Goal: Book appointment/travel/reservation

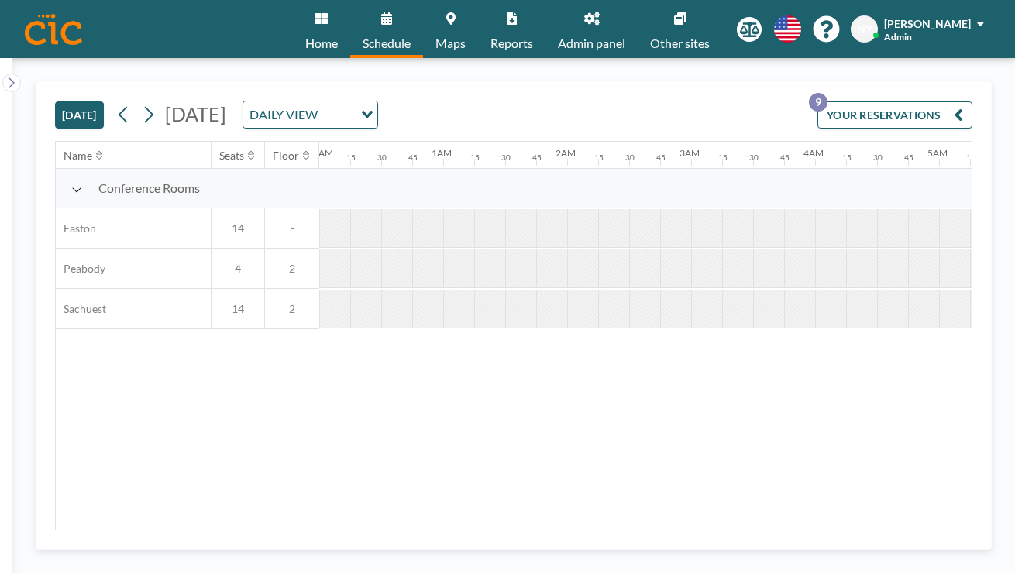
scroll to position [0, 982]
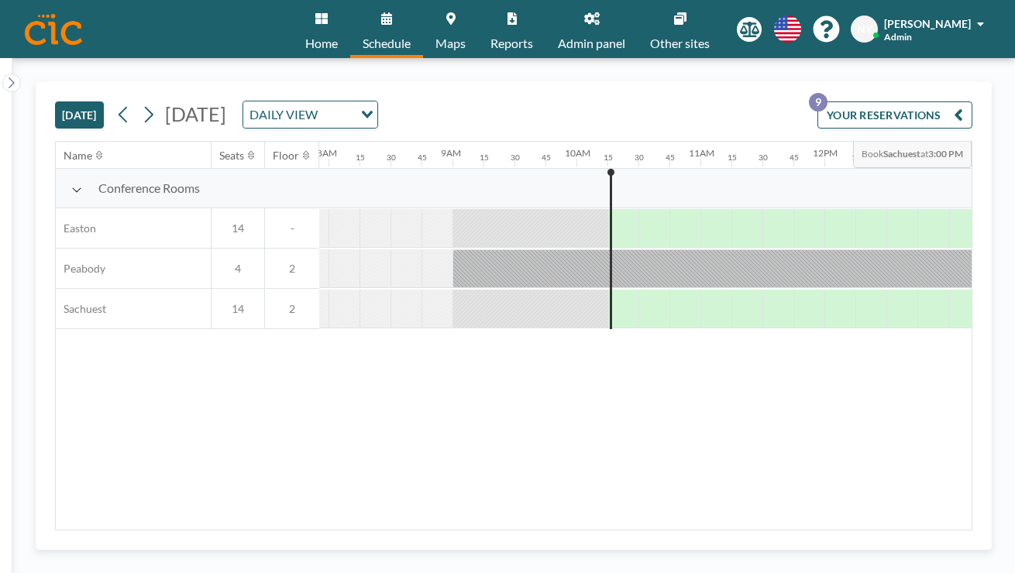
click at [902, 101] on button "YOUR RESERVATIONS 9" at bounding box center [894, 114] width 155 height 27
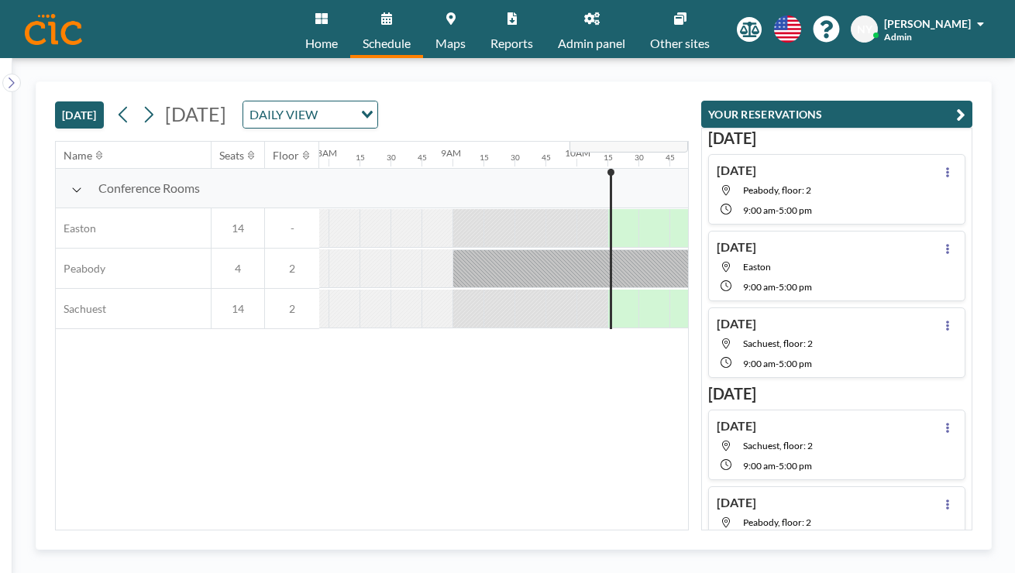
click at [689, 85] on div "TODAY Wednesday, August 13, 2025 DAILY VIEW Loading..." at bounding box center [372, 111] width 634 height 59
click at [489, 88] on div "TODAY Wednesday, August 13, 2025 DAILY VIEW Loading..." at bounding box center [372, 111] width 634 height 59
click at [965, 105] on icon "button" at bounding box center [960, 114] width 9 height 19
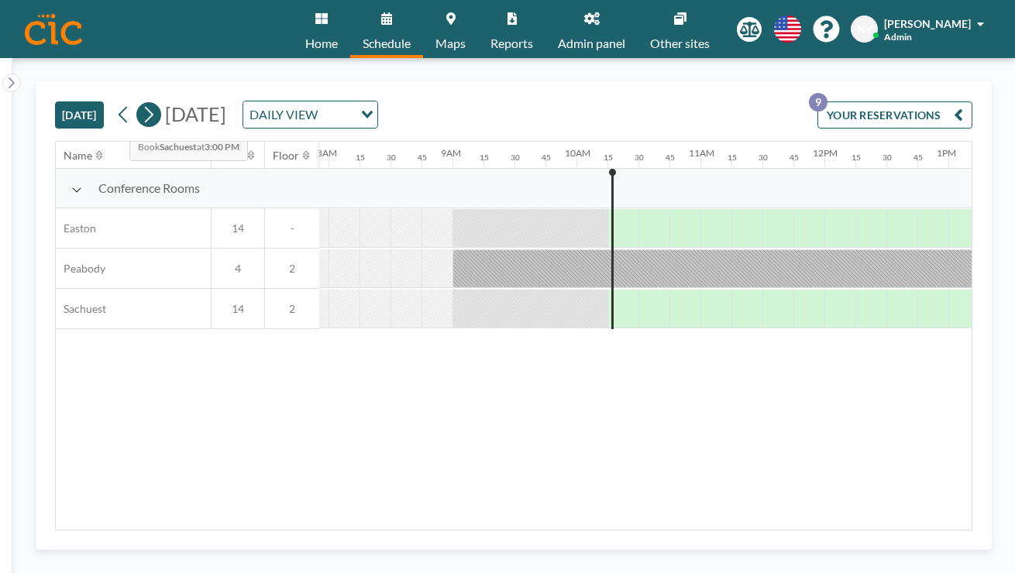
click at [141, 103] on icon at bounding box center [148, 114] width 15 height 23
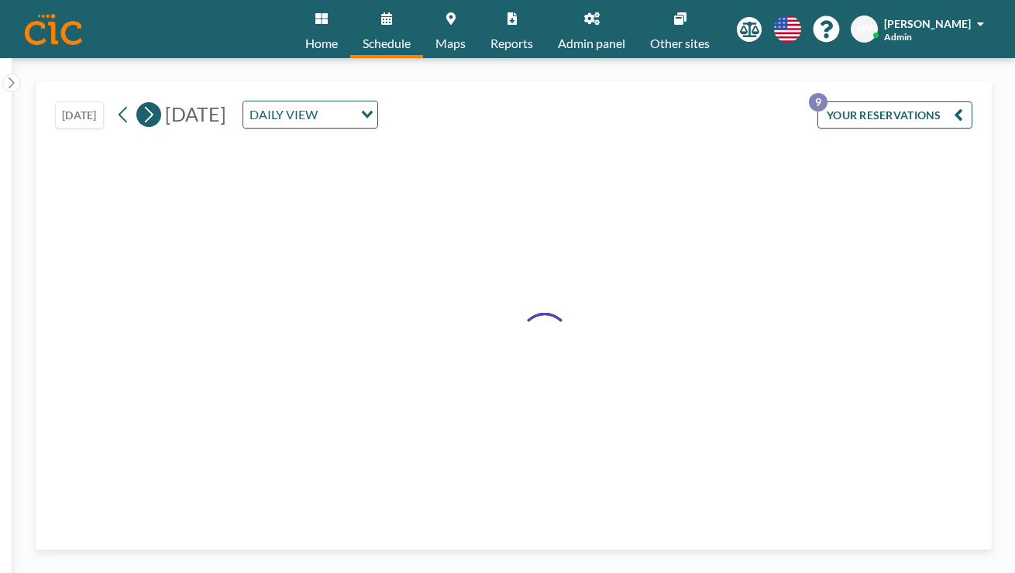
click at [141, 103] on icon at bounding box center [148, 114] width 15 height 23
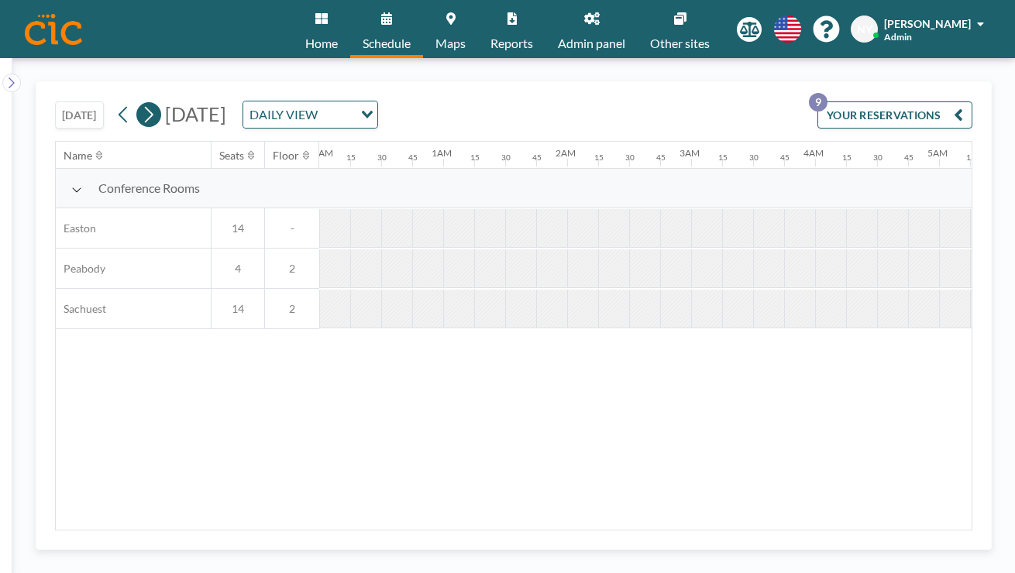
scroll to position [0, 0]
click at [141, 103] on icon at bounding box center [148, 114] width 15 height 23
click at [353, 101] on div "DAILY VIEW" at bounding box center [298, 112] width 110 height 23
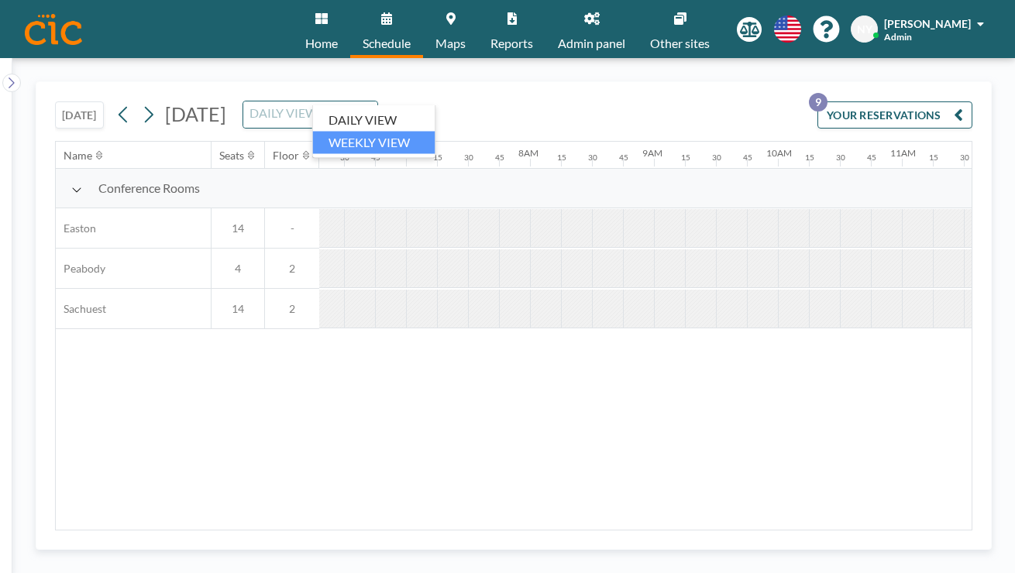
click at [363, 133] on li "WEEKLY VIEW" at bounding box center [374, 142] width 122 height 22
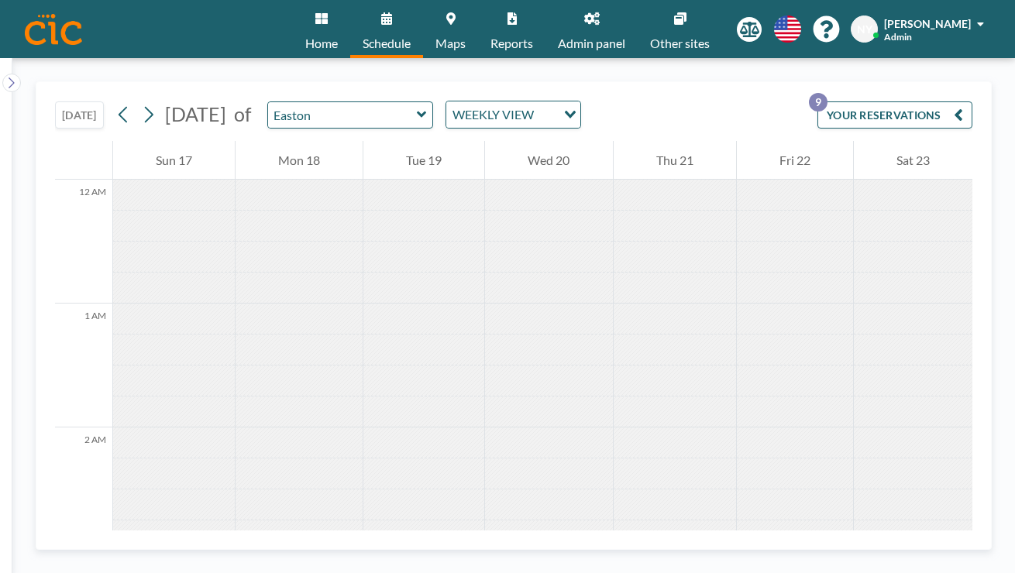
scroll to position [781, 0]
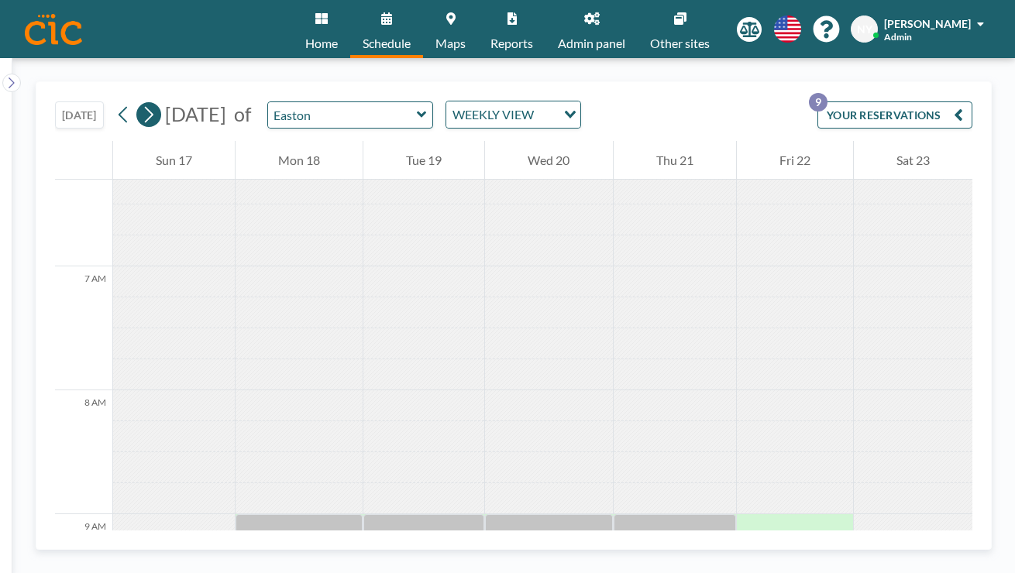
click at [136, 102] on button at bounding box center [148, 114] width 25 height 25
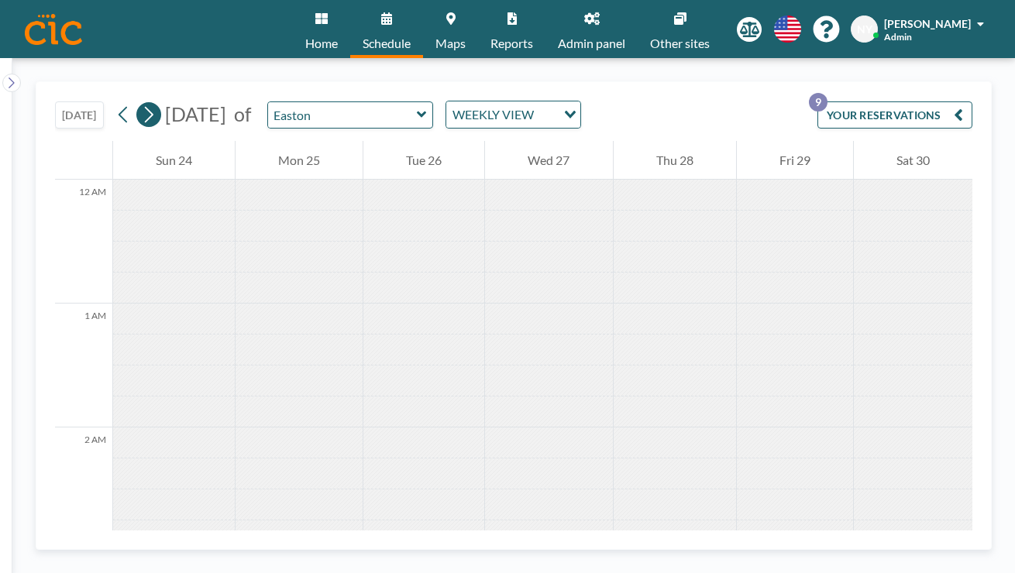
click at [136, 102] on button at bounding box center [148, 114] width 25 height 25
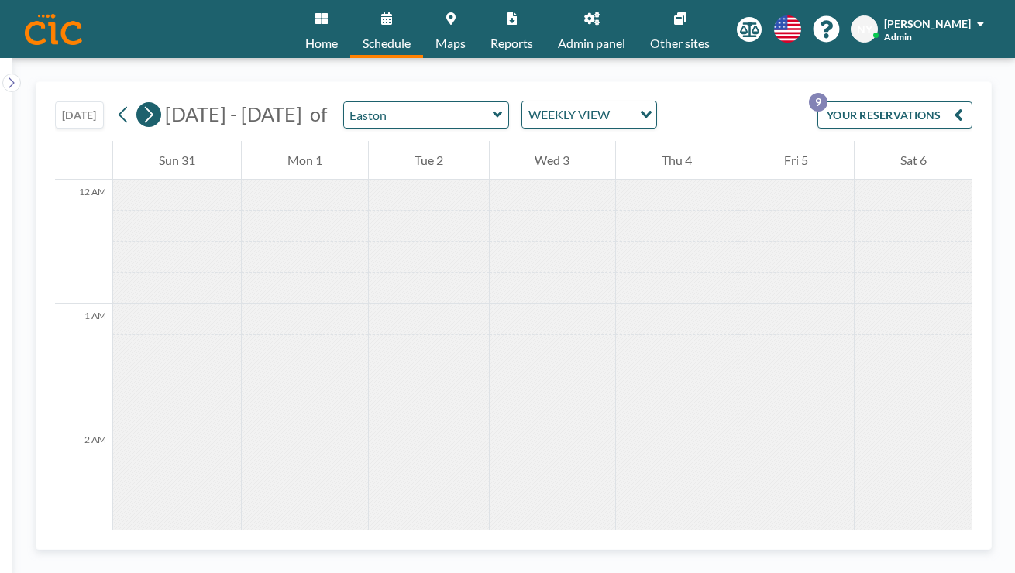
click at [136, 102] on button at bounding box center [148, 114] width 25 height 25
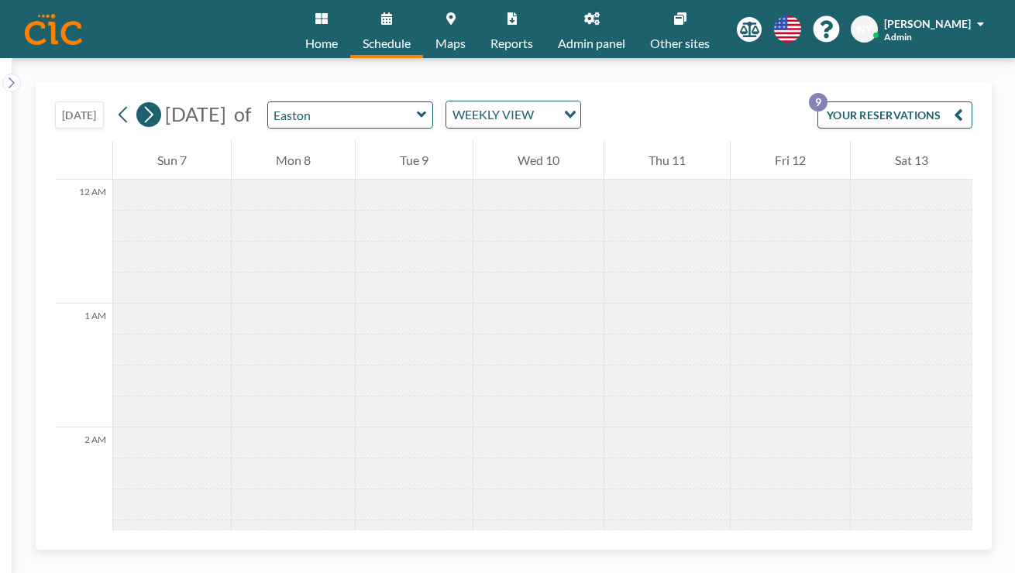
scroll to position [781, 0]
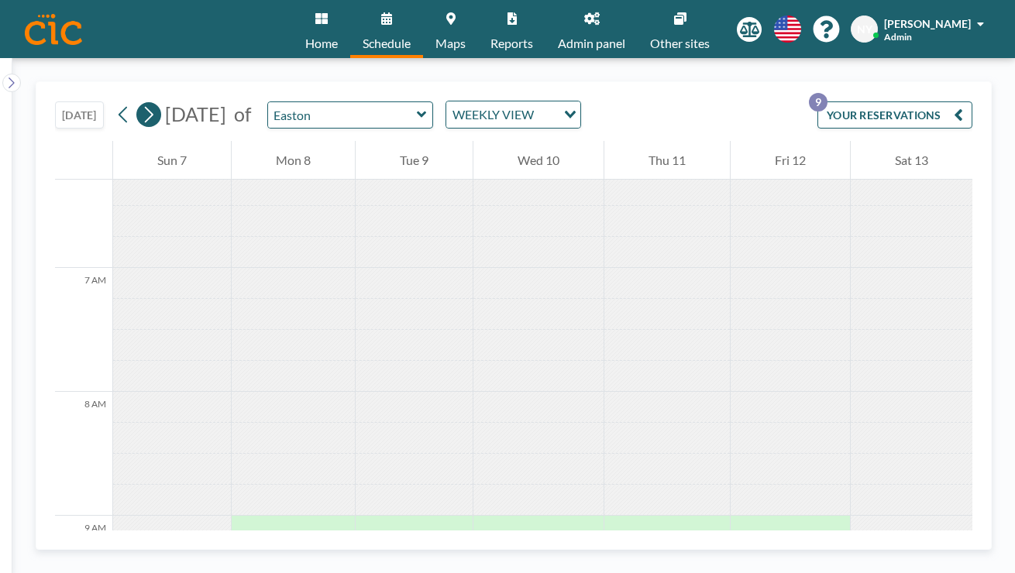
click at [136, 102] on button at bounding box center [148, 114] width 25 height 25
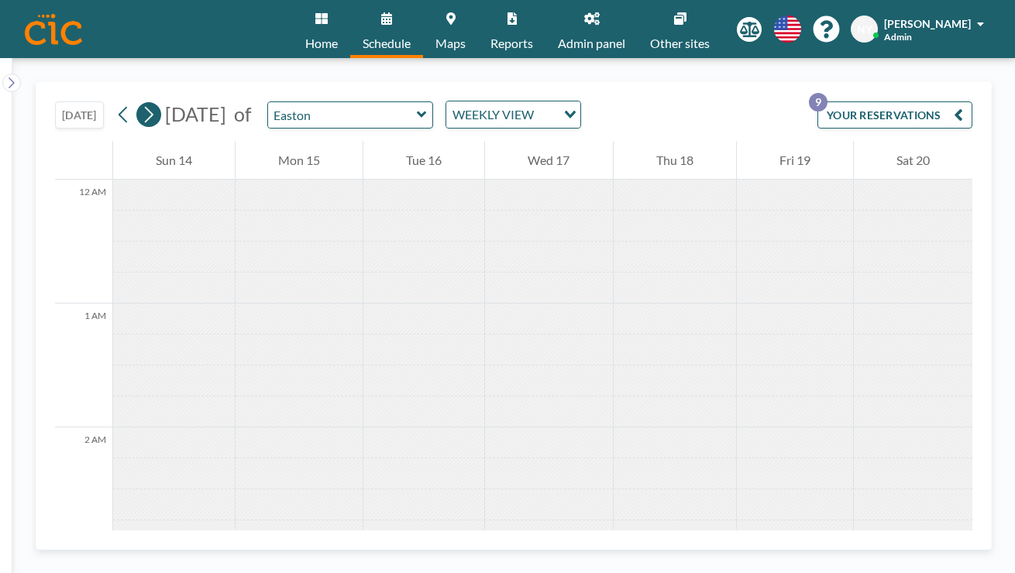
click at [136, 102] on button at bounding box center [148, 114] width 25 height 25
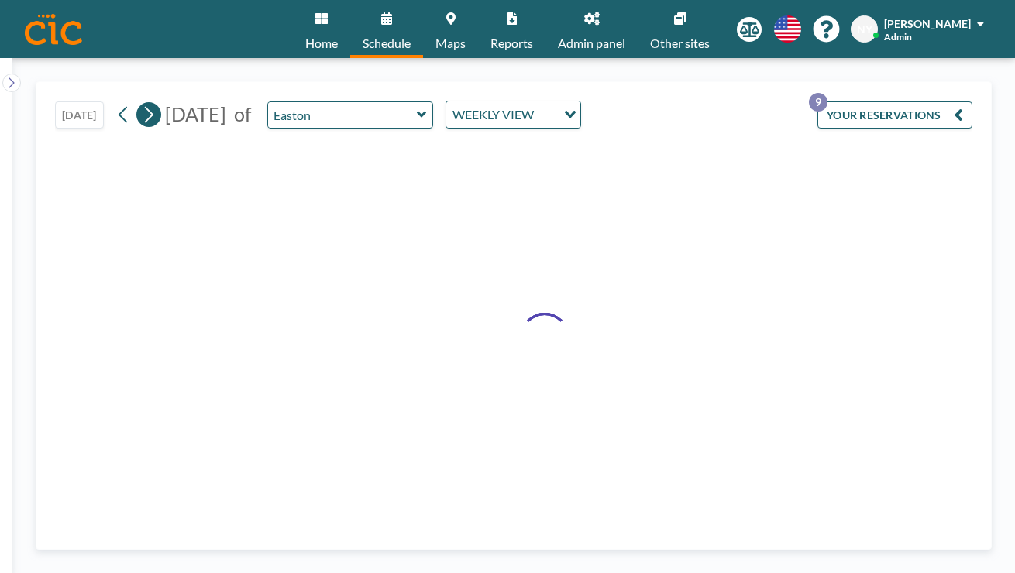
click at [136, 102] on button at bounding box center [148, 114] width 25 height 25
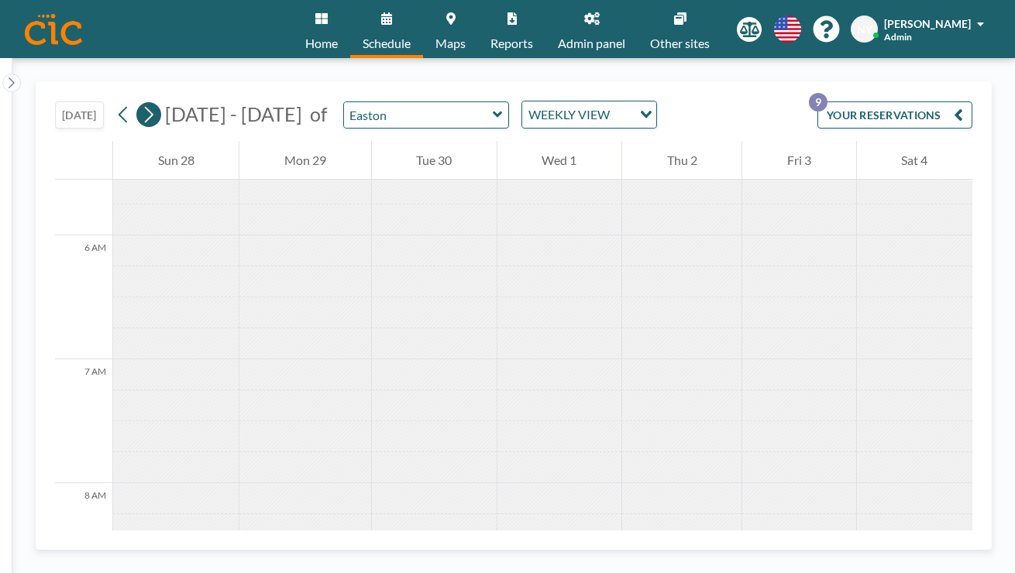
click at [136, 102] on button at bounding box center [148, 114] width 25 height 25
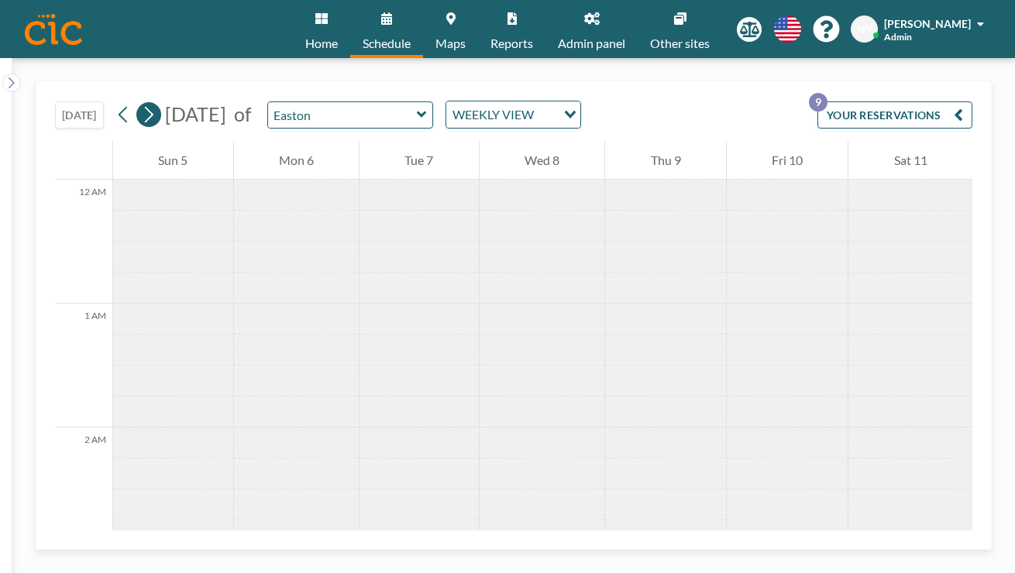
click at [136, 102] on button at bounding box center [148, 114] width 25 height 25
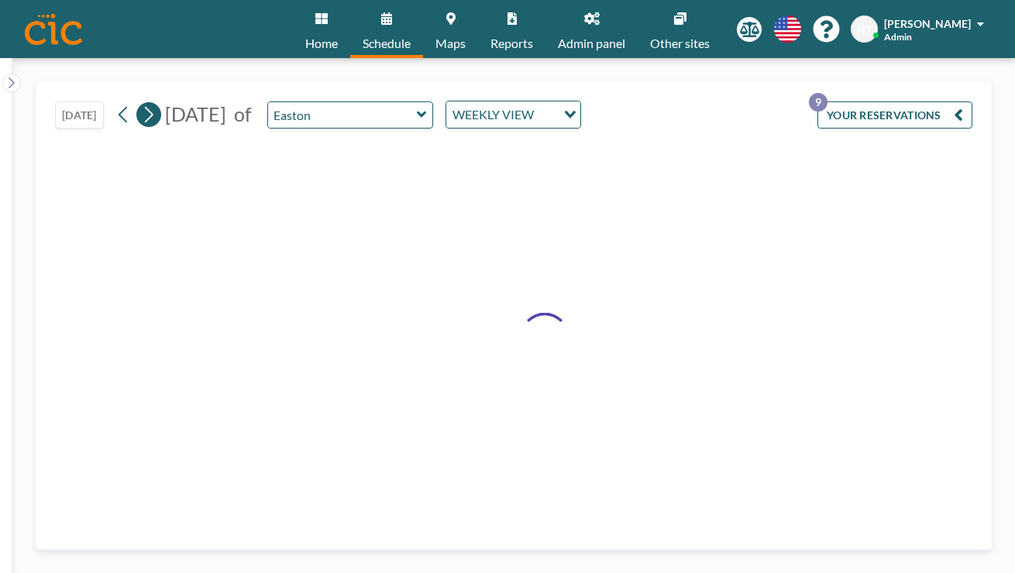
click at [136, 102] on button at bounding box center [148, 114] width 25 height 25
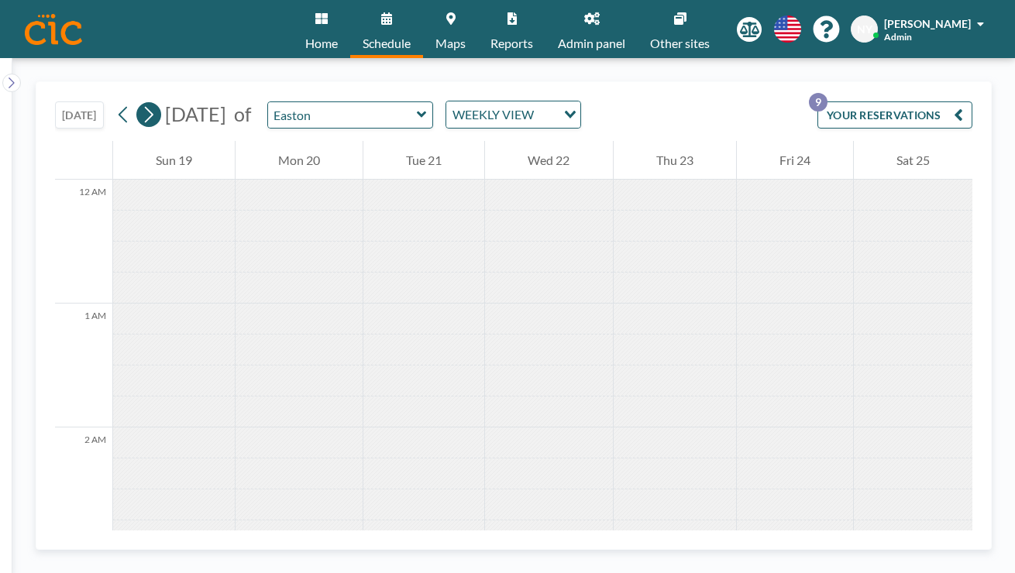
click at [136, 102] on button at bounding box center [148, 114] width 25 height 25
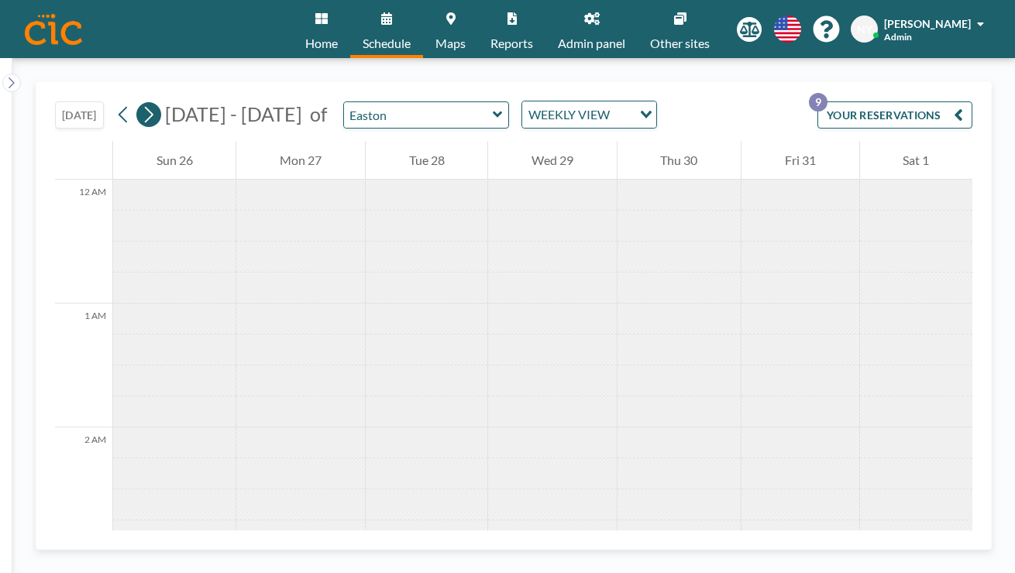
click at [136, 102] on button at bounding box center [148, 114] width 25 height 25
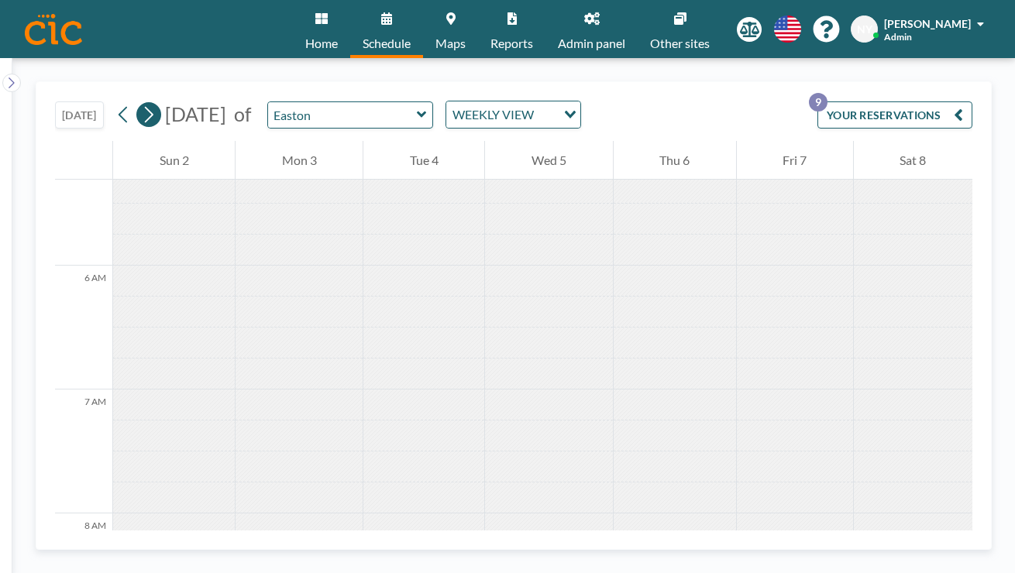
scroll to position [781, 0]
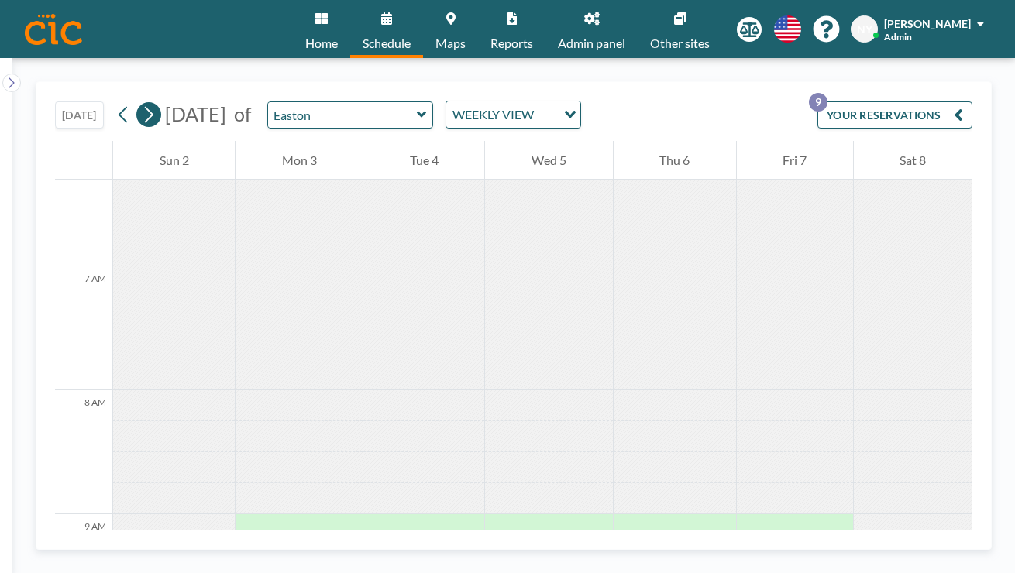
click at [136, 102] on button at bounding box center [148, 114] width 25 height 25
click at [538, 105] on input "Search for option" at bounding box center [546, 115] width 16 height 20
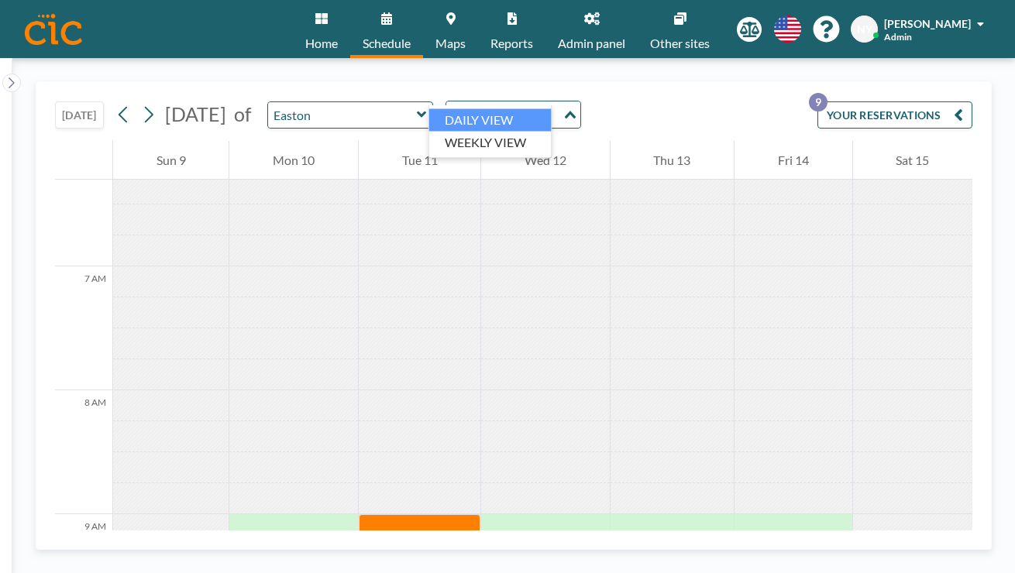
click at [497, 120] on li "DAILY VIEW" at bounding box center [490, 120] width 122 height 22
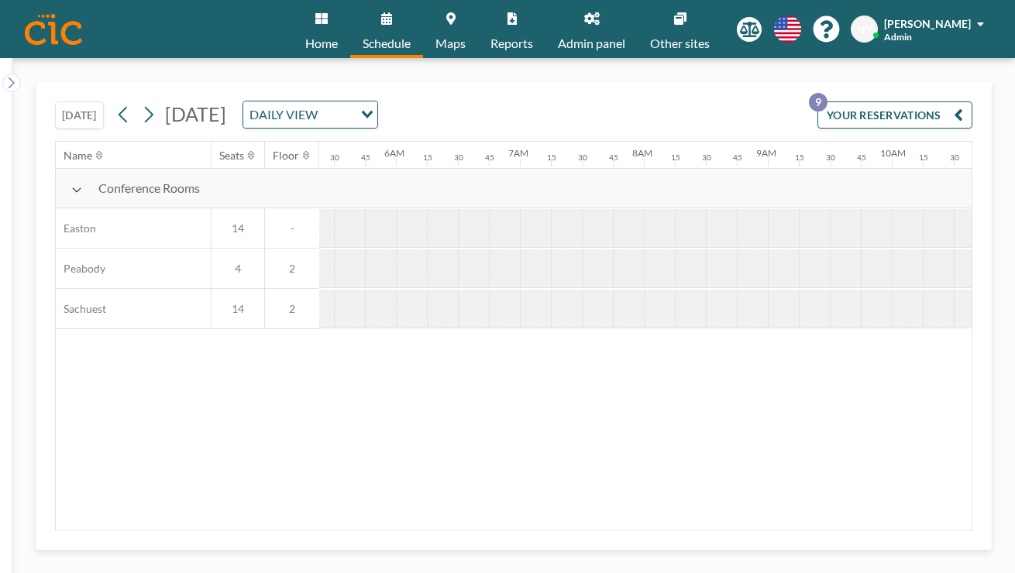
scroll to position [0, 781]
click at [136, 102] on button at bounding box center [148, 114] width 25 height 25
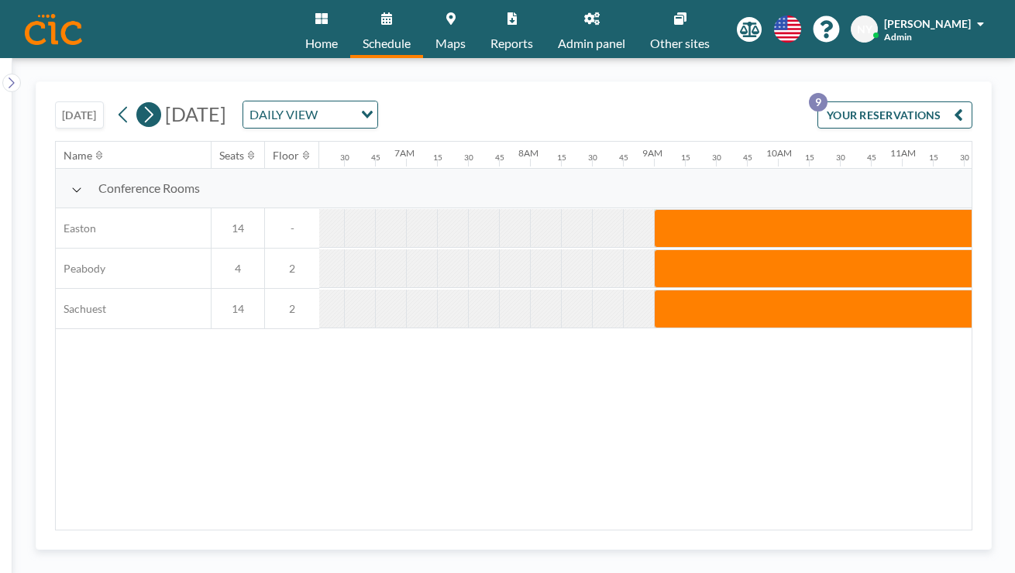
click at [141, 103] on icon at bounding box center [148, 114] width 15 height 23
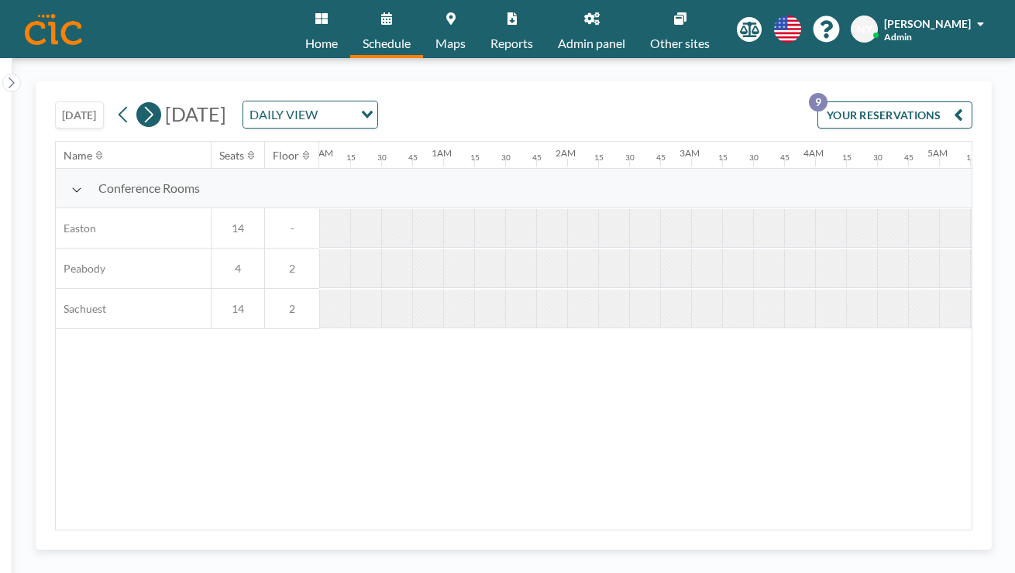
click at [141, 103] on icon at bounding box center [148, 114] width 15 height 23
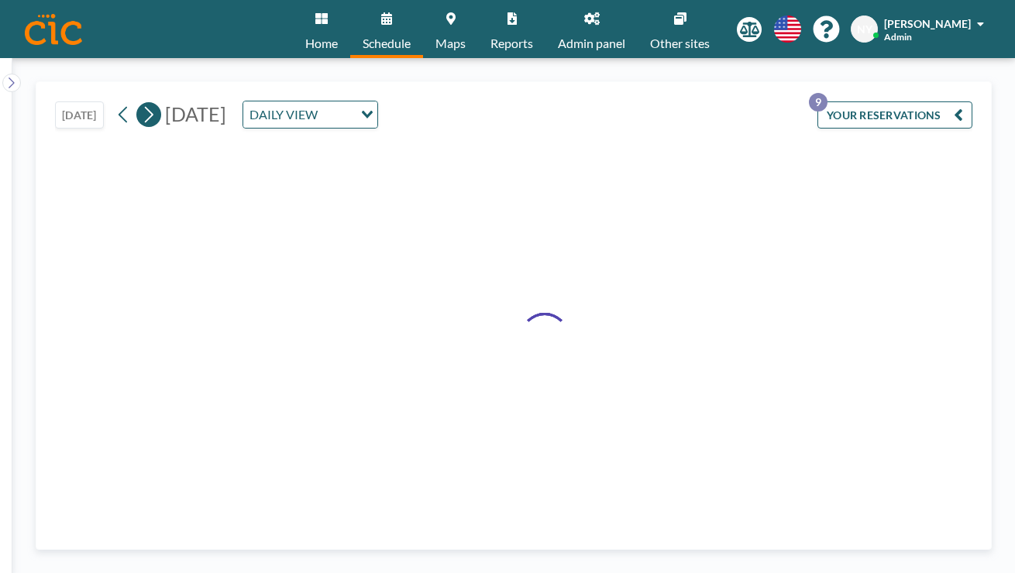
click at [141, 103] on icon at bounding box center [148, 114] width 15 height 23
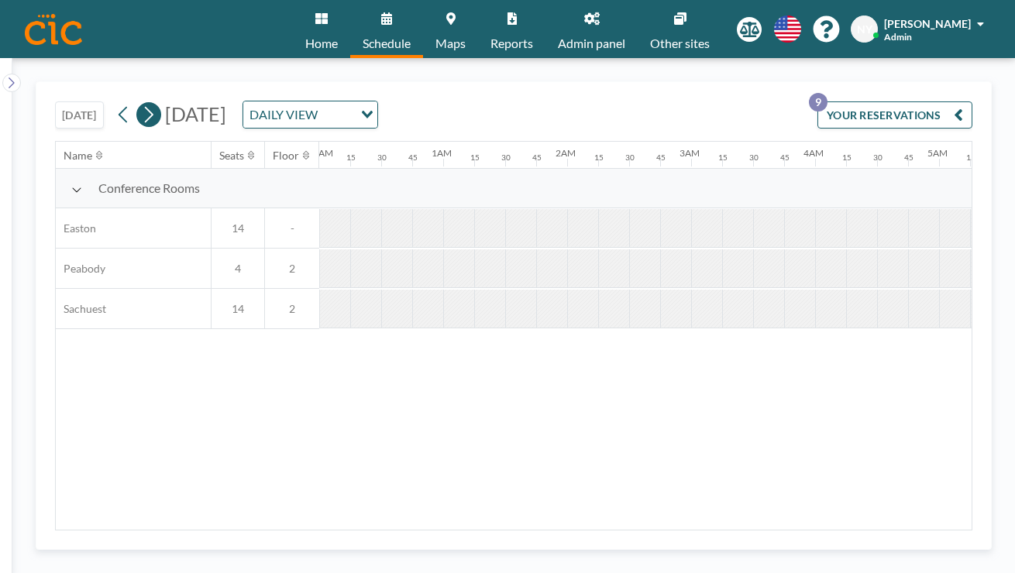
click at [141, 103] on icon at bounding box center [148, 114] width 15 height 23
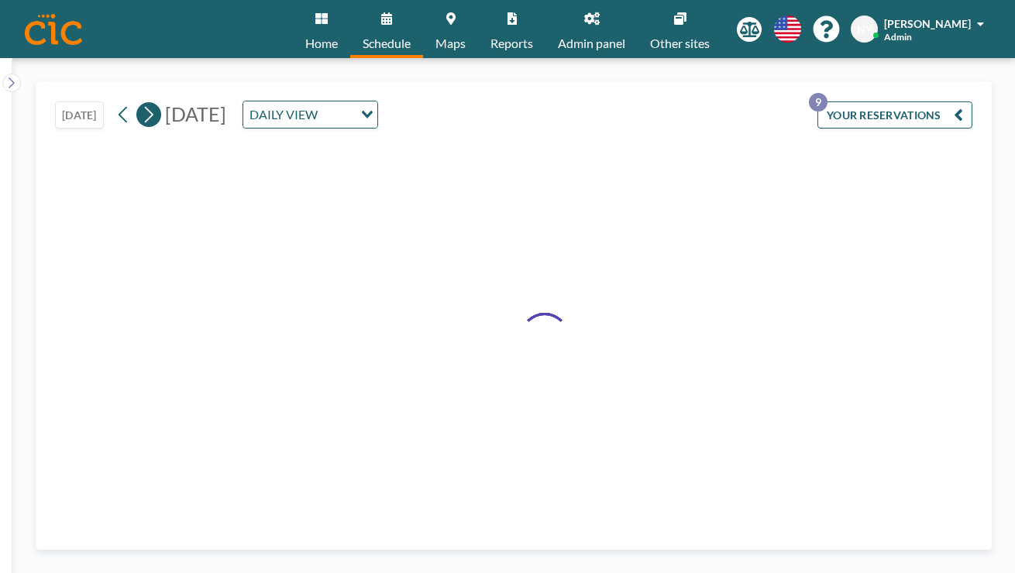
click at [141, 103] on icon at bounding box center [148, 114] width 15 height 23
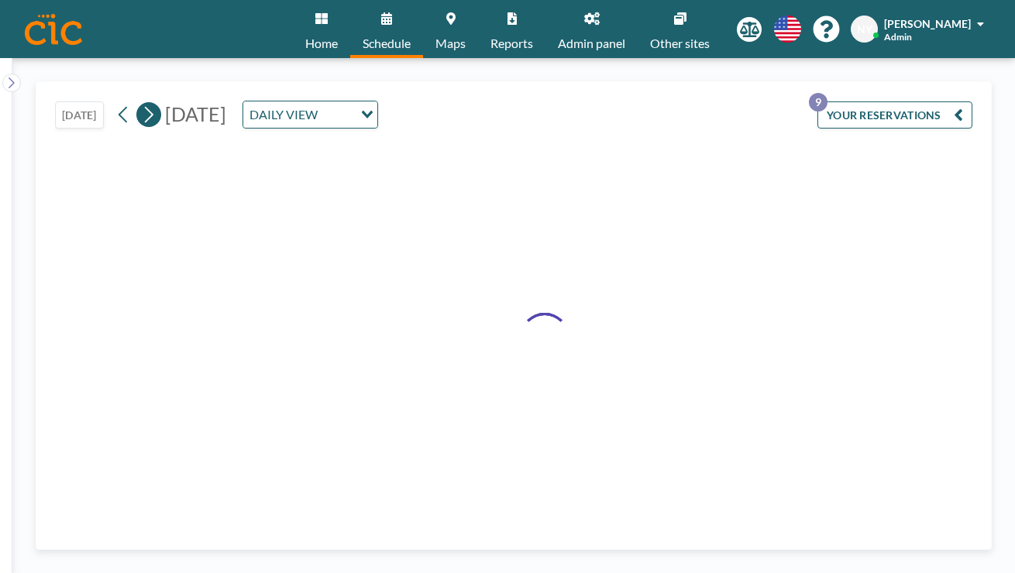
click at [141, 103] on icon at bounding box center [148, 114] width 15 height 23
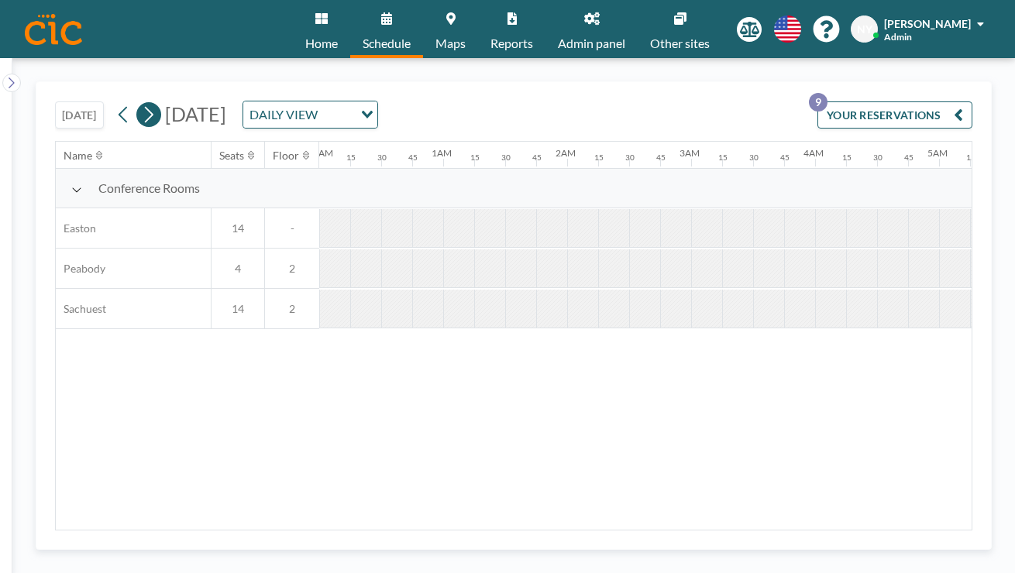
scroll to position [0, 0]
click at [141, 103] on icon at bounding box center [148, 114] width 15 height 23
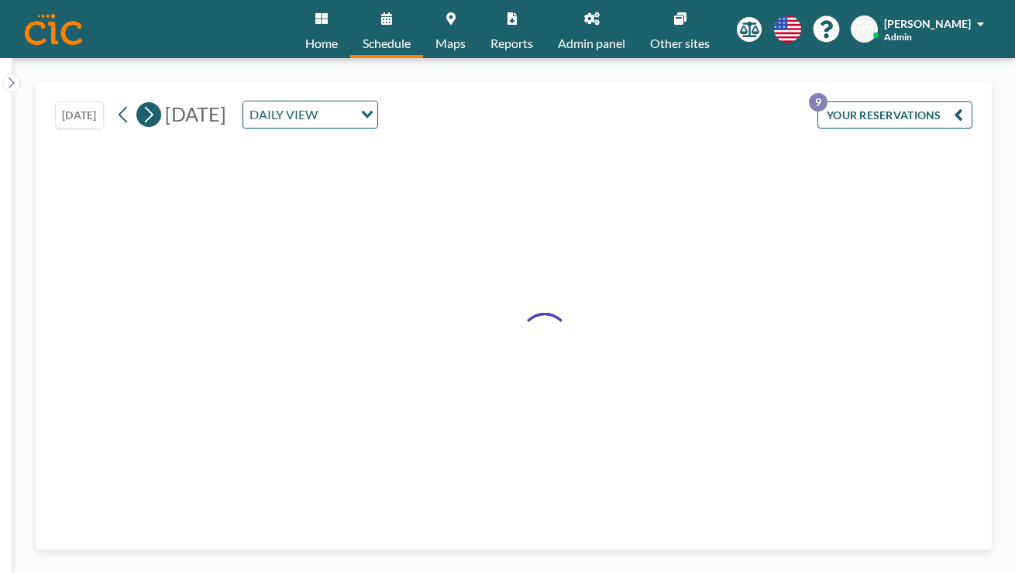
click at [141, 103] on icon at bounding box center [148, 114] width 15 height 23
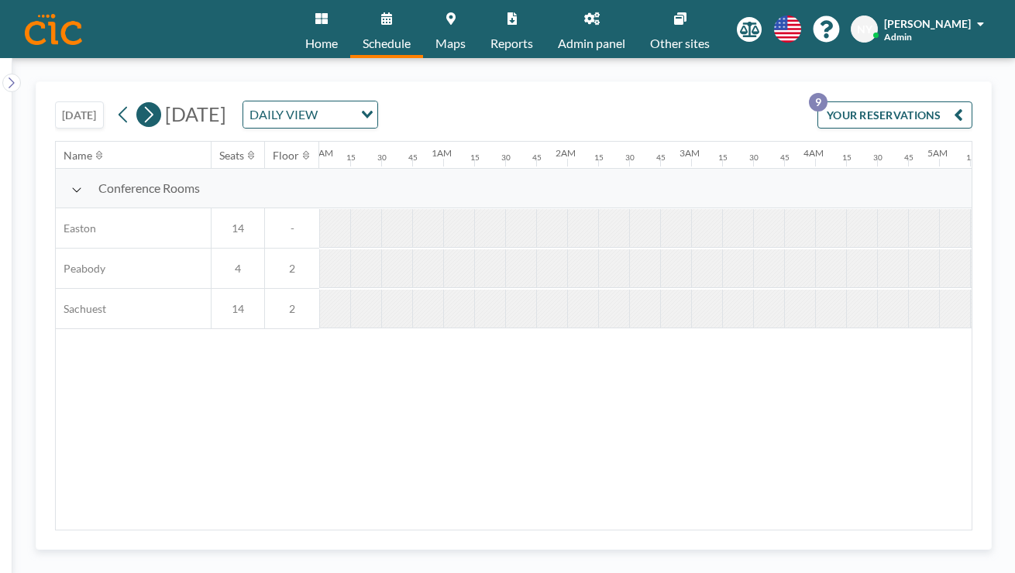
click at [141, 103] on icon at bounding box center [148, 114] width 15 height 23
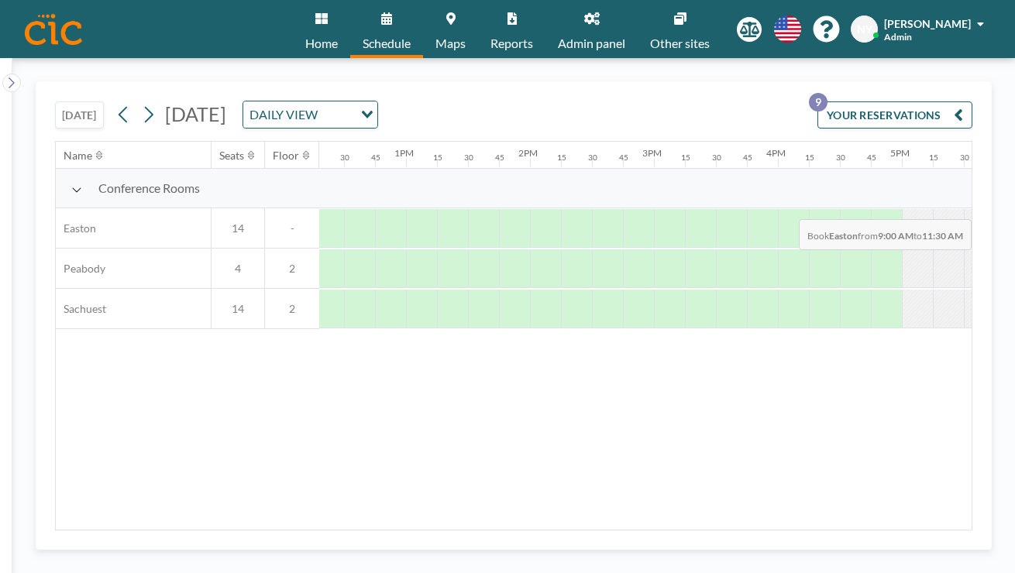
scroll to position [0, 1525]
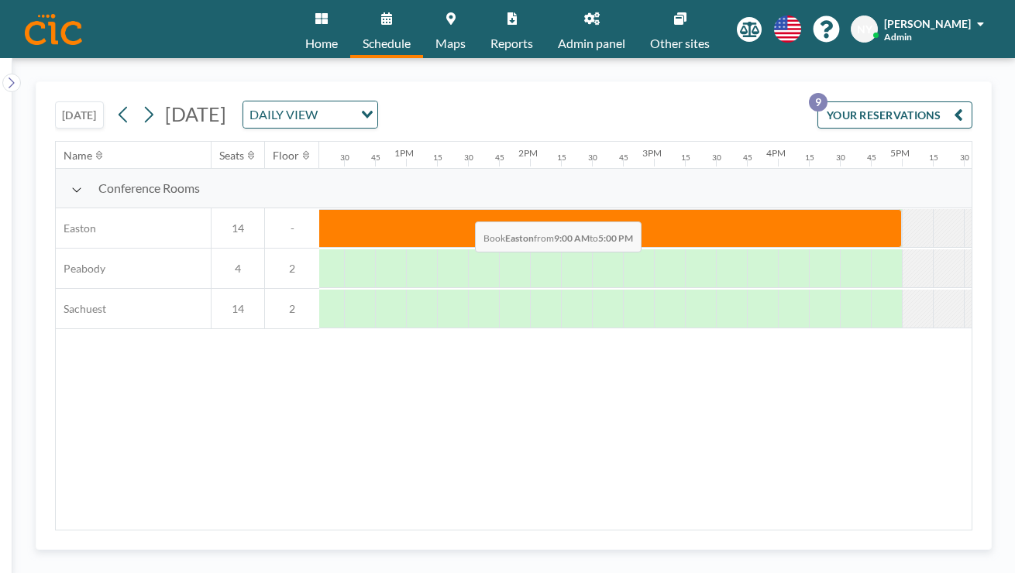
drag, startPoint x: 400, startPoint y: 194, endPoint x: 470, endPoint y: 184, distance: 71.2
click at [470, 208] on div at bounding box center [281, 228] width 2975 height 40
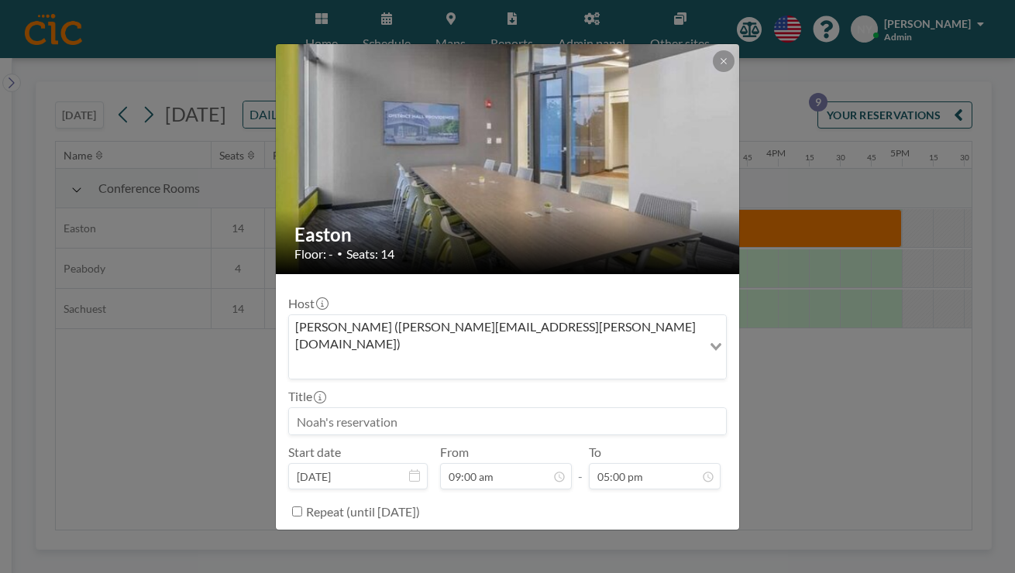
scroll to position [619, 0]
click at [506, 408] on input at bounding box center [507, 421] width 437 height 26
type input "[DATE]"
click at [652, 537] on button "BOOK NOW" at bounding box center [687, 550] width 78 height 27
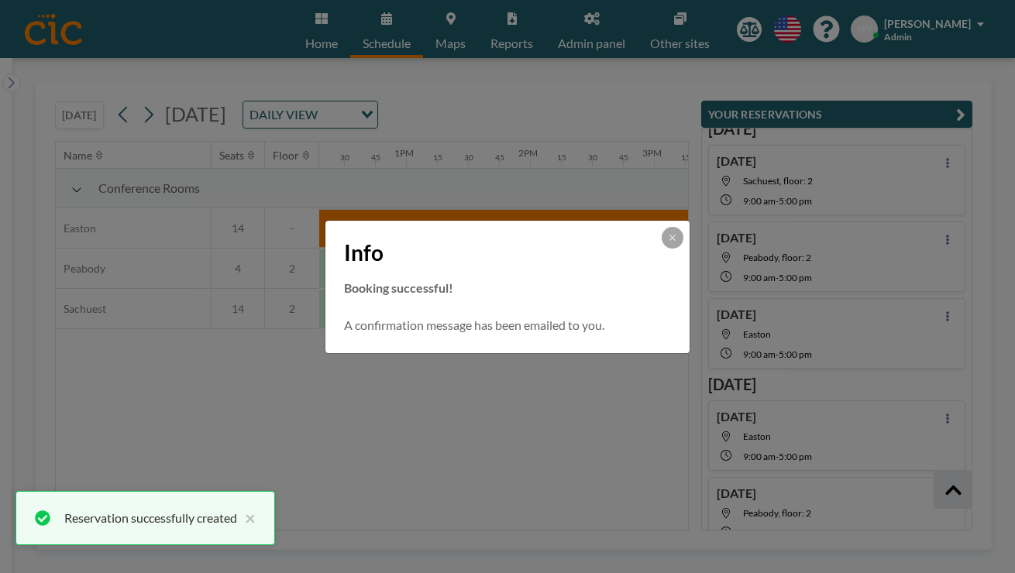
scroll to position [269, 0]
click at [662, 249] on button at bounding box center [673, 238] width 22 height 22
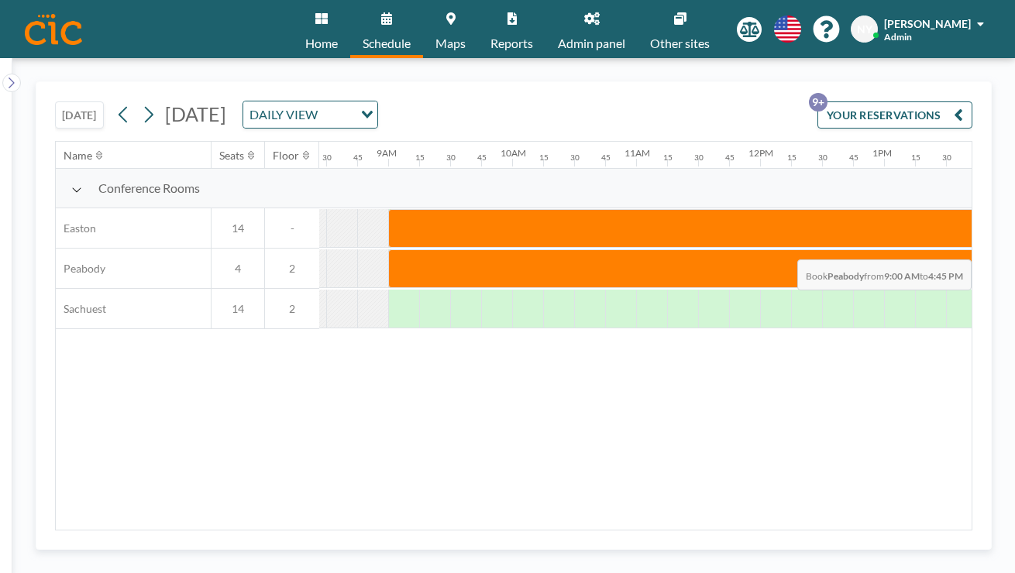
scroll to position [0, 1056]
drag, startPoint x: 289, startPoint y: 222, endPoint x: 912, endPoint y: 226, distance: 622.9
click at [912, 249] on div at bounding box center [875, 268] width 992 height 39
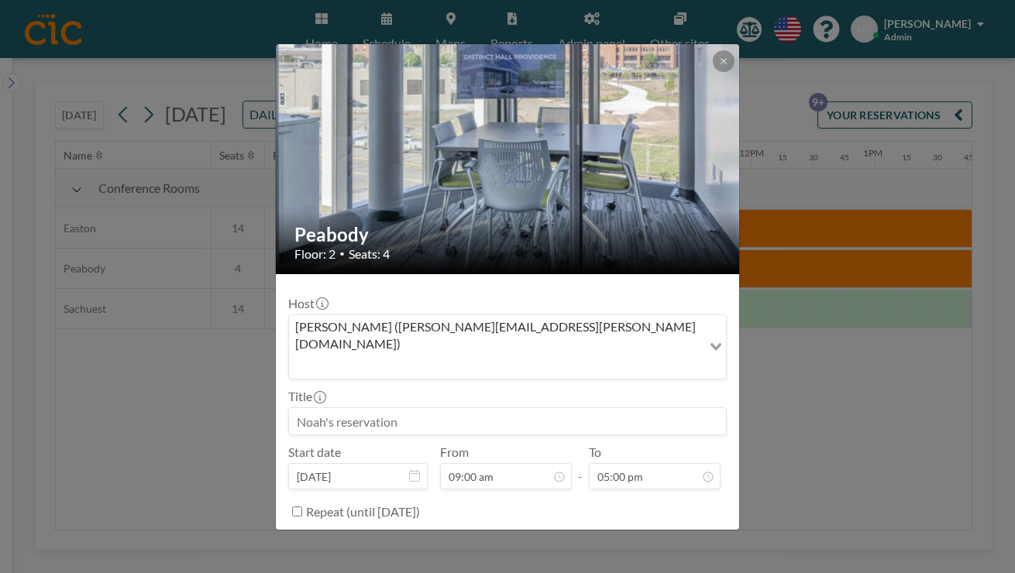
click at [421, 408] on input at bounding box center [507, 421] width 437 height 26
type input "[DATE]"
click at [661, 537] on button "BOOK NOW" at bounding box center [687, 550] width 78 height 27
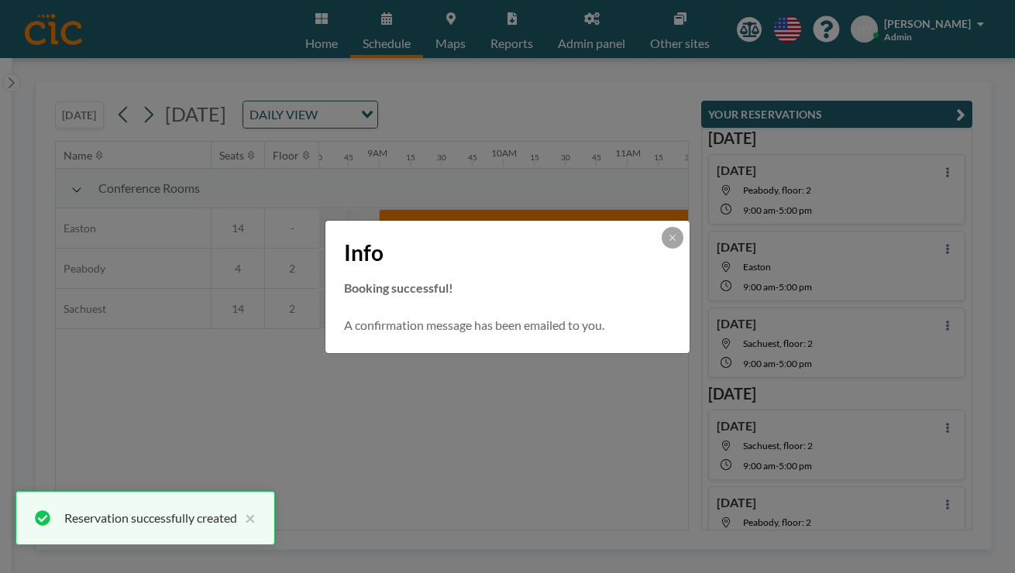
scroll to position [0, 0]
click at [668, 243] on icon at bounding box center [672, 237] width 9 height 9
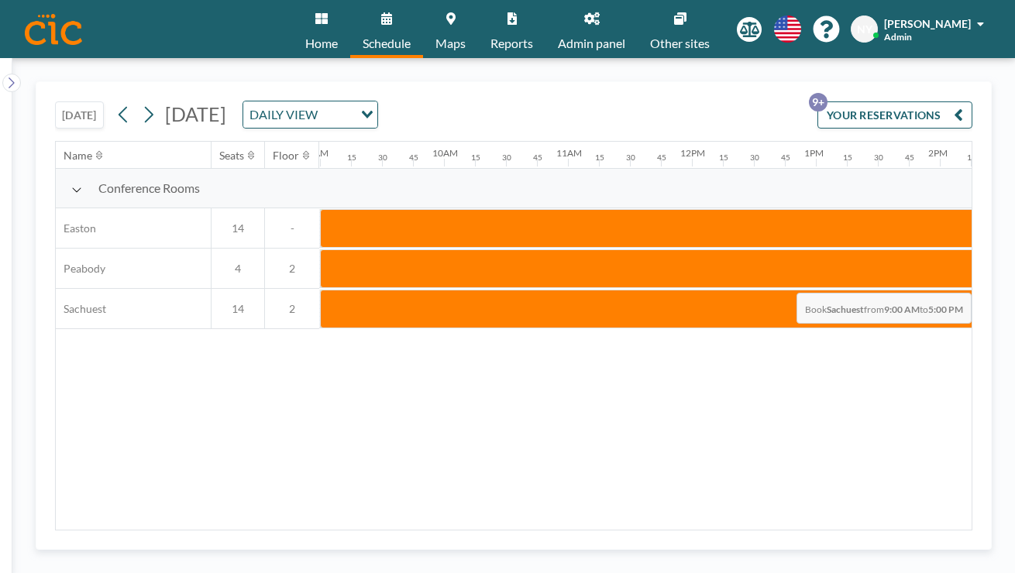
drag, startPoint x: 331, startPoint y: 255, endPoint x: 844, endPoint y: 256, distance: 512.9
click at [844, 290] on div at bounding box center [816, 309] width 992 height 39
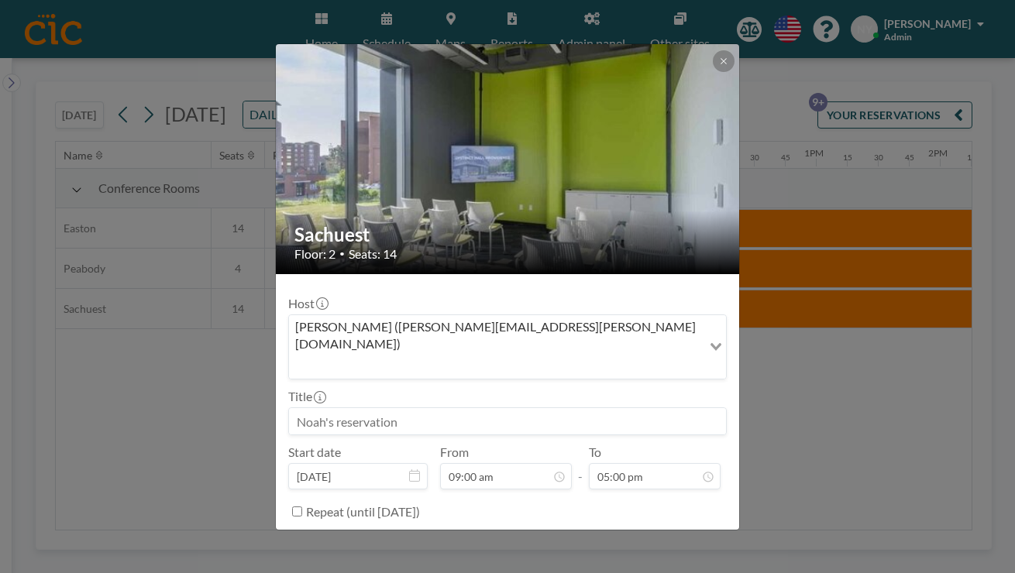
click at [451, 408] on input at bounding box center [507, 421] width 437 height 26
type input "[DATE]"
click at [648, 537] on button "BOOK NOW" at bounding box center [687, 550] width 78 height 27
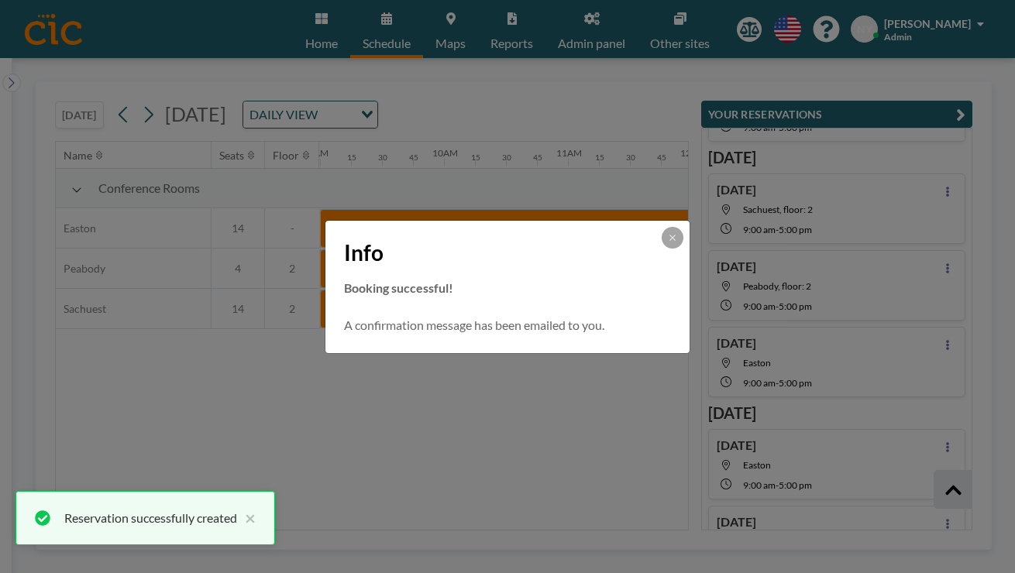
scroll to position [329, 0]
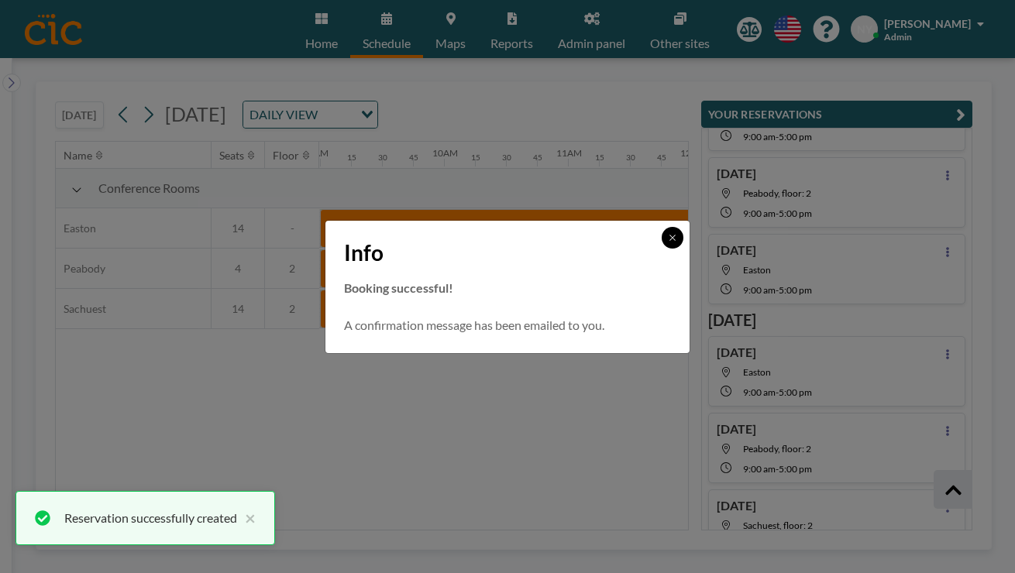
click at [668, 243] on icon at bounding box center [672, 237] width 9 height 9
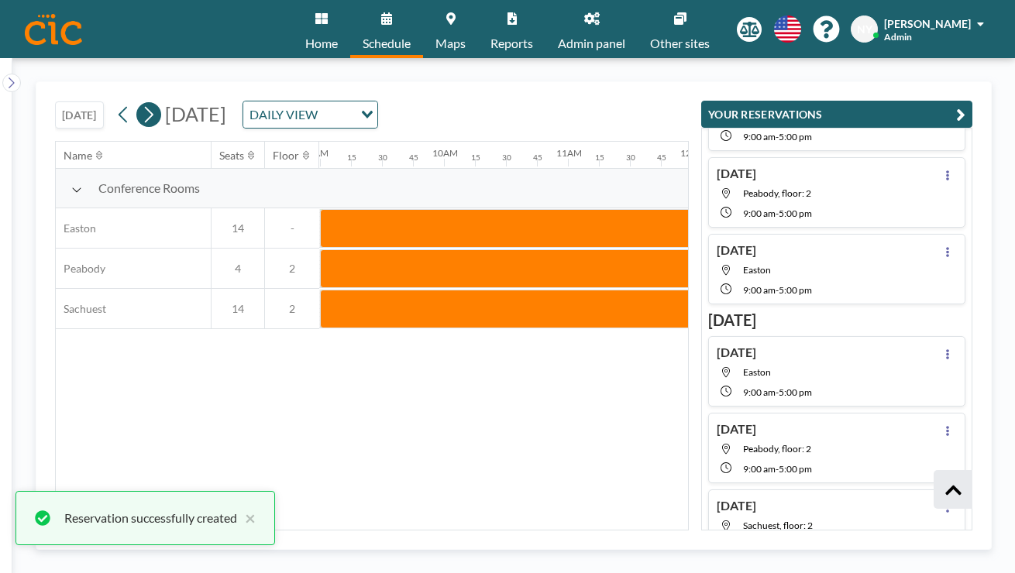
click at [141, 103] on icon at bounding box center [148, 114] width 15 height 23
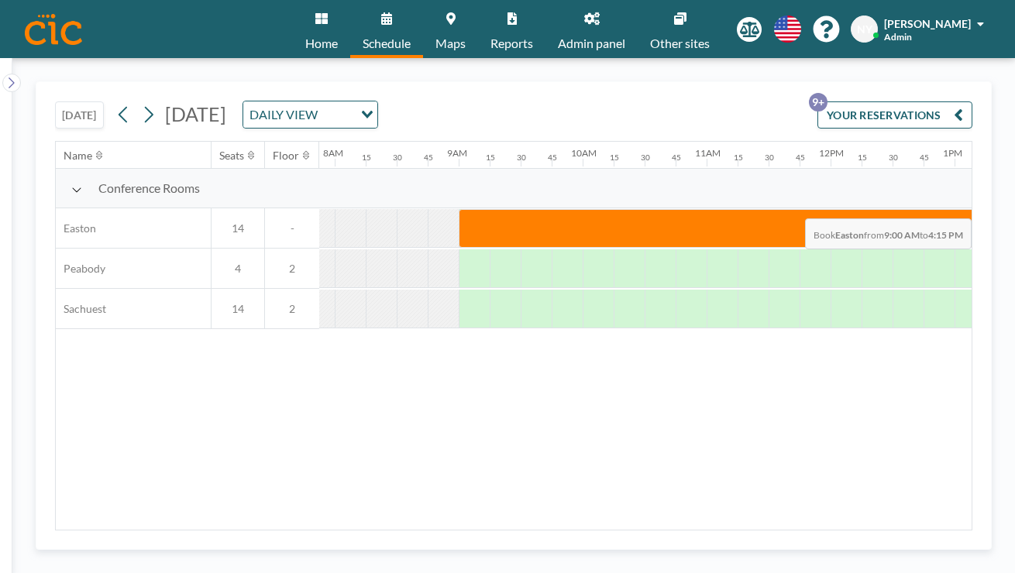
scroll to position [0, 1048]
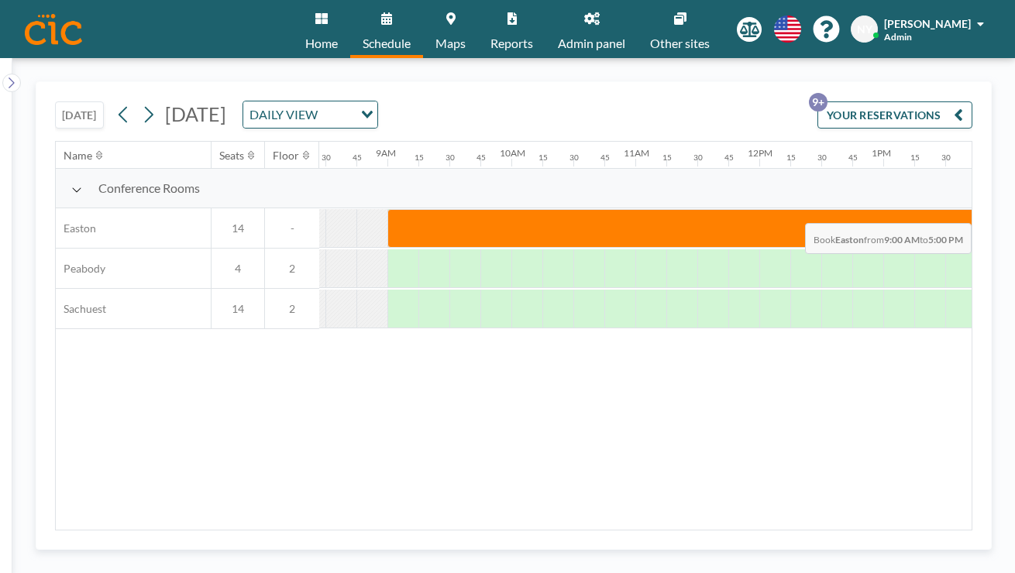
drag, startPoint x: 392, startPoint y: 193, endPoint x: 916, endPoint y: 187, distance: 523.8
click at [916, 209] on div at bounding box center [883, 228] width 992 height 39
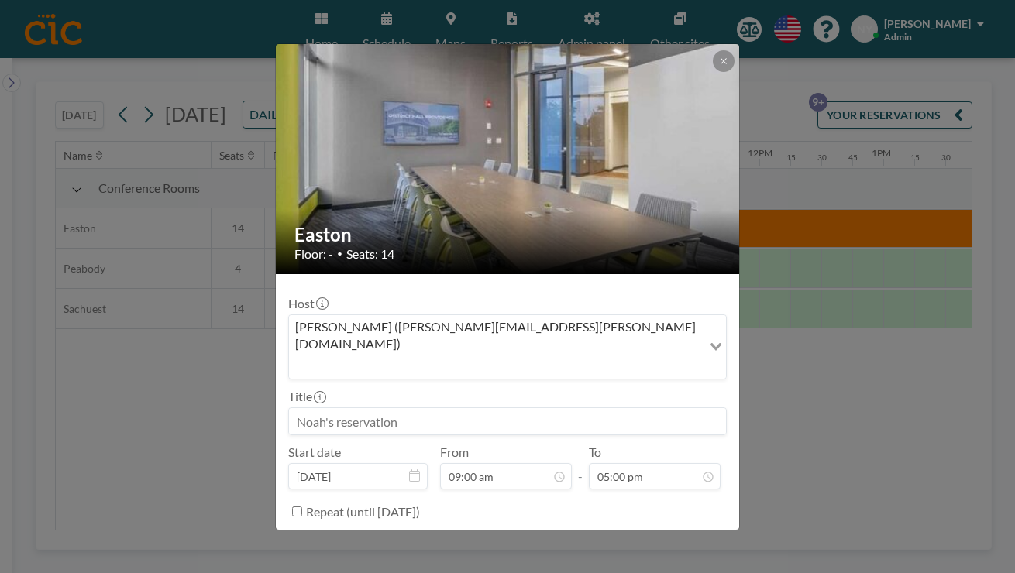
click at [463, 408] on input at bounding box center [507, 421] width 437 height 26
type input "[DATE]"
click at [656, 537] on button "BOOK NOW" at bounding box center [687, 550] width 78 height 27
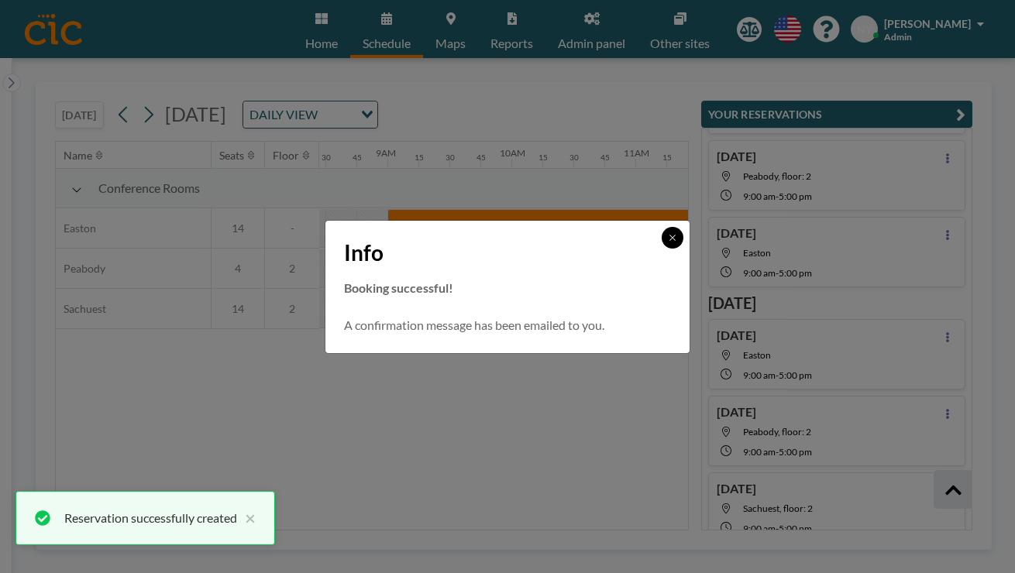
scroll to position [352, 0]
click at [668, 243] on icon at bounding box center [672, 237] width 9 height 9
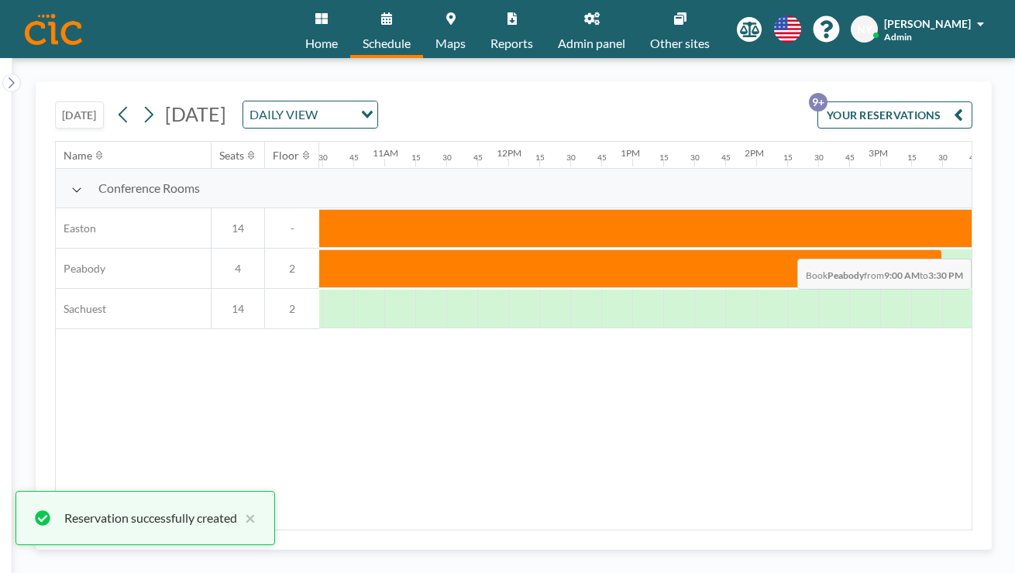
scroll to position [0, 1361]
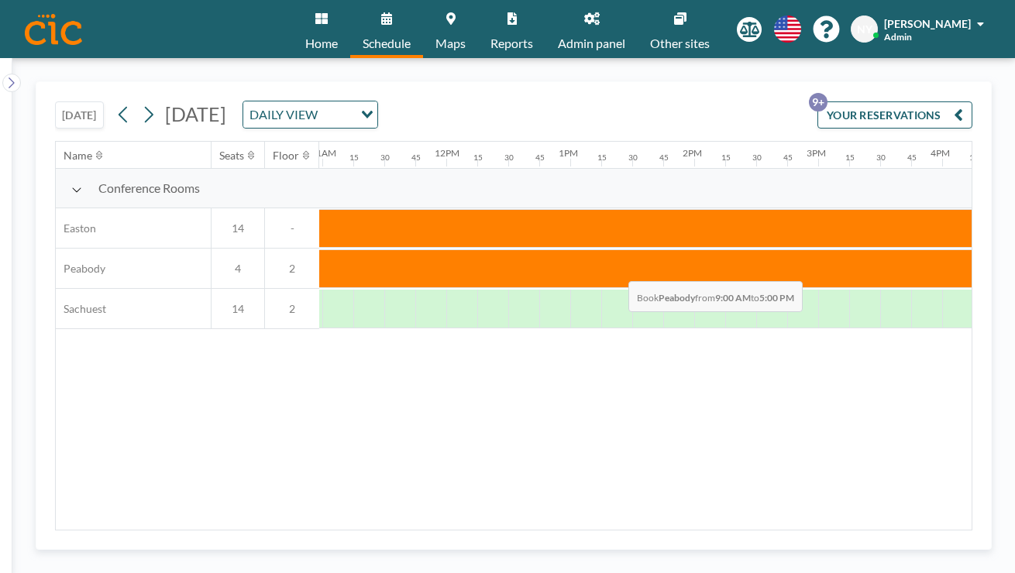
drag, startPoint x: 329, startPoint y: 228, endPoint x: 630, endPoint y: 232, distance: 300.7
click at [630, 249] on div at bounding box center [446, 269] width 2975 height 40
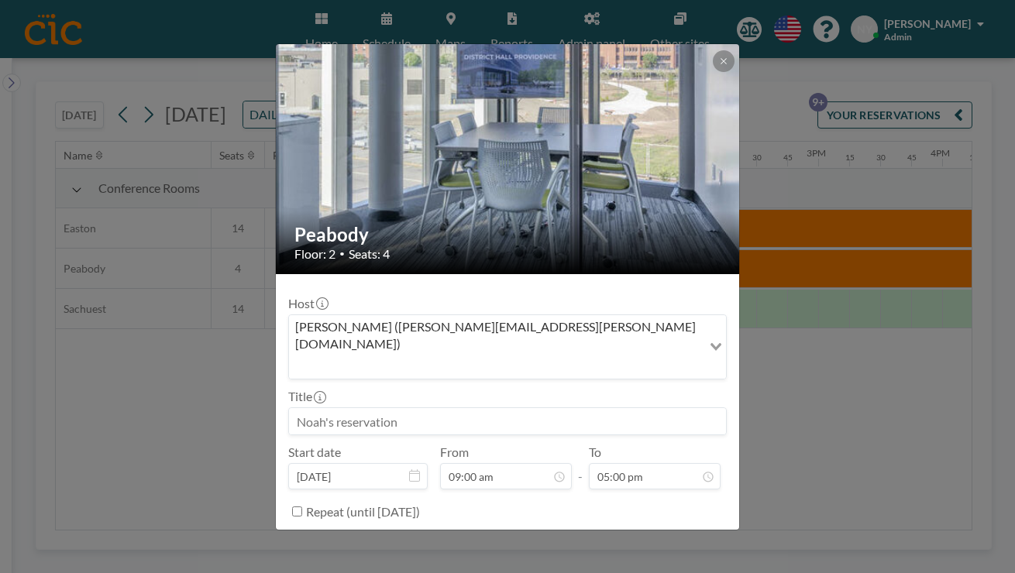
click at [500, 408] on input at bounding box center [507, 421] width 437 height 26
type input "[DATE]"
click at [648, 537] on button "BOOK NOW" at bounding box center [687, 550] width 78 height 27
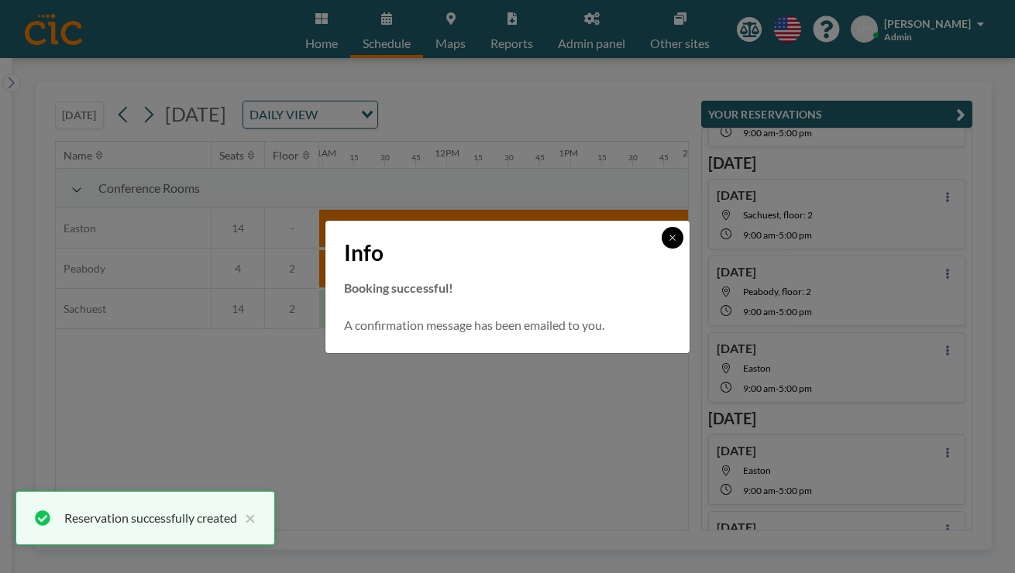
scroll to position [352, 0]
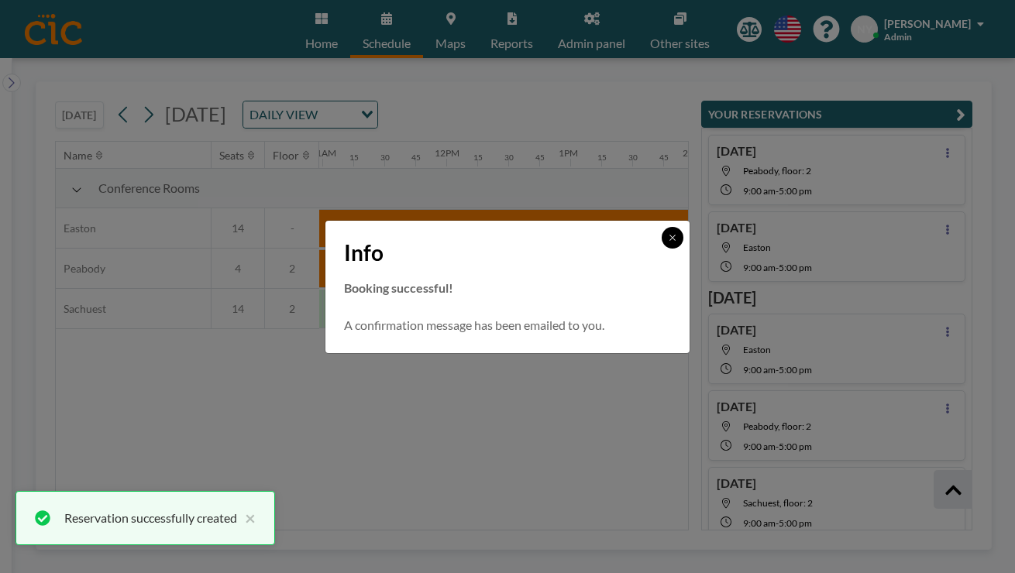
click at [662, 245] on button at bounding box center [673, 238] width 22 height 22
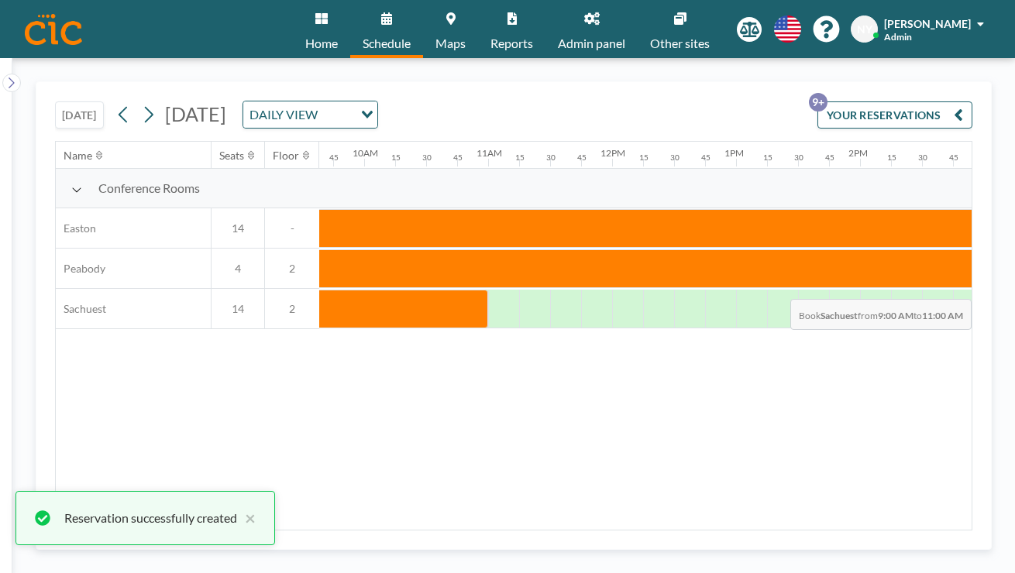
scroll to position [0, 1337]
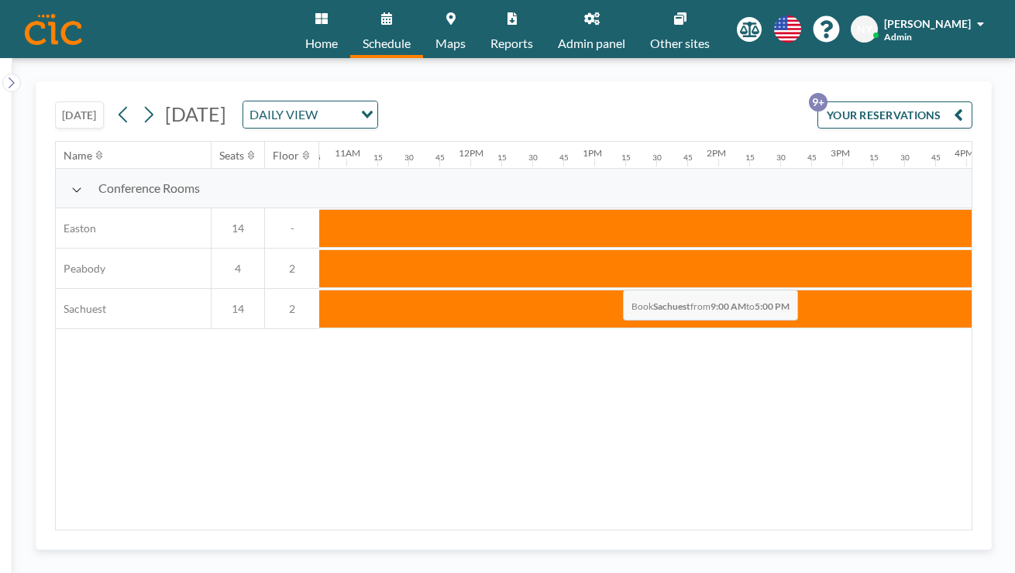
drag, startPoint x: 267, startPoint y: 256, endPoint x: 620, endPoint y: 254, distance: 353.3
click at [620, 290] on div at bounding box center [594, 309] width 992 height 39
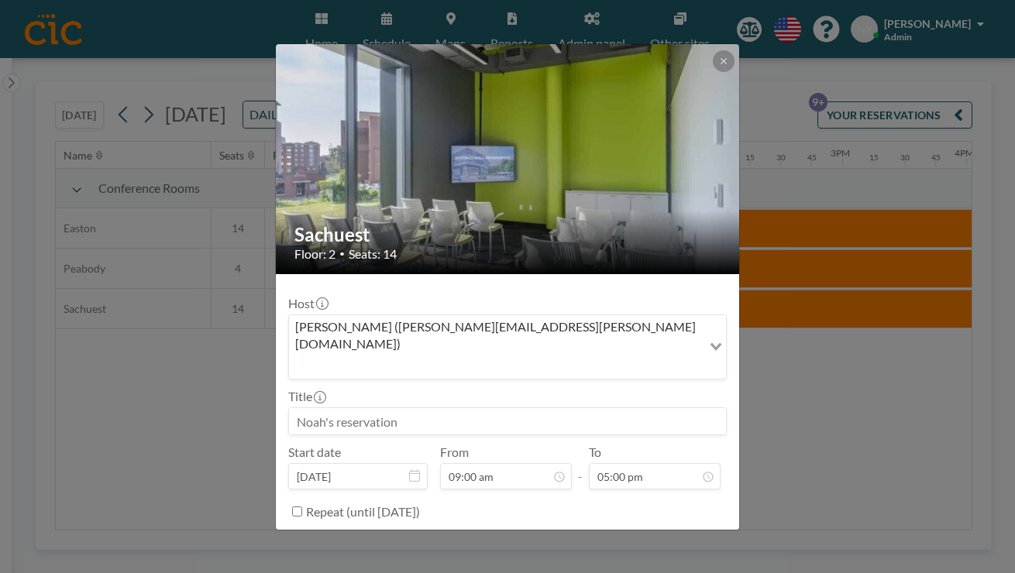
click at [497, 408] on input at bounding box center [507, 421] width 437 height 26
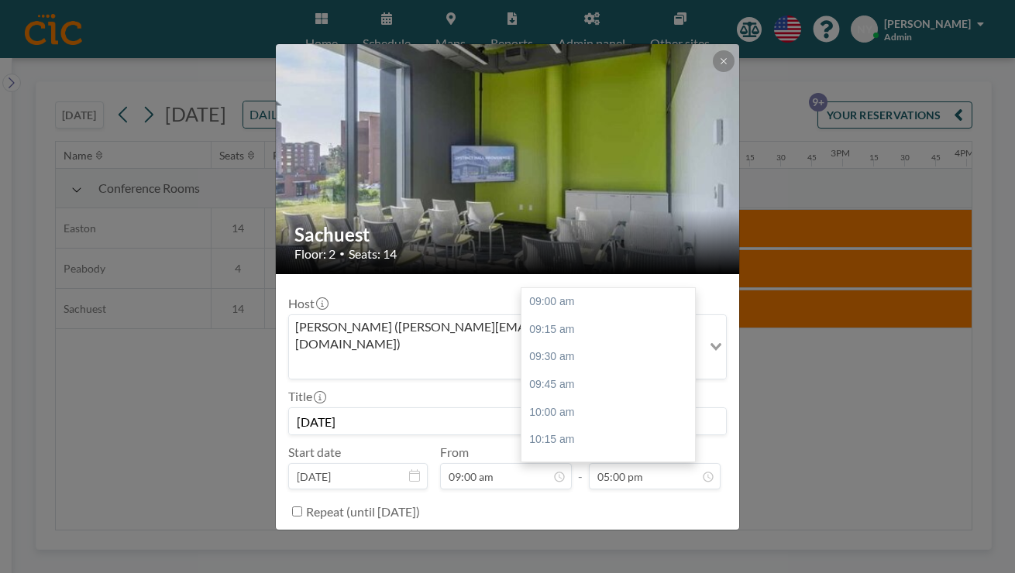
scroll to position [619, 0]
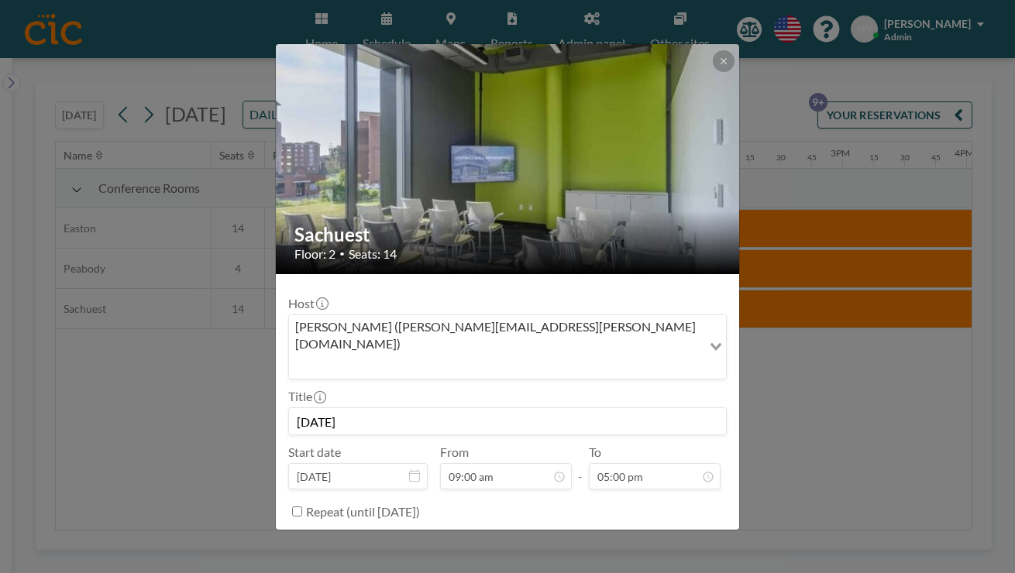
type input "[DATE]"
click at [648, 537] on button "BOOK NOW" at bounding box center [687, 550] width 78 height 27
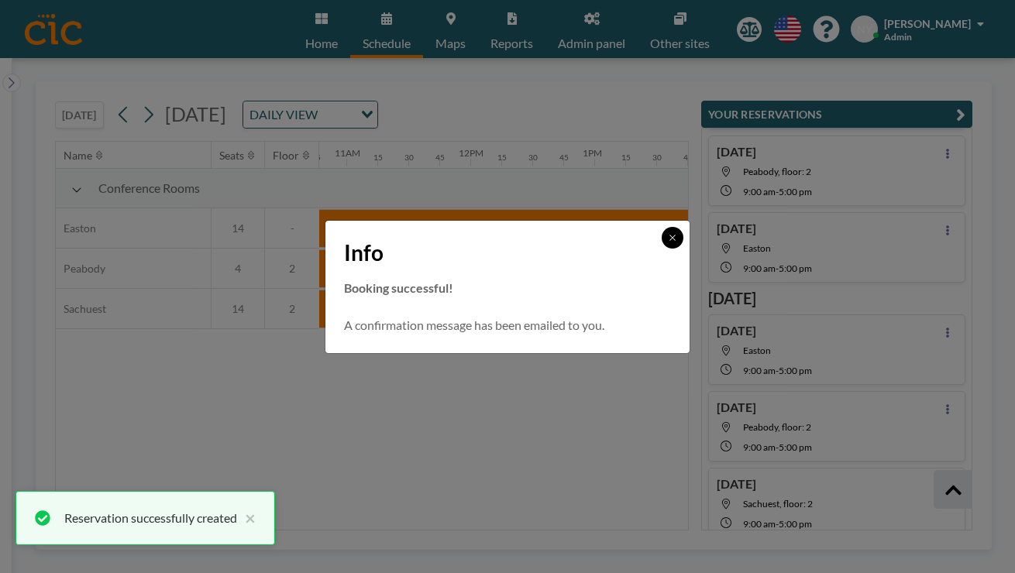
scroll to position [352, 0]
click at [662, 247] on button at bounding box center [673, 238] width 22 height 22
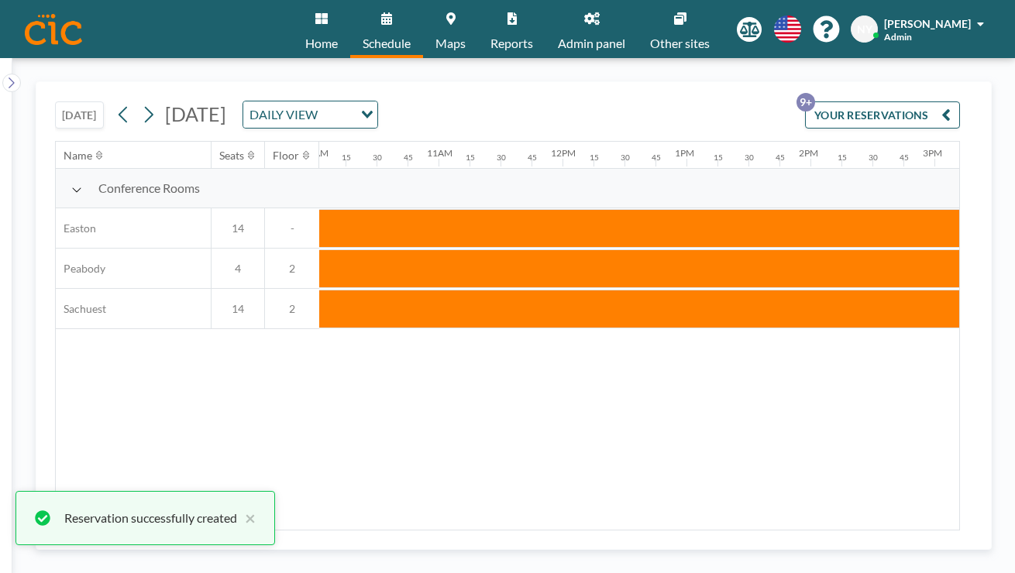
scroll to position [0, 1111]
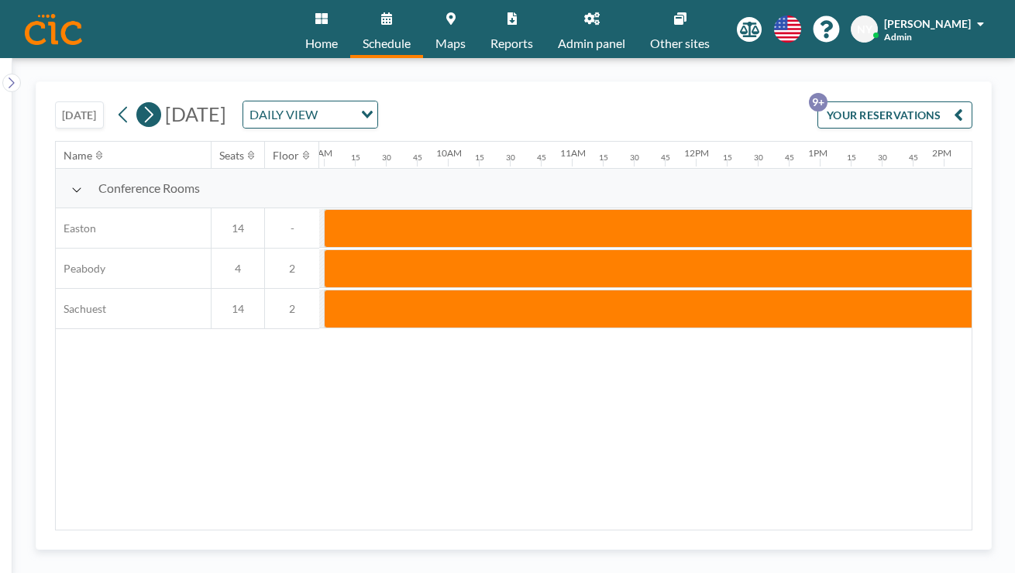
click at [141, 103] on icon at bounding box center [148, 114] width 15 height 23
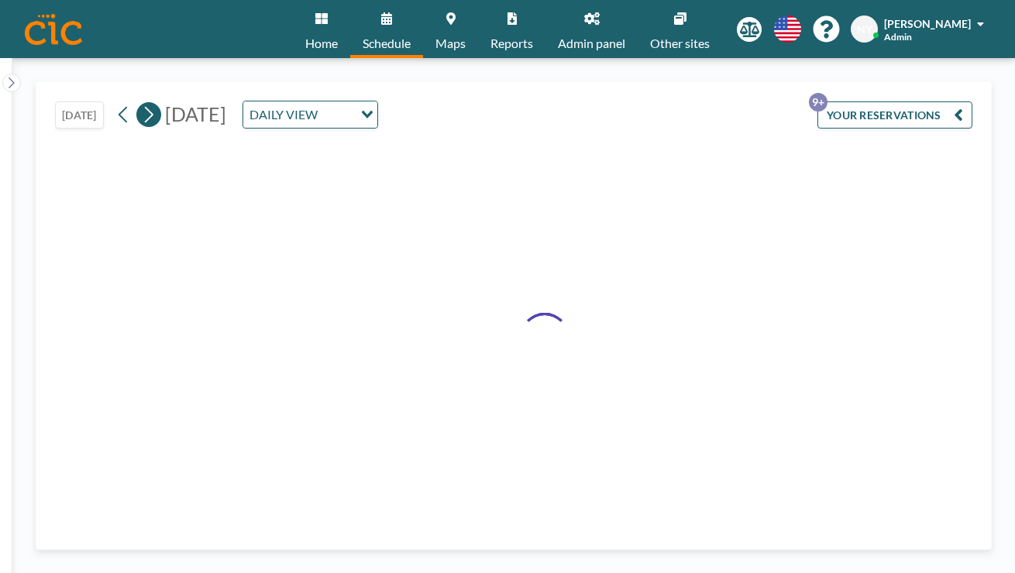
click at [141, 103] on icon at bounding box center [148, 114] width 15 height 23
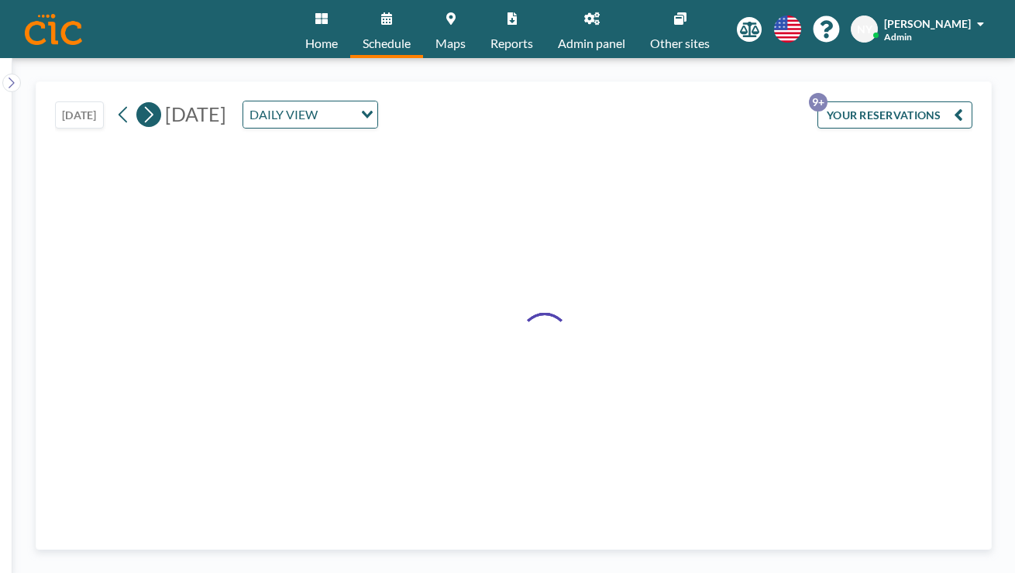
click at [141, 103] on icon at bounding box center [148, 114] width 15 height 23
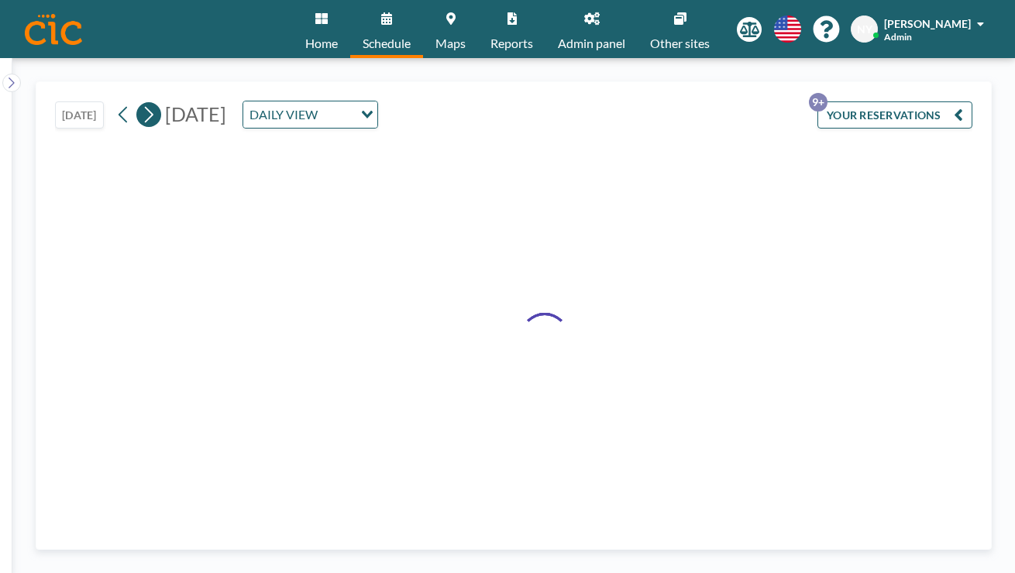
click at [141, 103] on icon at bounding box center [148, 114] width 15 height 23
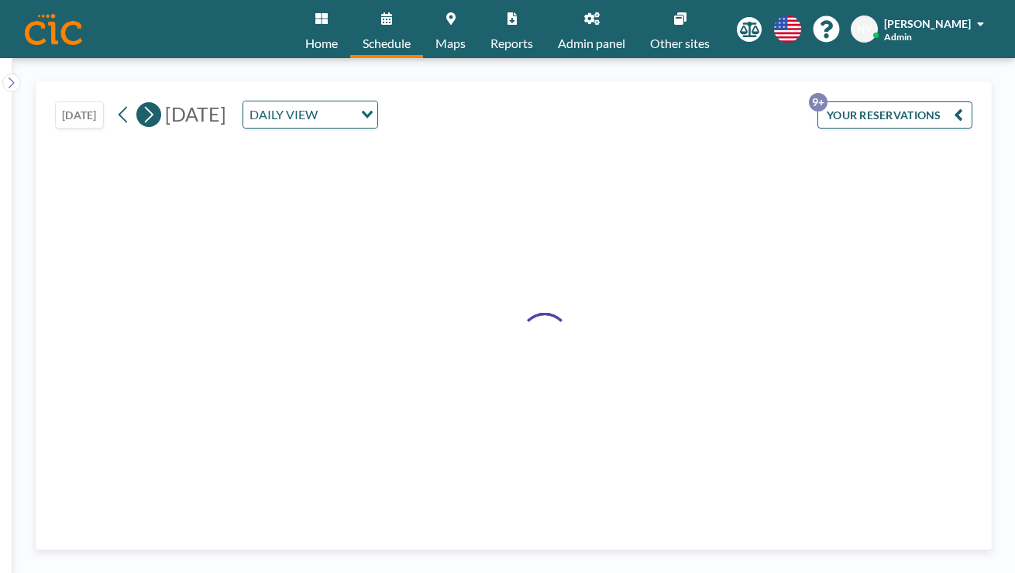
click at [141, 103] on icon at bounding box center [148, 114] width 15 height 23
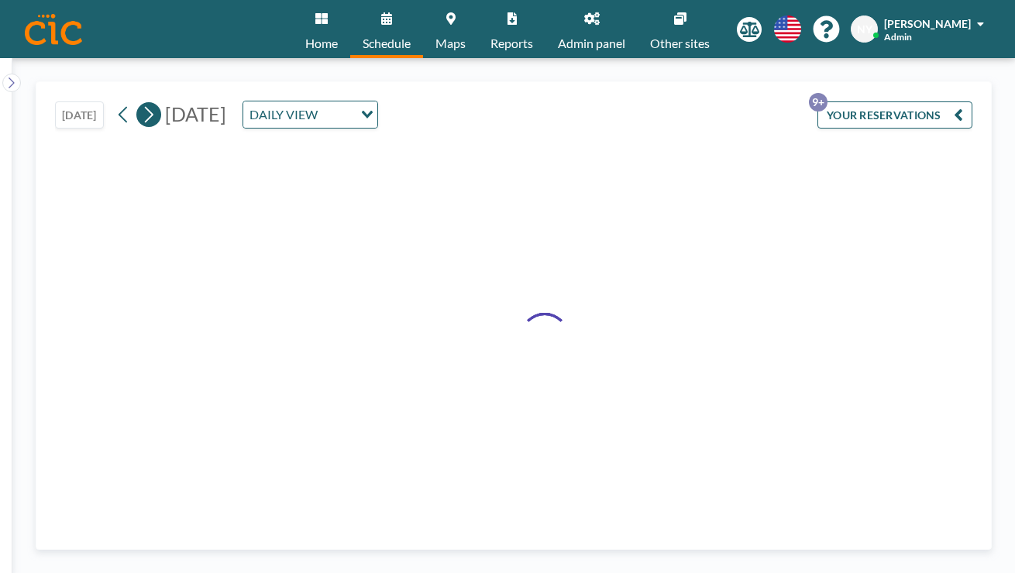
click at [141, 103] on icon at bounding box center [148, 114] width 15 height 23
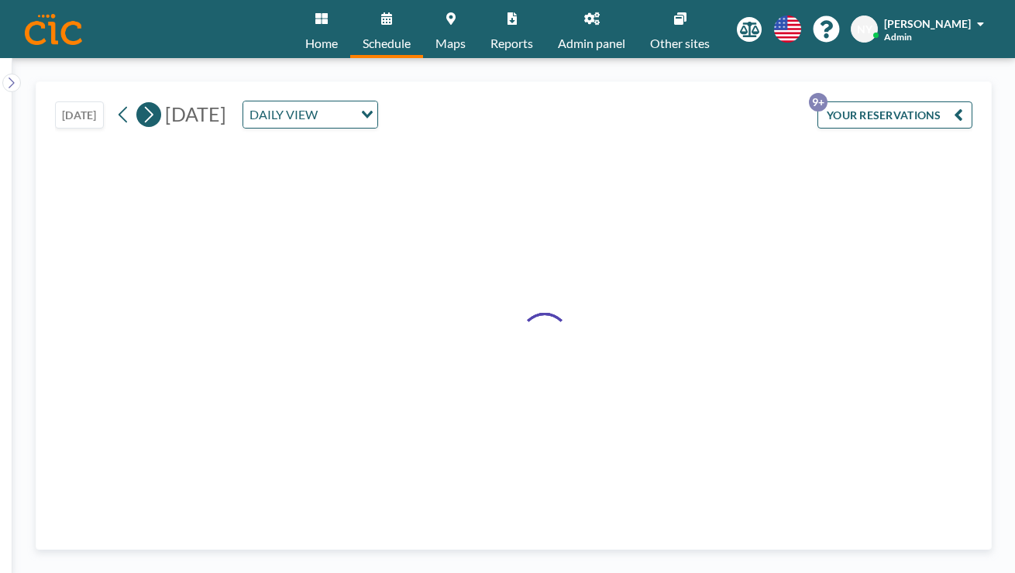
click at [141, 103] on icon at bounding box center [148, 114] width 15 height 23
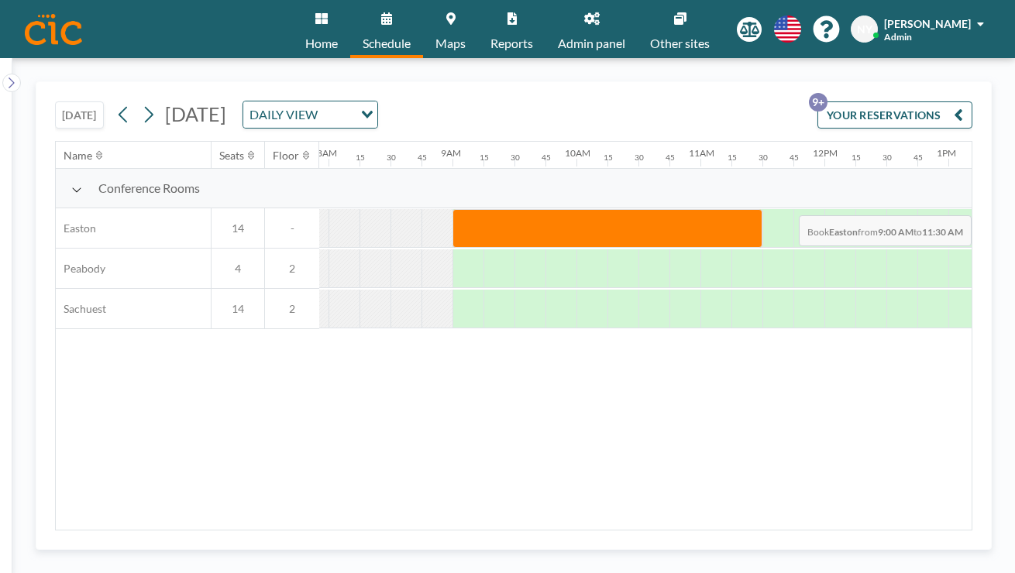
scroll to position [0, 1003]
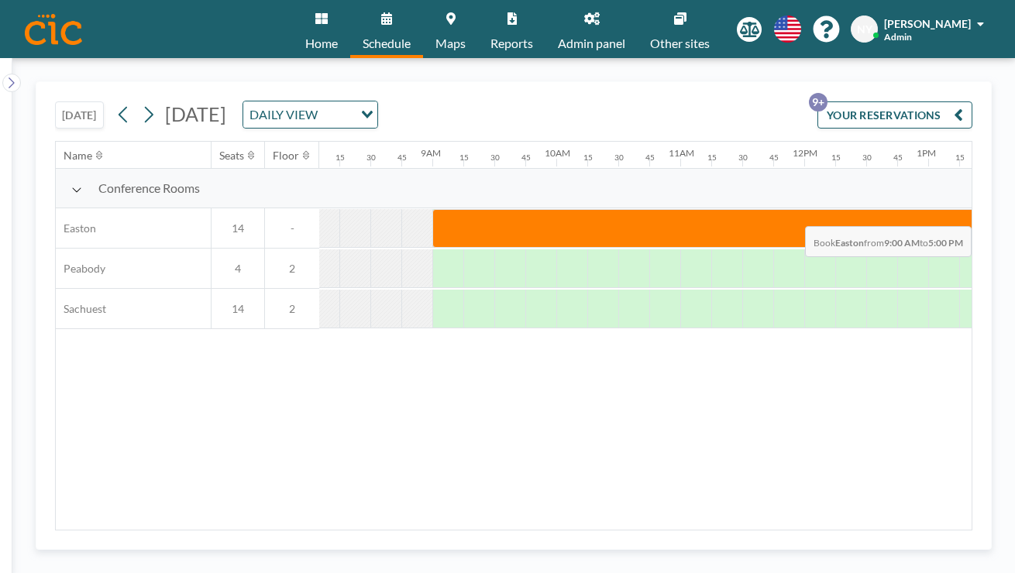
drag, startPoint x: 401, startPoint y: 183, endPoint x: 957, endPoint y: 190, distance: 556.3
click at [957, 209] on div at bounding box center [928, 228] width 992 height 39
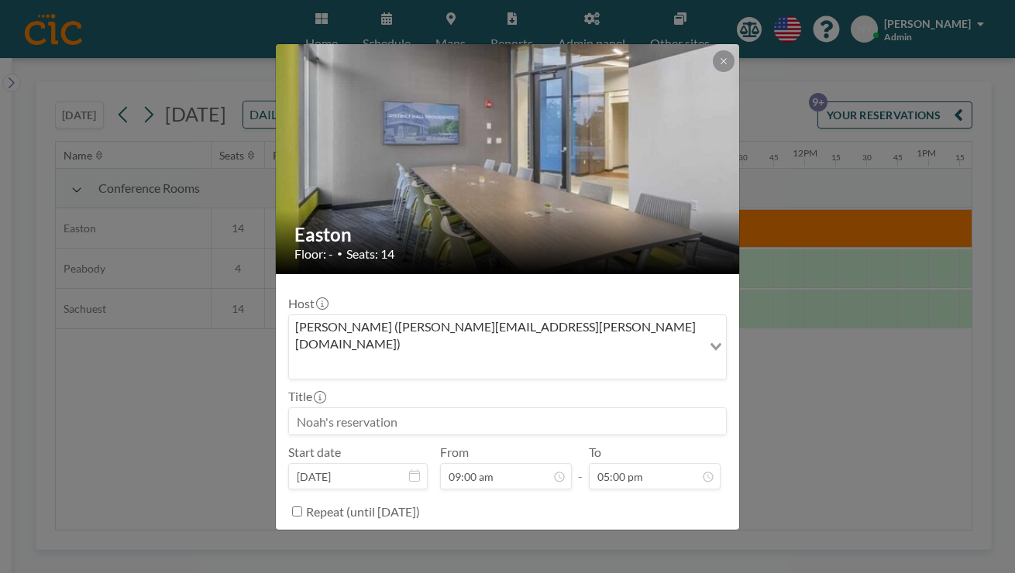
click at [495, 408] on input at bounding box center [507, 421] width 437 height 26
type input "Xmas"
click at [651, 537] on button "BOOK NOW" at bounding box center [687, 550] width 78 height 27
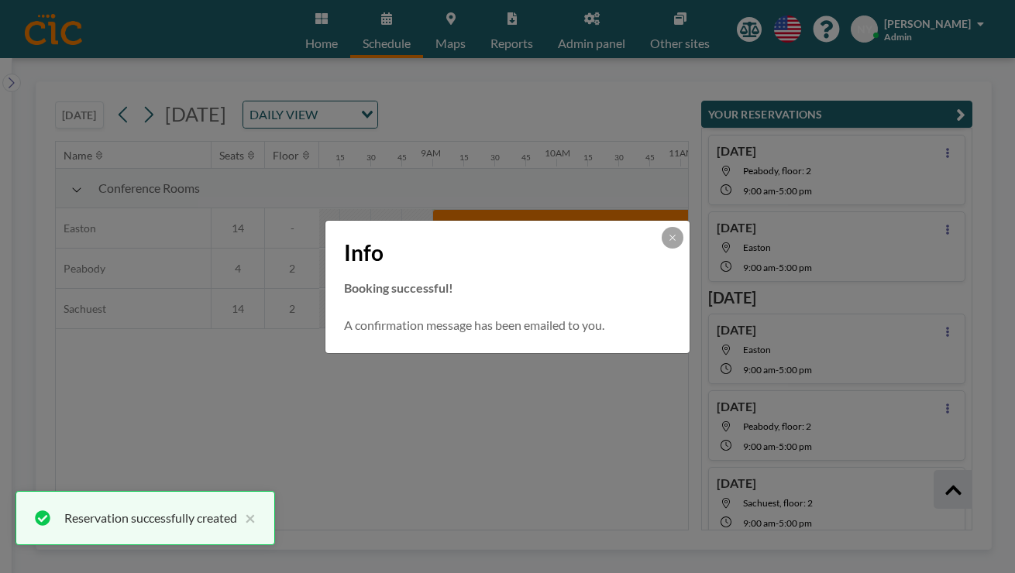
scroll to position [0, 0]
click at [662, 245] on button at bounding box center [673, 238] width 22 height 22
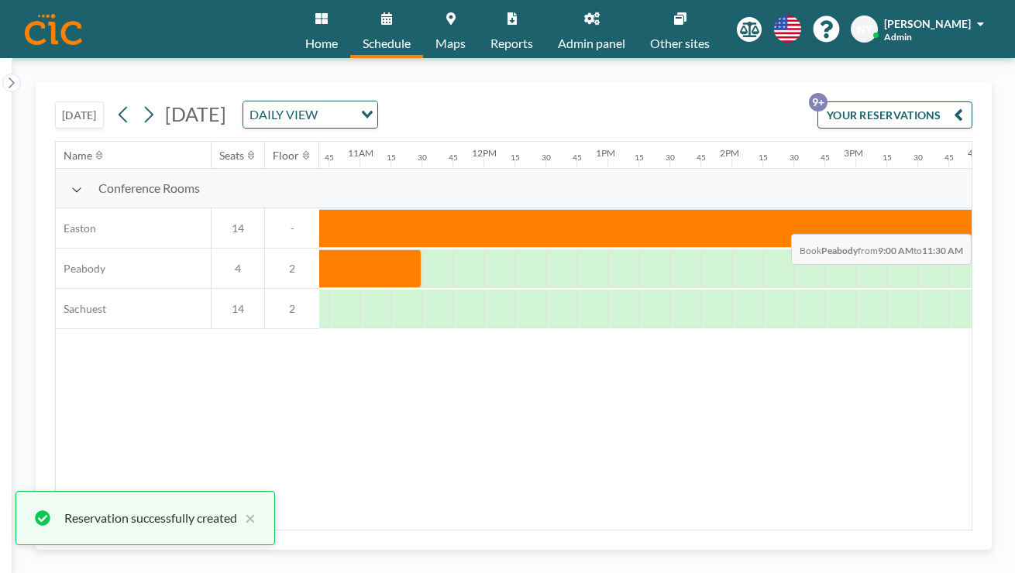
scroll to position [0, 1350]
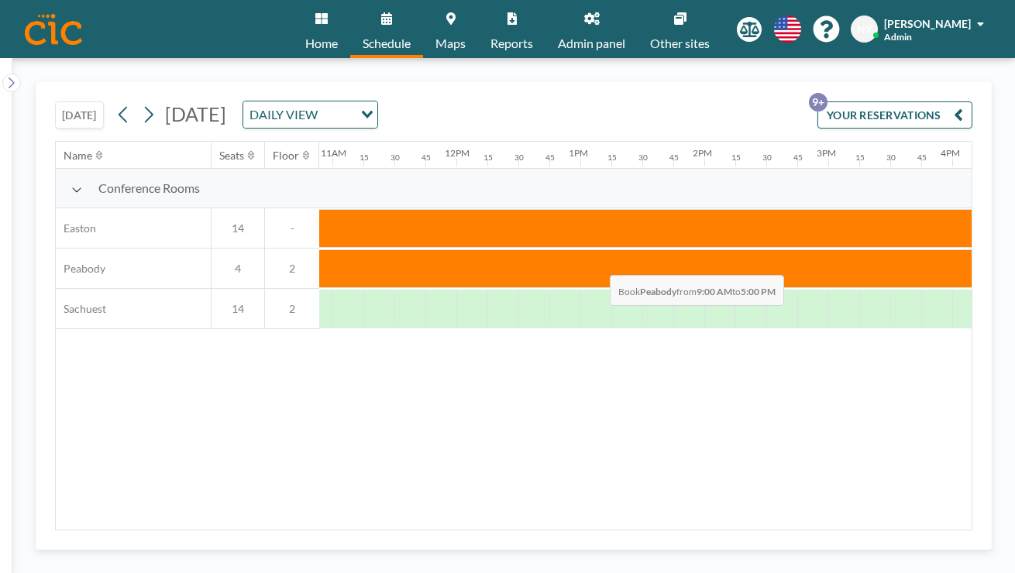
drag, startPoint x: 290, startPoint y: 223, endPoint x: 605, endPoint y: 239, distance: 315.7
click at [605, 239] on div "Conference Rooms Easton 14 - Peabody 4 2 Sachuest 14 2" at bounding box center [324, 249] width 3239 height 160
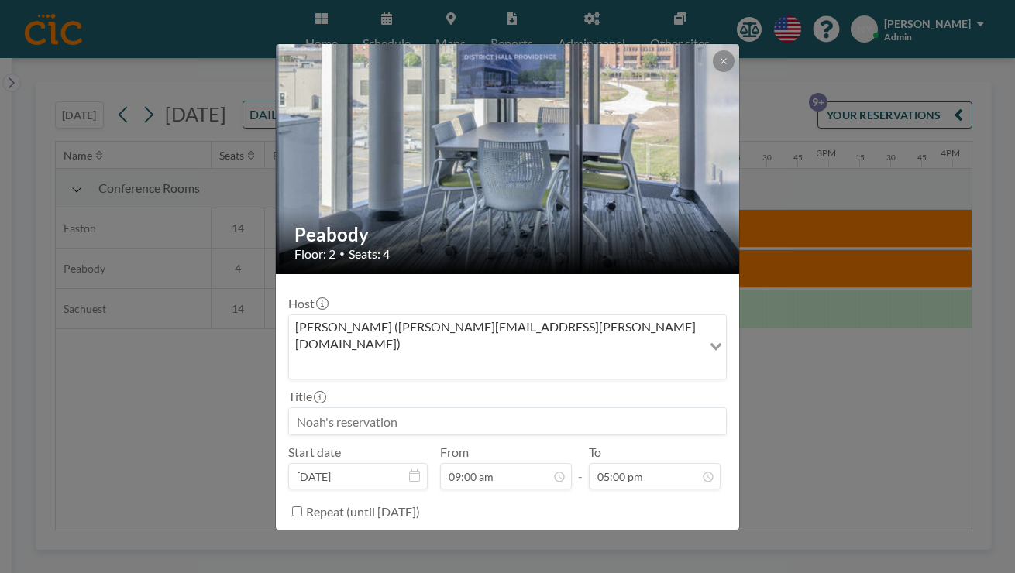
click at [472, 408] on input at bounding box center [507, 421] width 437 height 26
type input "Xmas"
click at [648, 537] on button "BOOK NOW" at bounding box center [687, 550] width 78 height 27
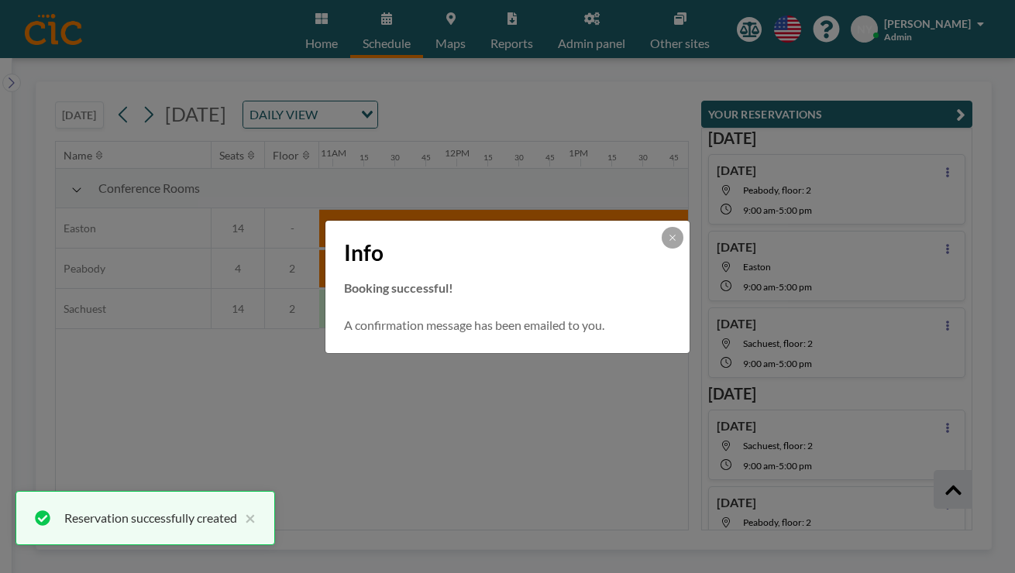
scroll to position [315, 0]
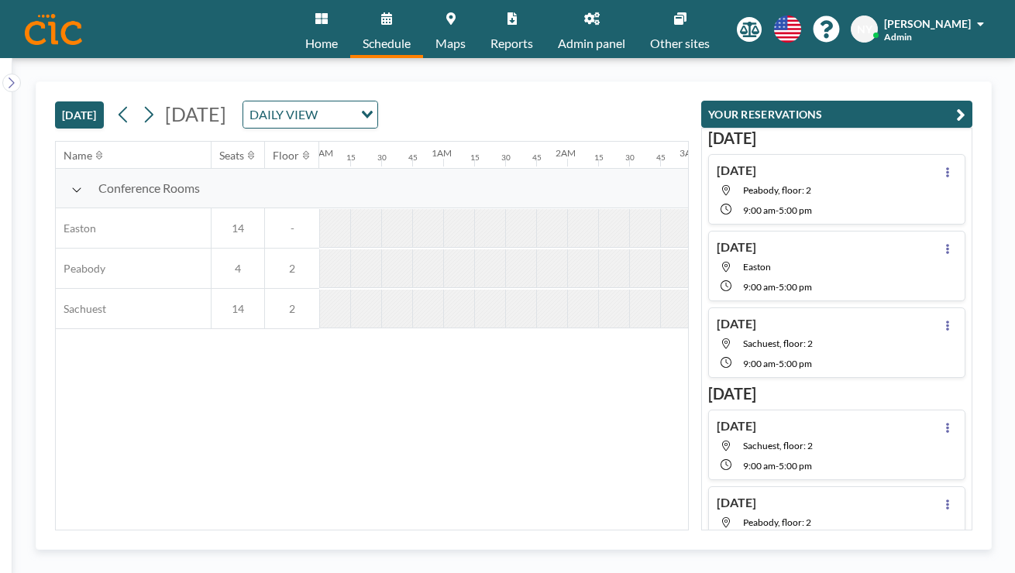
scroll to position [0, 1007]
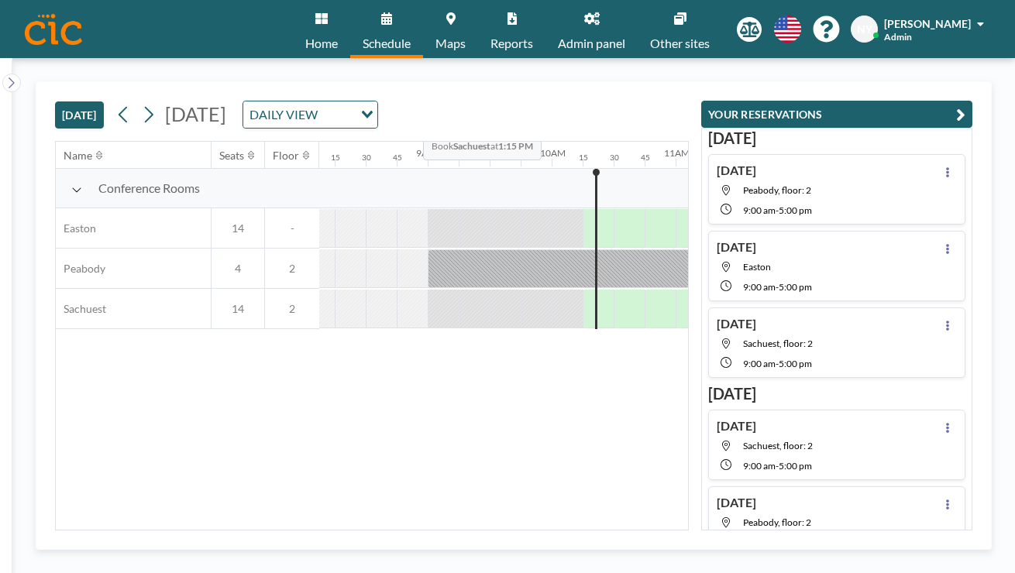
click at [373, 111] on icon "Search for option" at bounding box center [367, 115] width 11 height 8
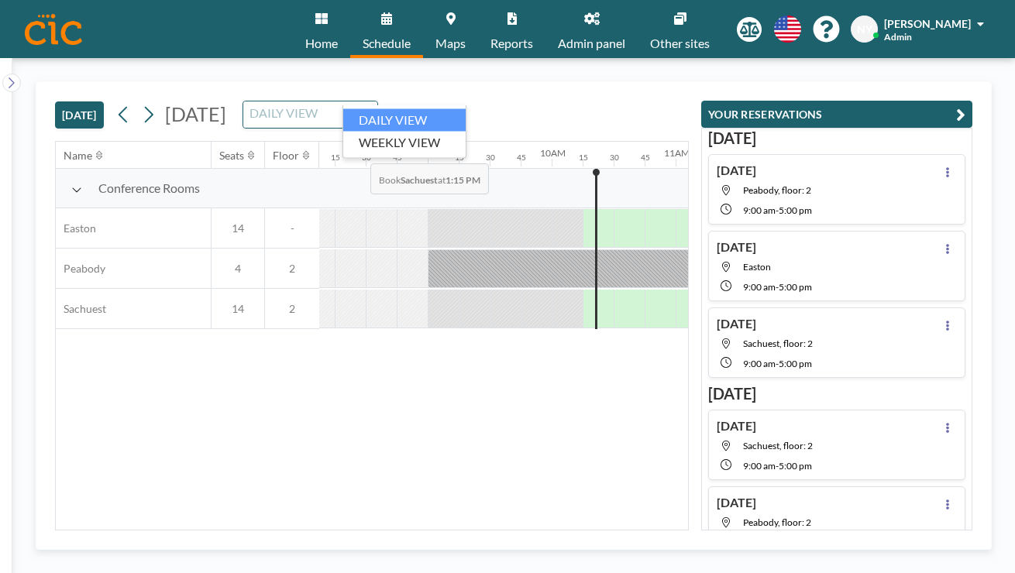
click at [419, 127] on li "DAILY VIEW" at bounding box center [404, 120] width 122 height 22
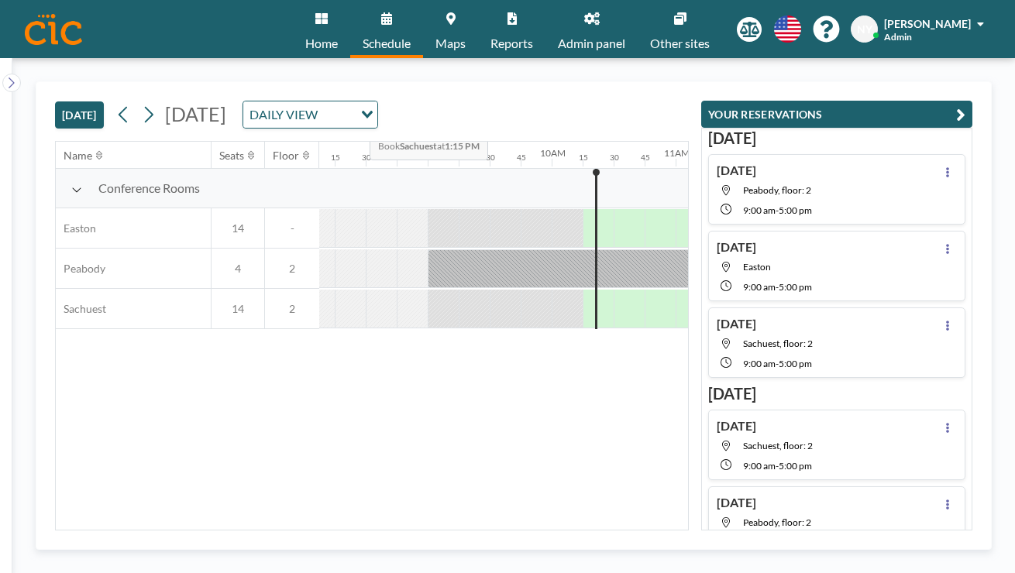
click at [352, 105] on input "Search for option" at bounding box center [336, 115] width 29 height 20
click at [402, 133] on li "WEEKLY VIEW" at bounding box center [404, 142] width 122 height 22
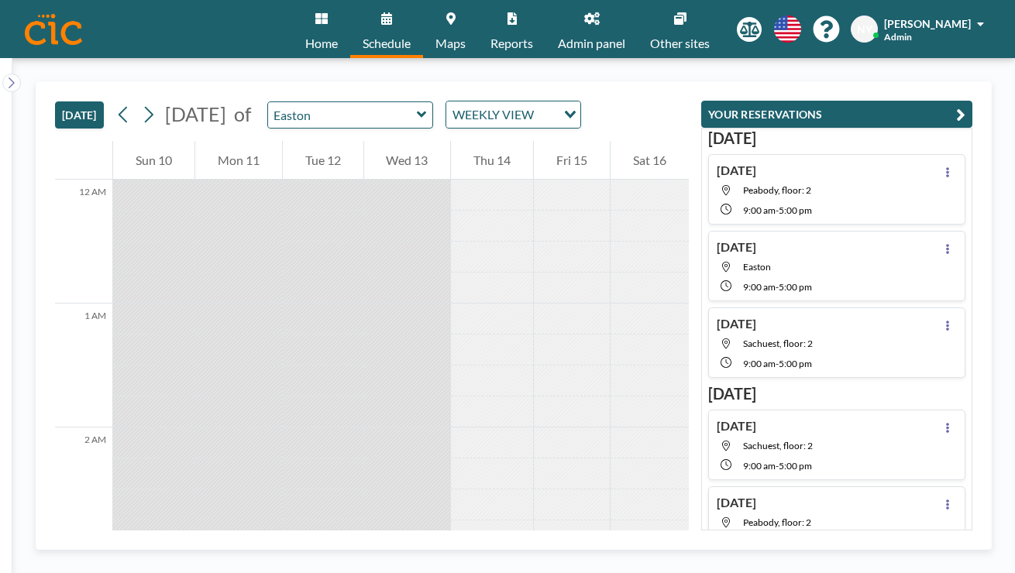
scroll to position [1007, 0]
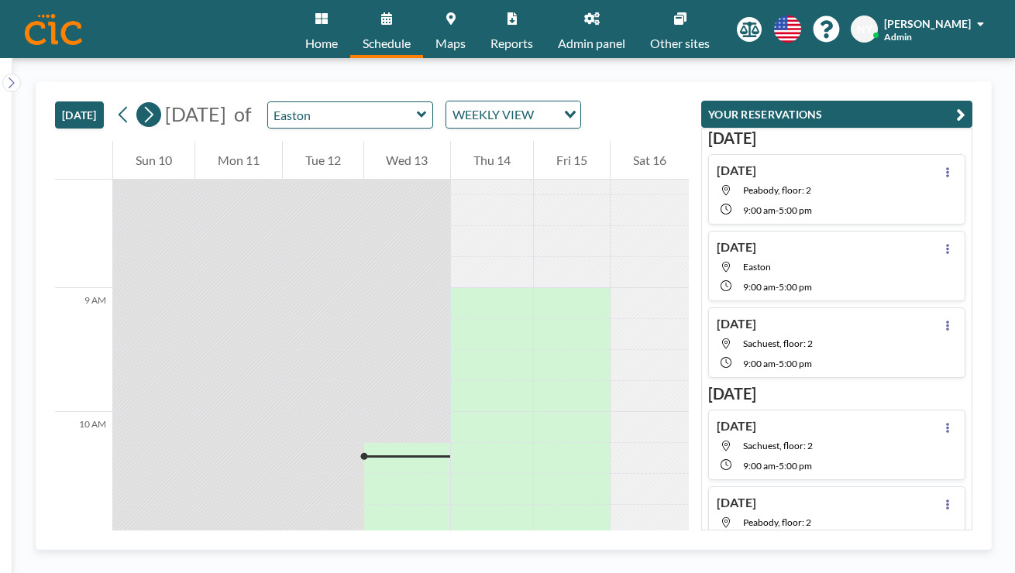
click at [141, 103] on icon at bounding box center [148, 114] width 15 height 23
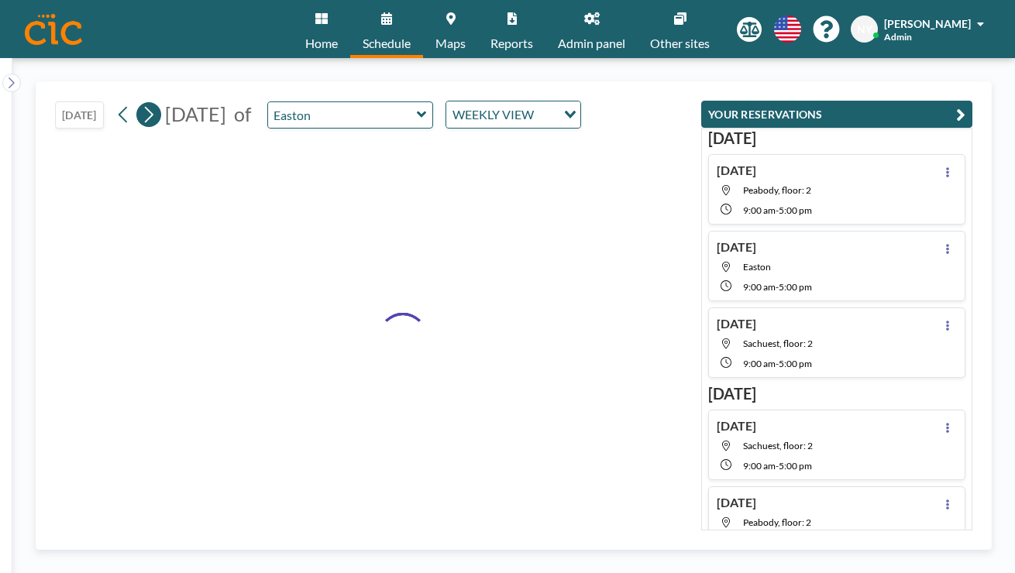
click at [141, 103] on icon at bounding box center [148, 114] width 15 height 23
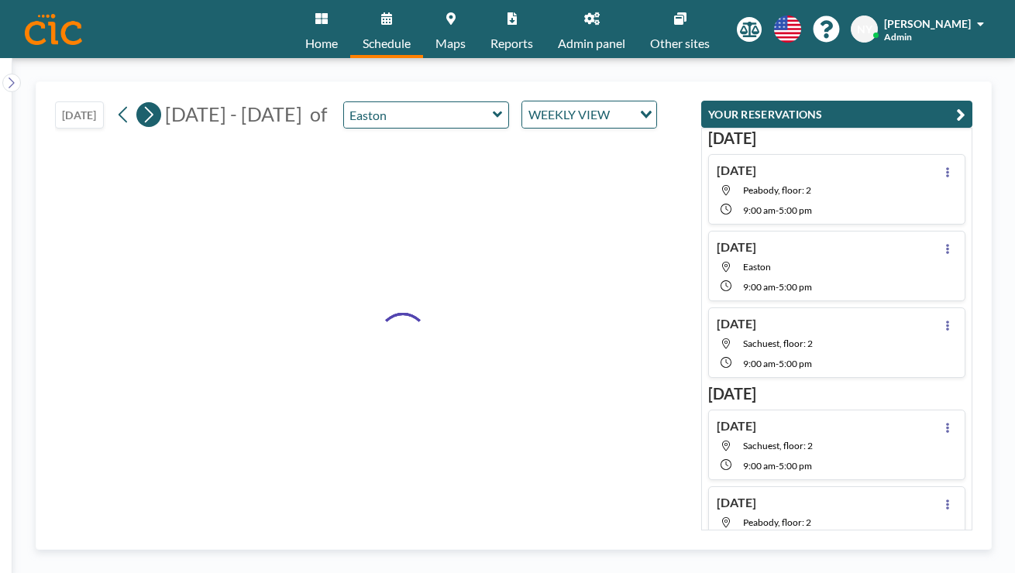
click at [141, 103] on icon at bounding box center [148, 114] width 15 height 23
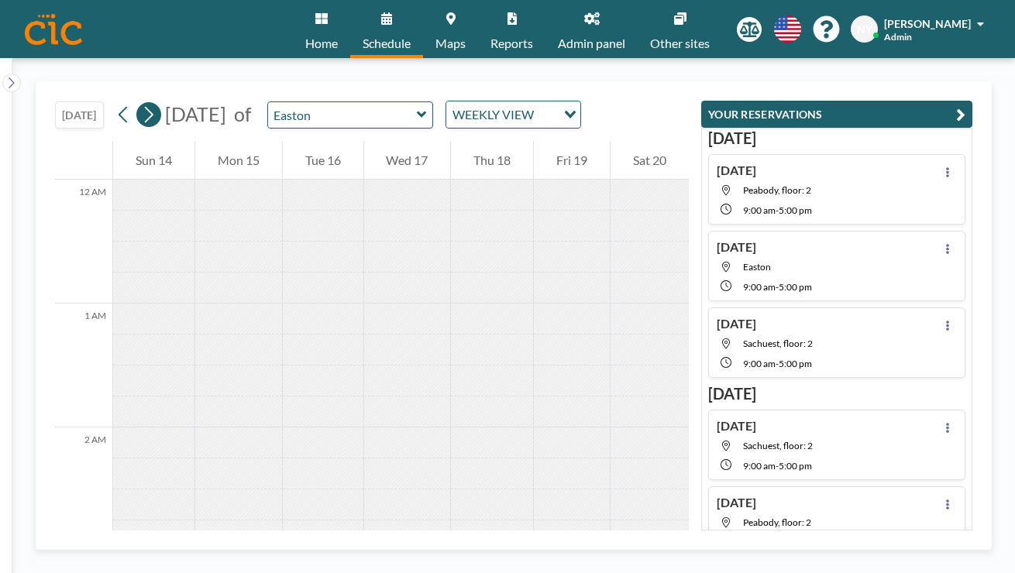
click at [141, 103] on icon at bounding box center [148, 114] width 15 height 23
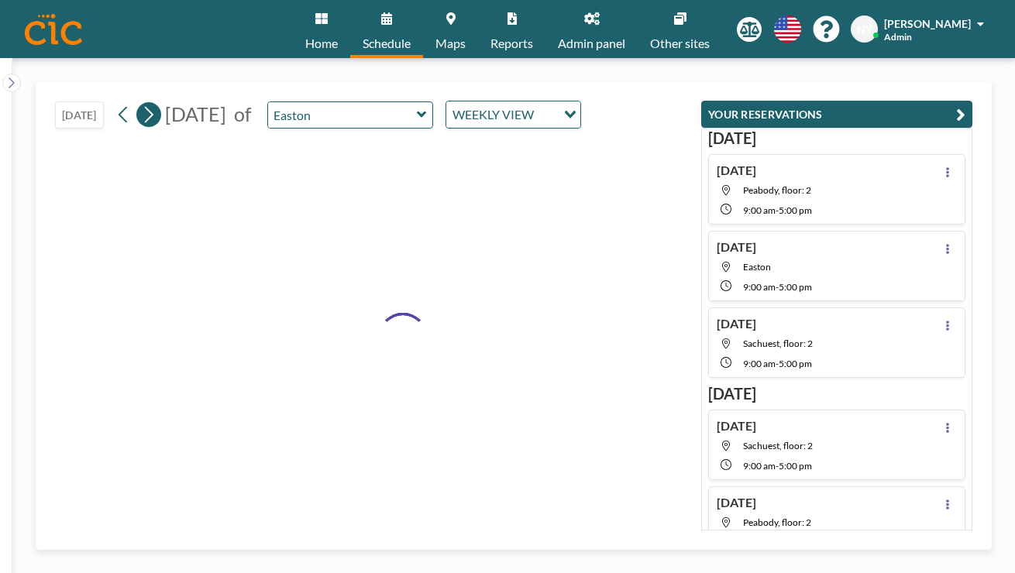
click at [141, 103] on icon at bounding box center [148, 114] width 15 height 23
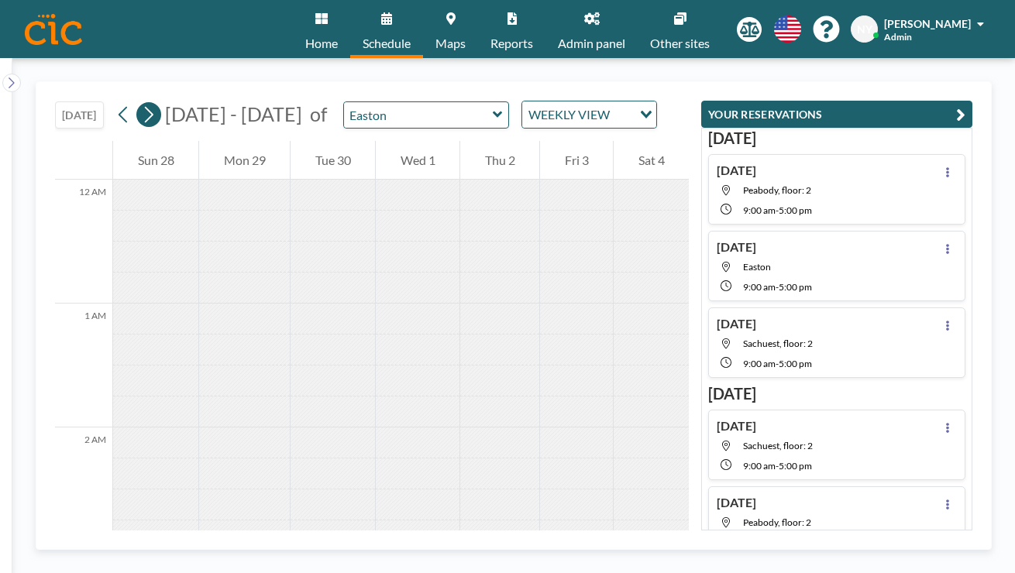
click at [141, 103] on icon at bounding box center [148, 114] width 15 height 23
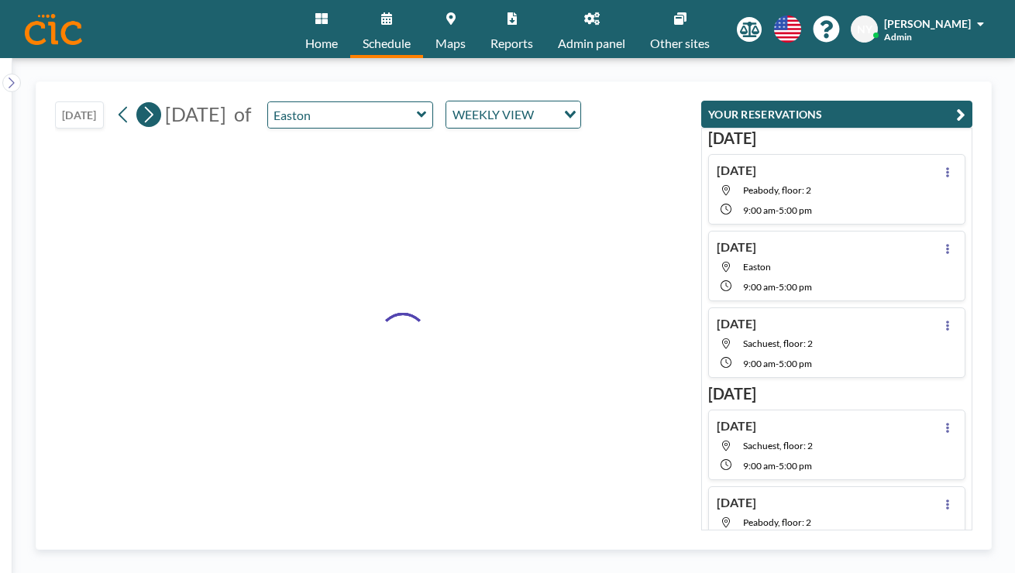
click at [141, 103] on icon at bounding box center [148, 114] width 15 height 23
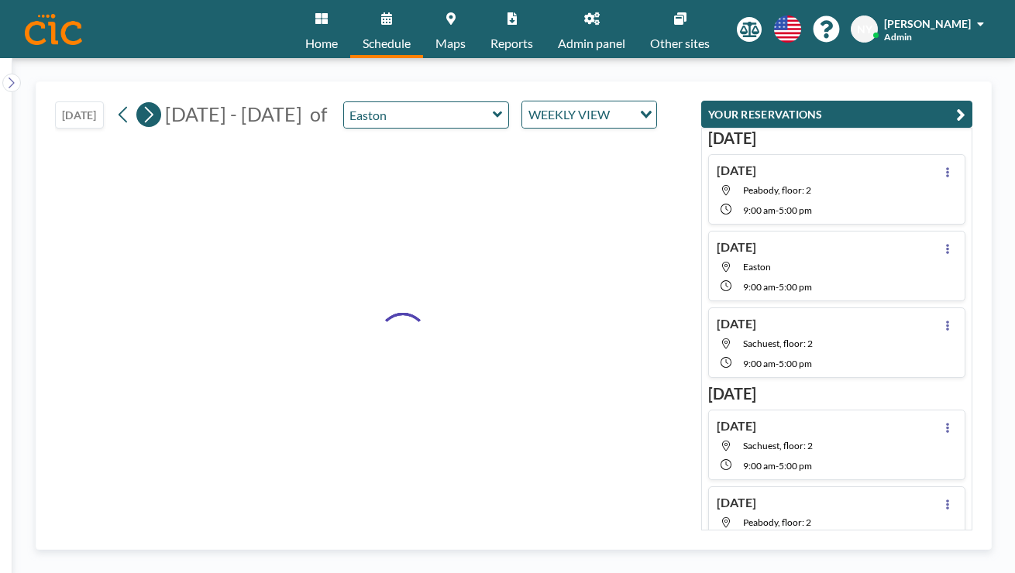
click at [141, 103] on icon at bounding box center [148, 114] width 15 height 23
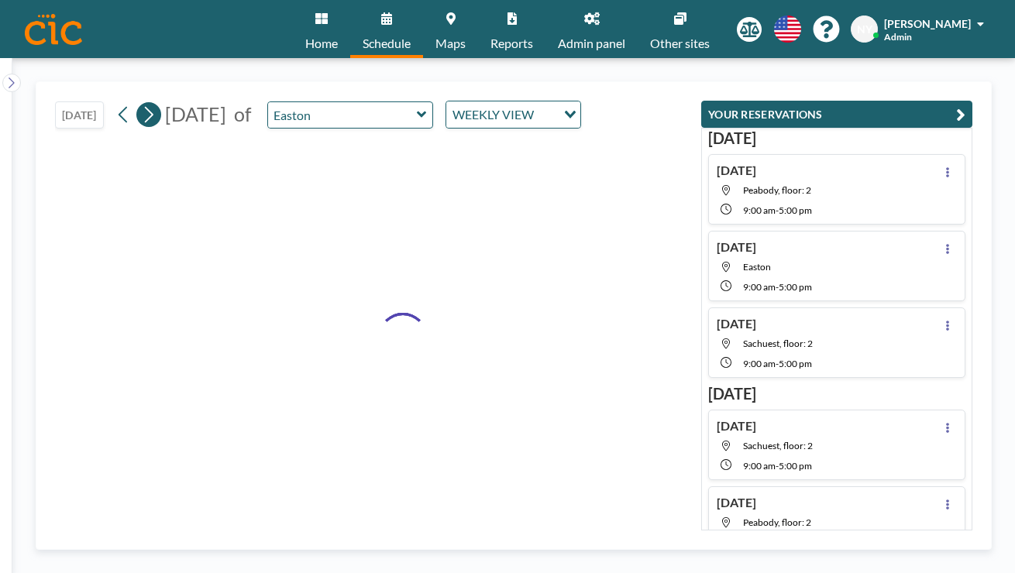
click at [141, 103] on icon at bounding box center [148, 114] width 15 height 23
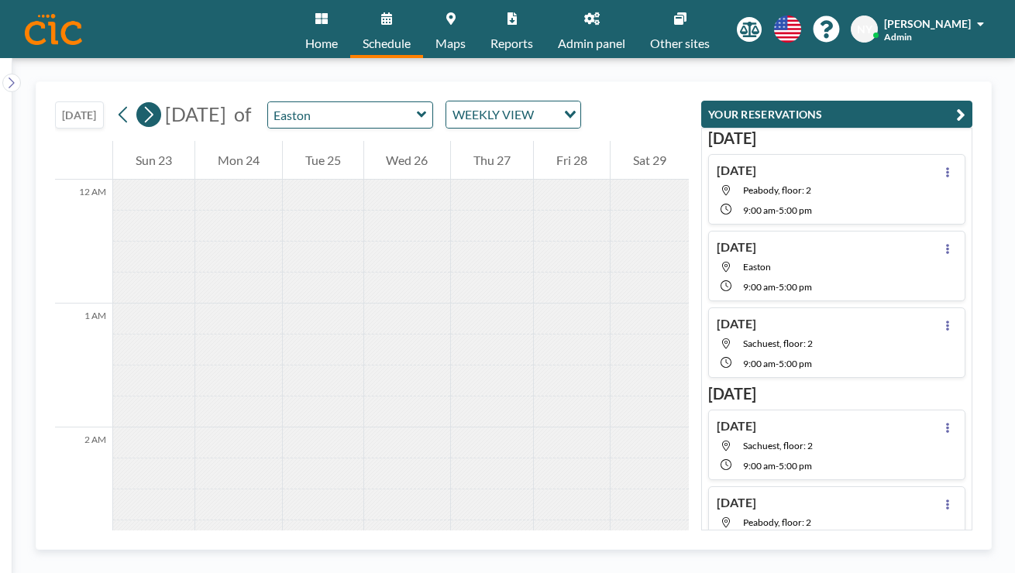
scroll to position [781, 0]
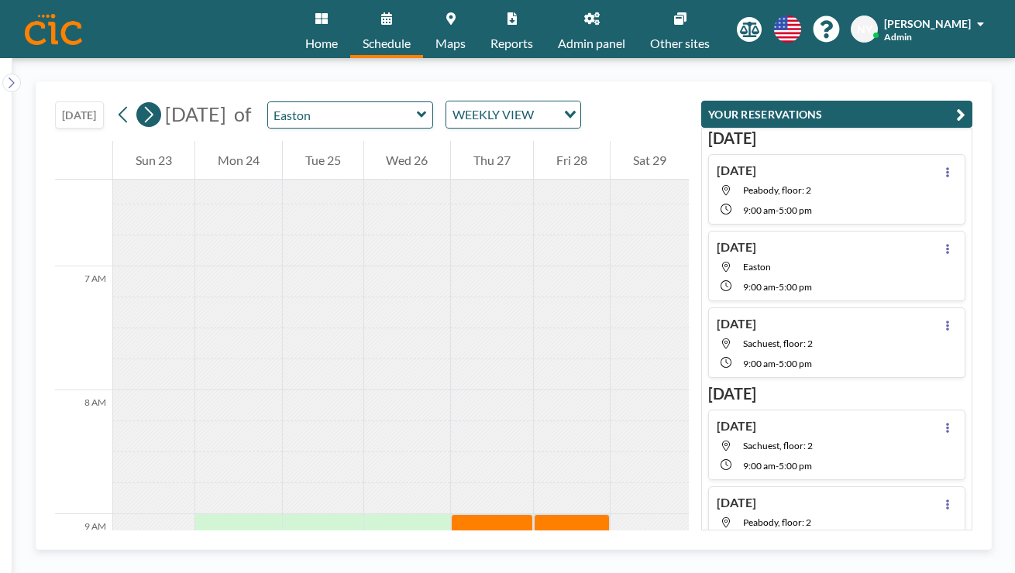
click at [141, 103] on icon at bounding box center [148, 114] width 15 height 23
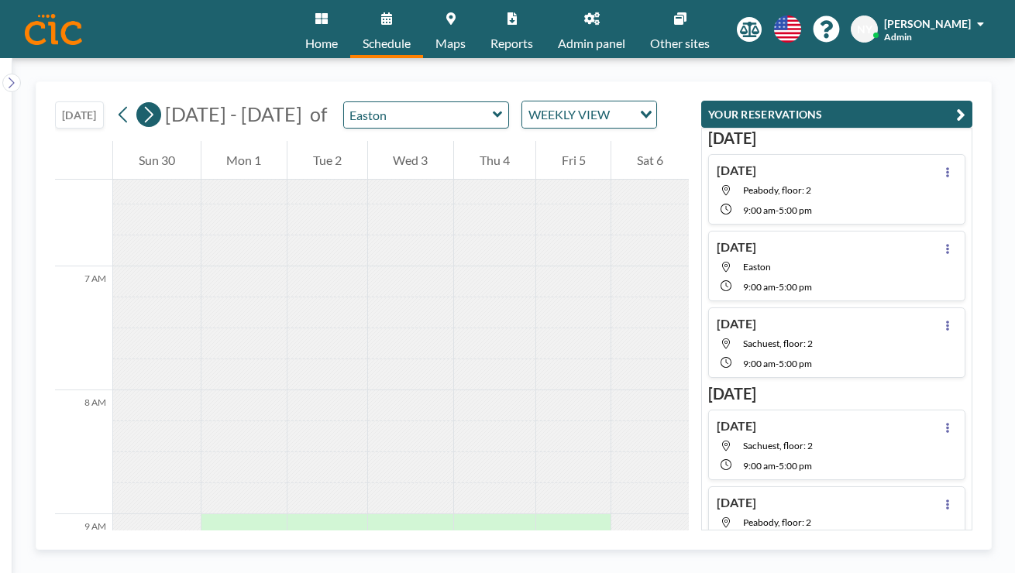
click at [141, 103] on icon at bounding box center [148, 114] width 15 height 23
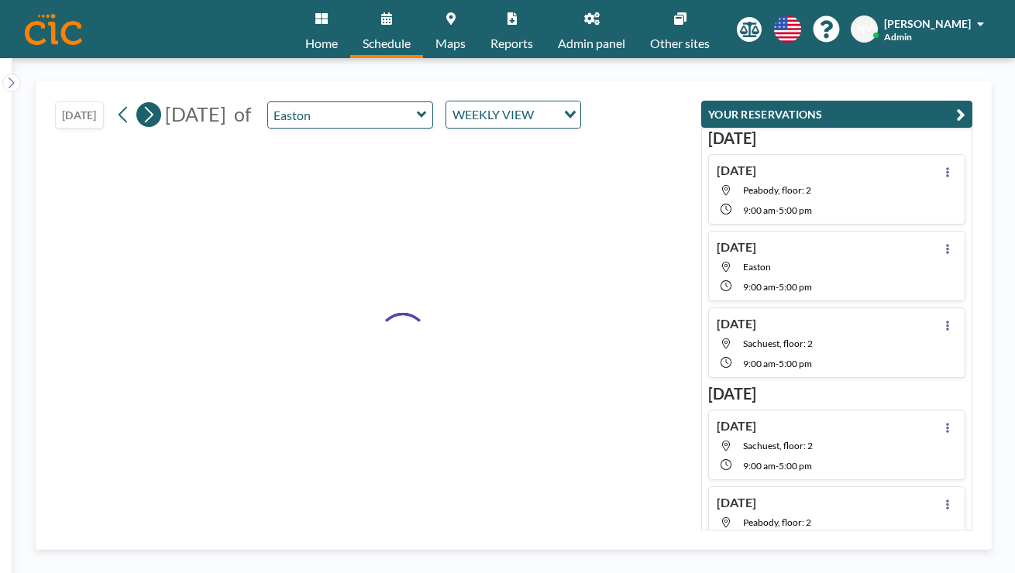
click at [141, 103] on icon at bounding box center [148, 114] width 15 height 23
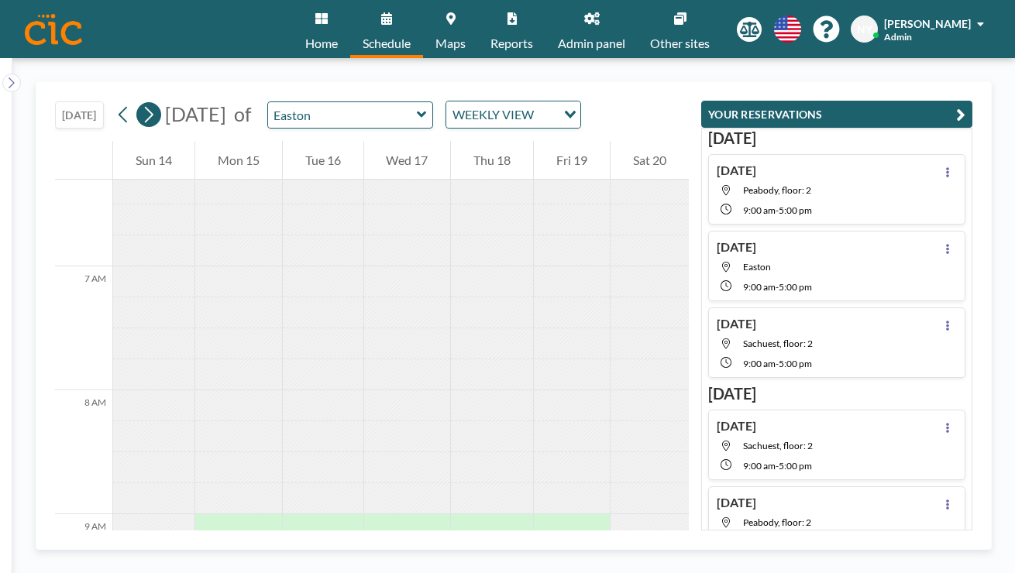
click at [141, 103] on icon at bounding box center [148, 114] width 15 height 23
click at [483, 101] on div "WEEKLY VIEW" at bounding box center [501, 112] width 110 height 23
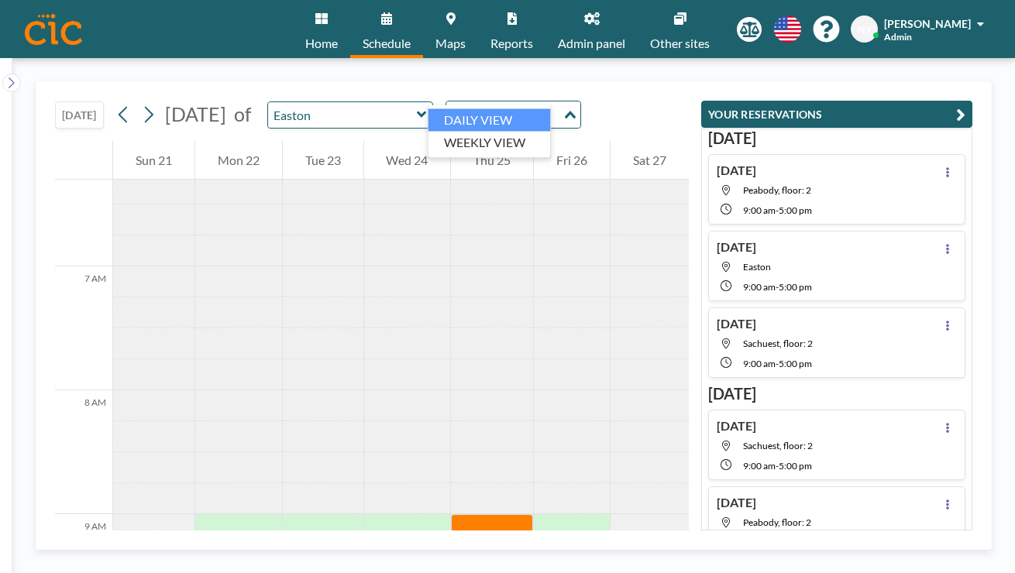
click at [480, 115] on li "DAILY VIEW" at bounding box center [489, 120] width 122 height 22
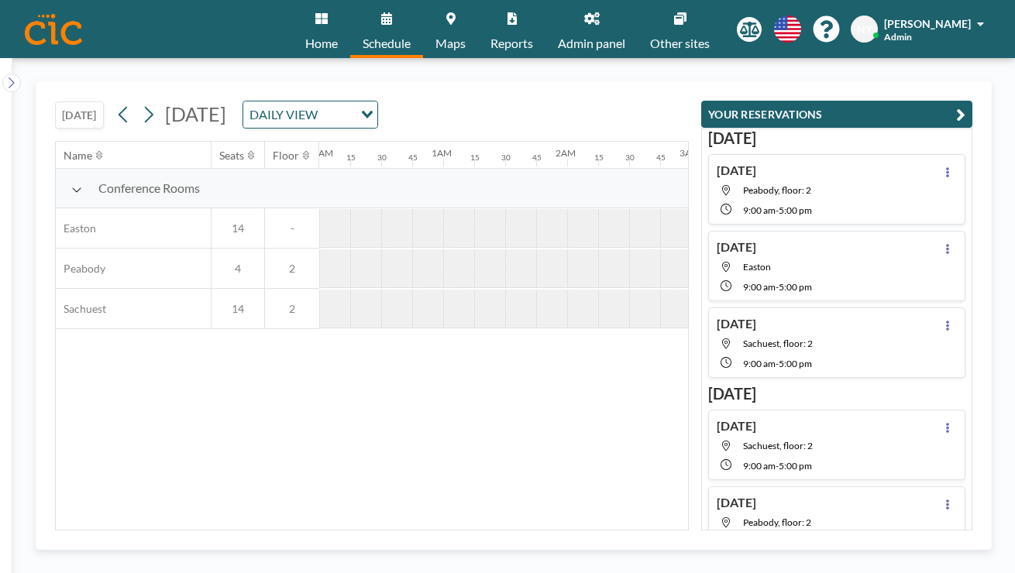
scroll to position [0, 781]
click at [136, 102] on button at bounding box center [148, 114] width 25 height 25
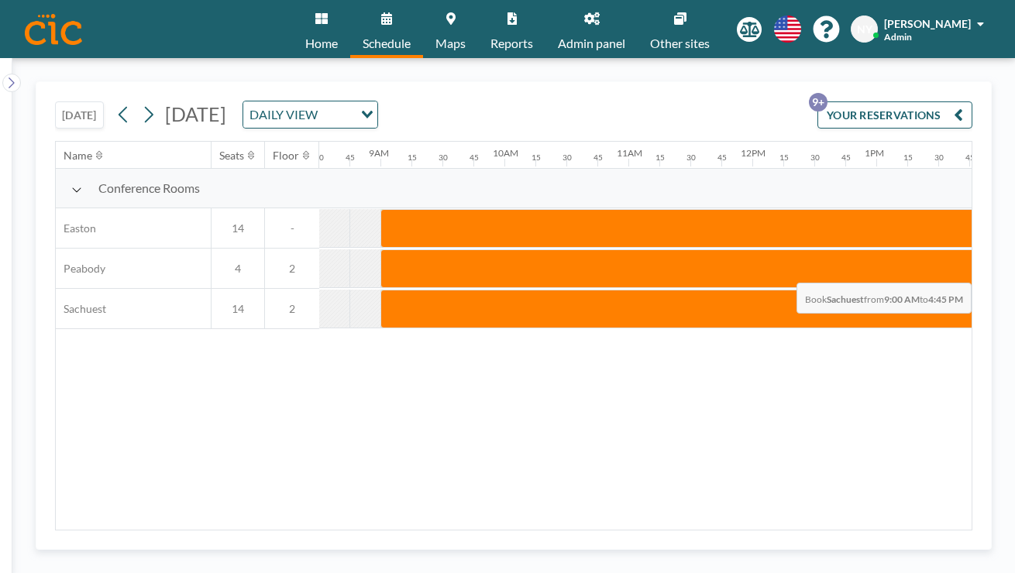
scroll to position [0, 1138]
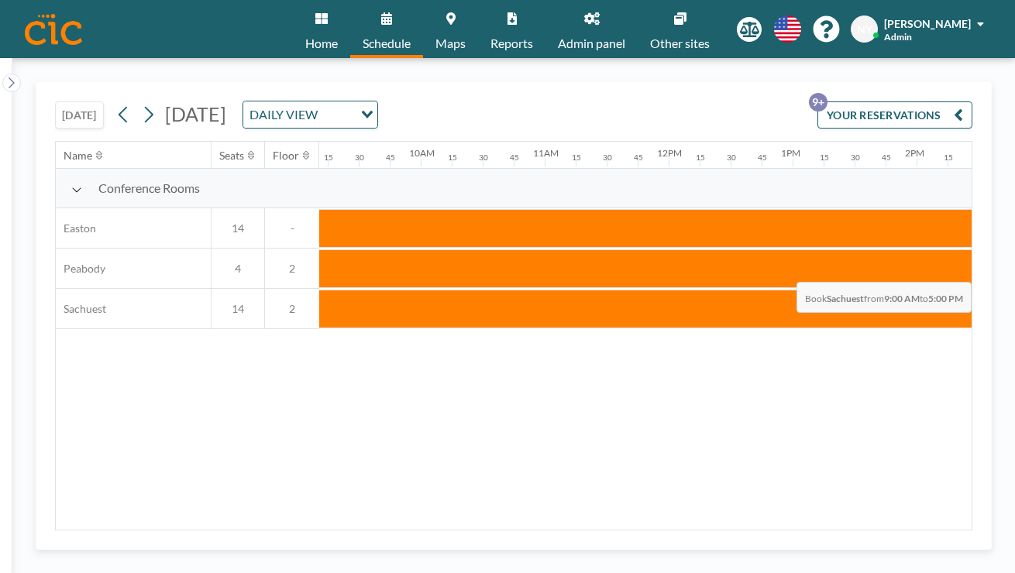
drag, startPoint x: 401, startPoint y: 239, endPoint x: 866, endPoint y: 246, distance: 464.9
click at [866, 289] on div at bounding box center [668, 309] width 2975 height 40
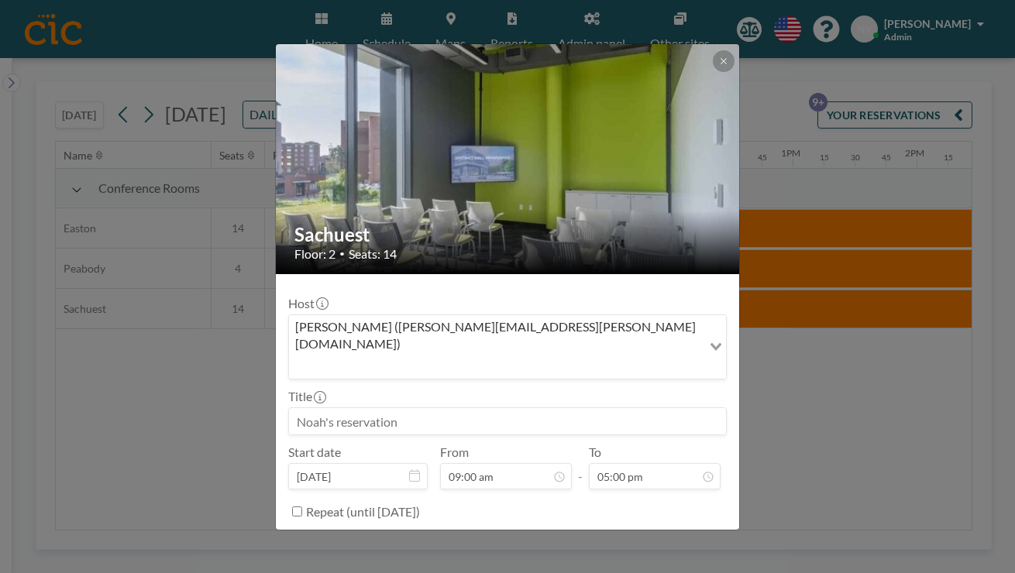
click at [504, 408] on input at bounding box center [507, 421] width 437 height 26
type input "Xmas"
click at [649, 537] on button "BOOK NOW" at bounding box center [687, 550] width 78 height 27
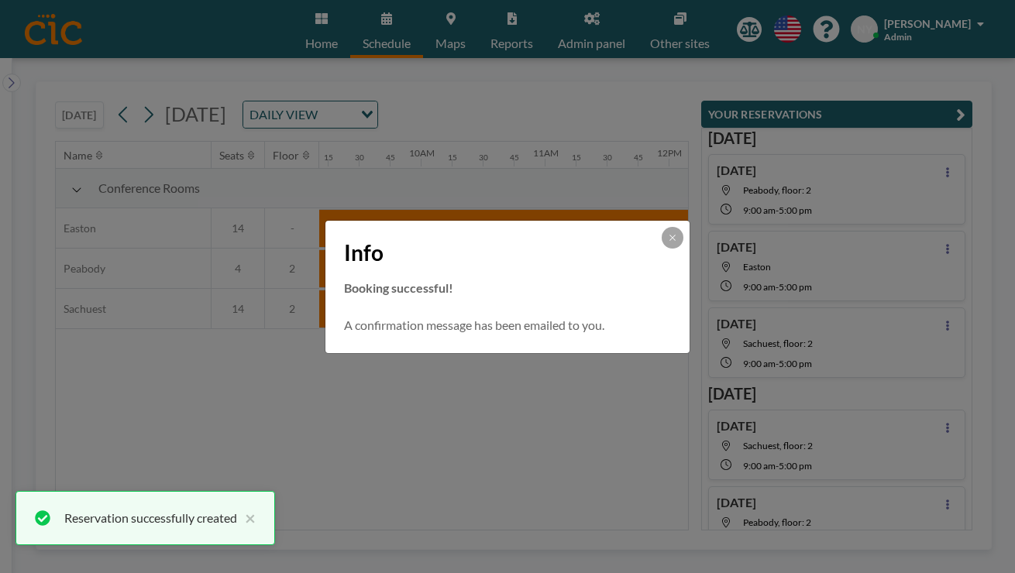
scroll to position [352, 0]
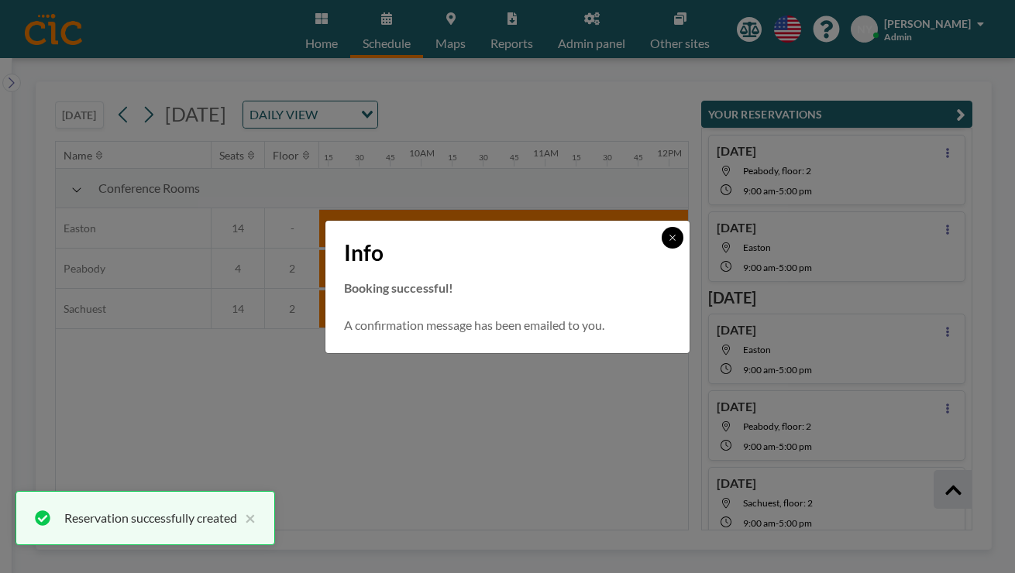
click at [668, 243] on icon at bounding box center [672, 237] width 9 height 9
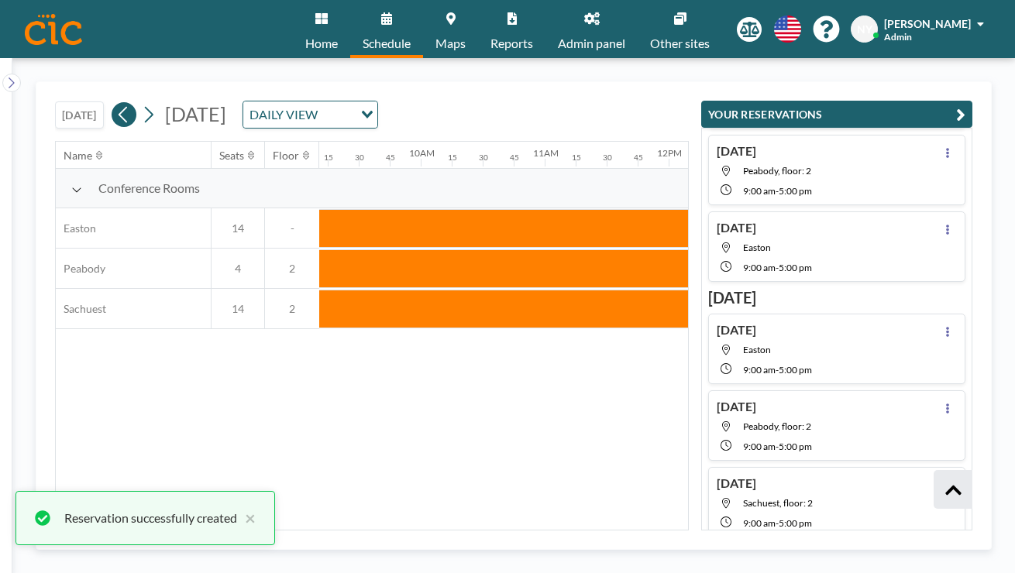
click at [116, 103] on icon at bounding box center [123, 114] width 15 height 23
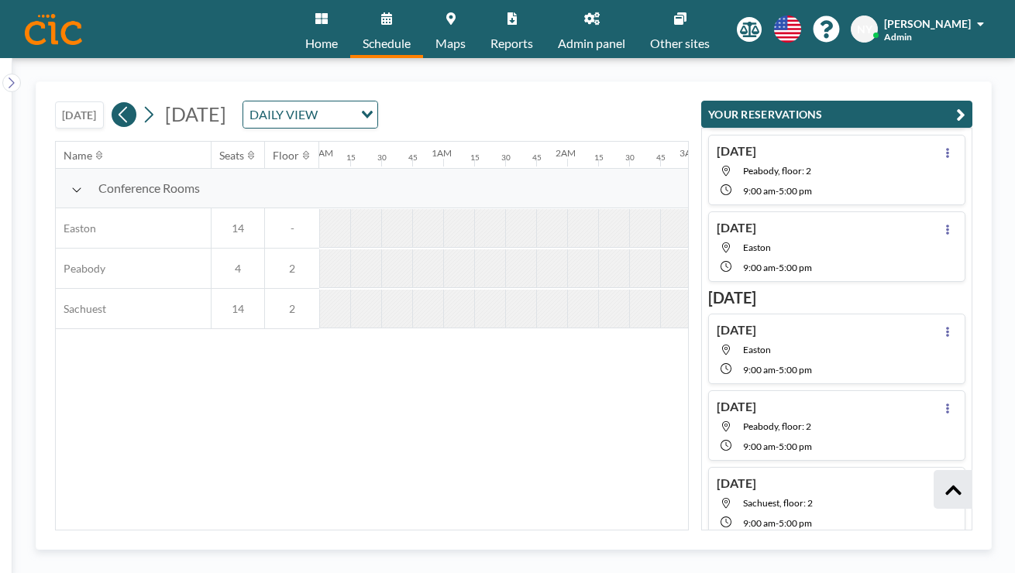
scroll to position [0, 781]
click at [141, 103] on icon at bounding box center [148, 114] width 15 height 23
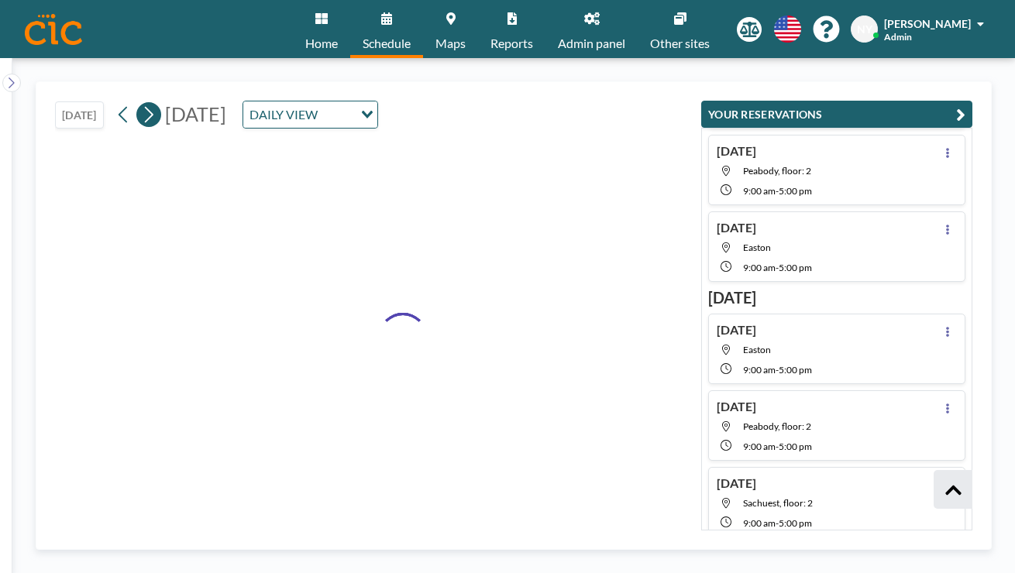
click at [141, 103] on icon at bounding box center [148, 114] width 15 height 23
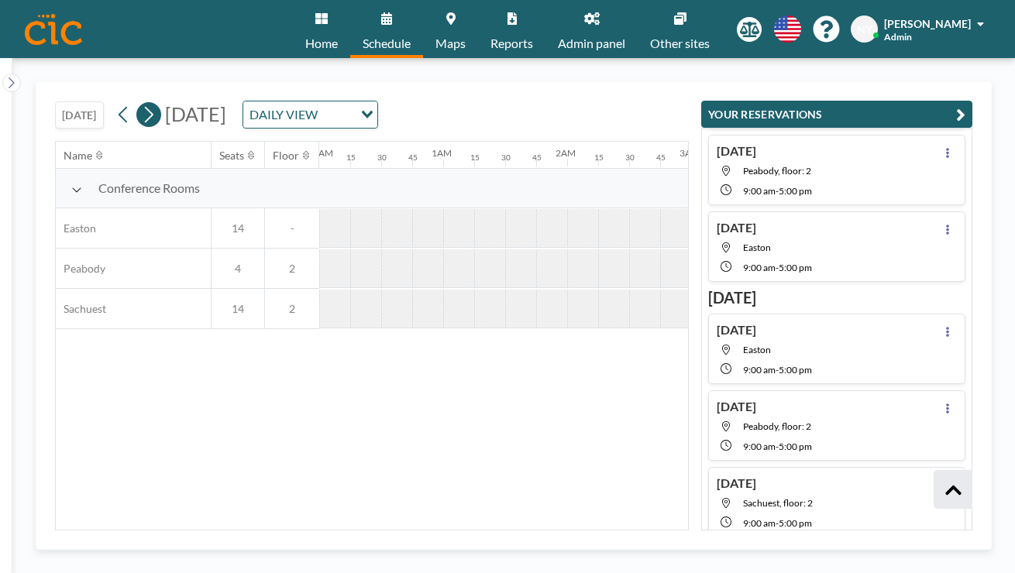
click at [141, 103] on icon at bounding box center [148, 114] width 15 height 23
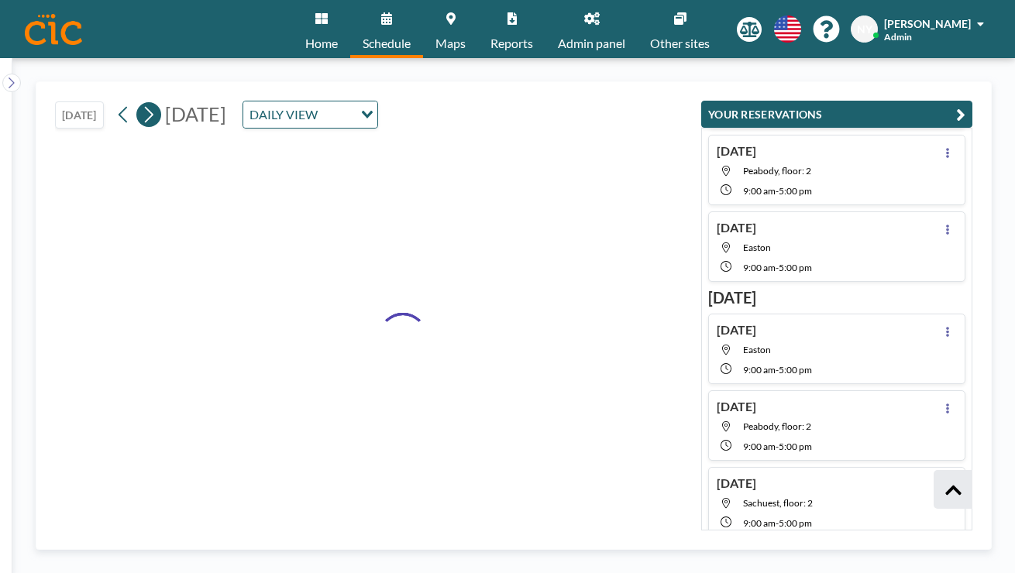
click at [141, 103] on icon at bounding box center [148, 114] width 15 height 23
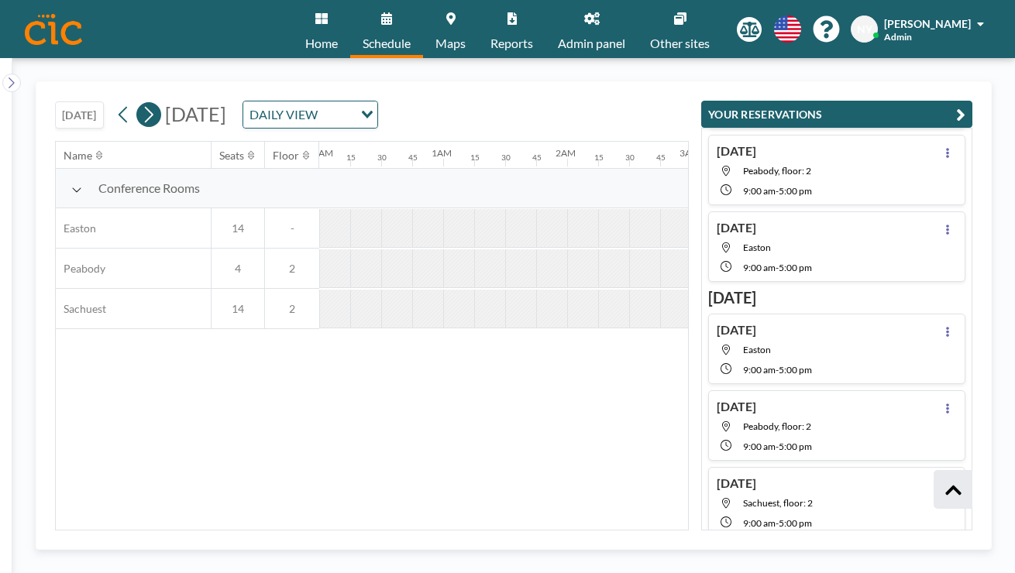
scroll to position [0, 781]
click at [141, 103] on icon at bounding box center [148, 114] width 15 height 23
click at [145, 107] on icon at bounding box center [149, 115] width 9 height 16
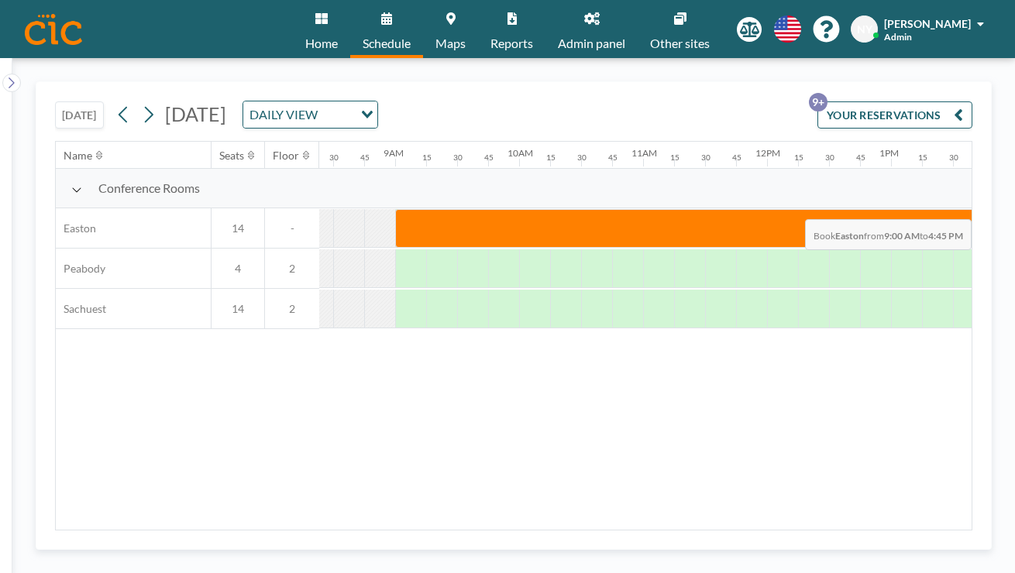
scroll to position [0, 1051]
drag, startPoint x: 404, startPoint y: 185, endPoint x: 920, endPoint y: 182, distance: 516.8
click at [920, 209] on div at bounding box center [880, 228] width 992 height 39
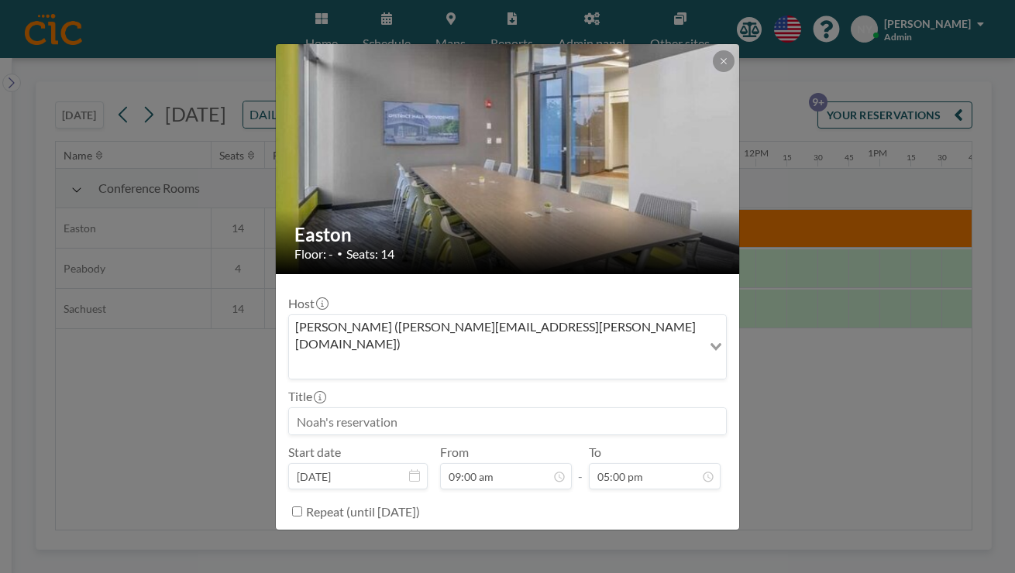
click at [452, 408] on input at bounding box center [507, 421] width 437 height 26
type input "New Years Day"
click at [648, 537] on button "BOOK NOW" at bounding box center [687, 550] width 78 height 27
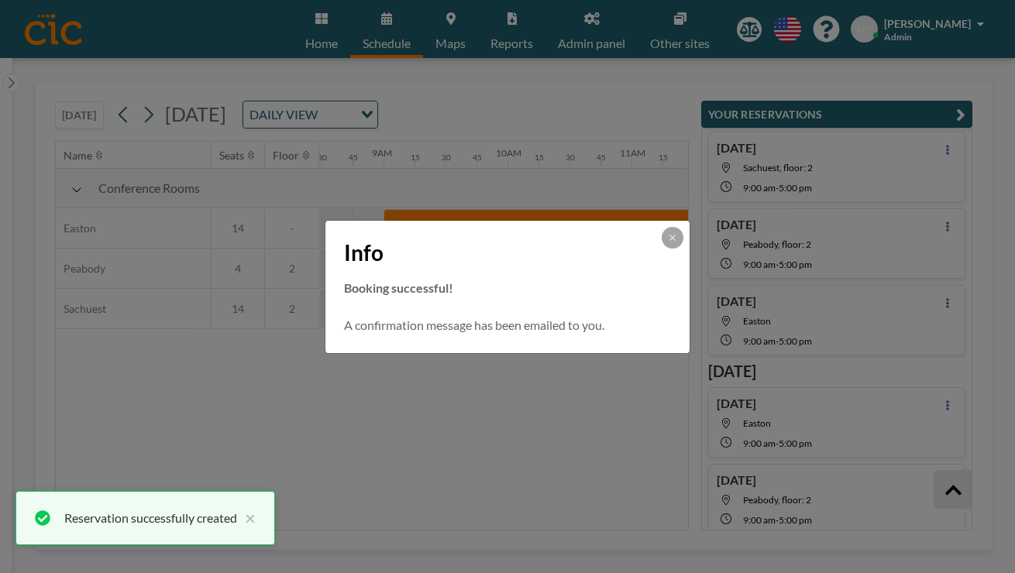
scroll to position [345, 0]
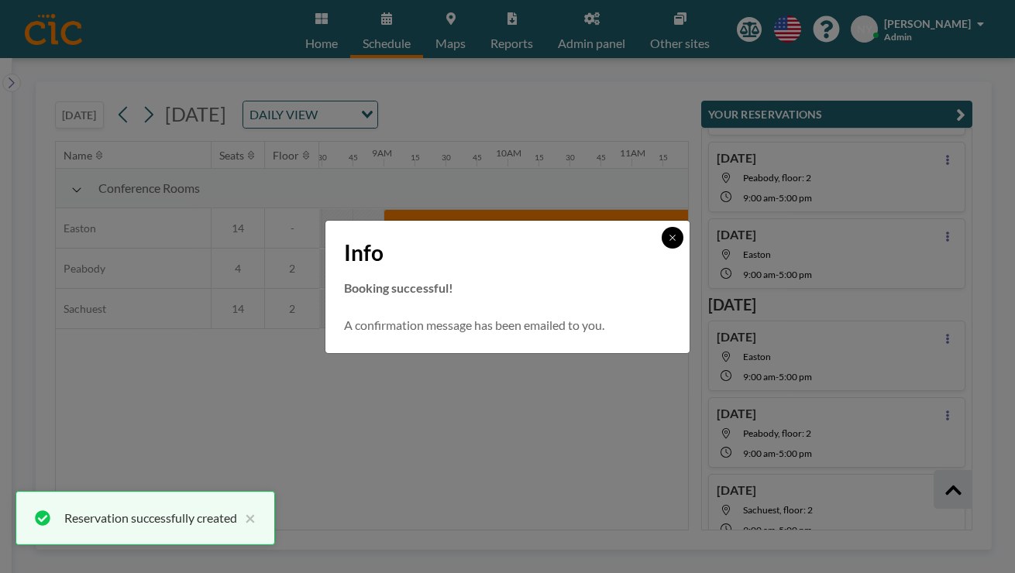
click at [662, 241] on button at bounding box center [673, 238] width 22 height 22
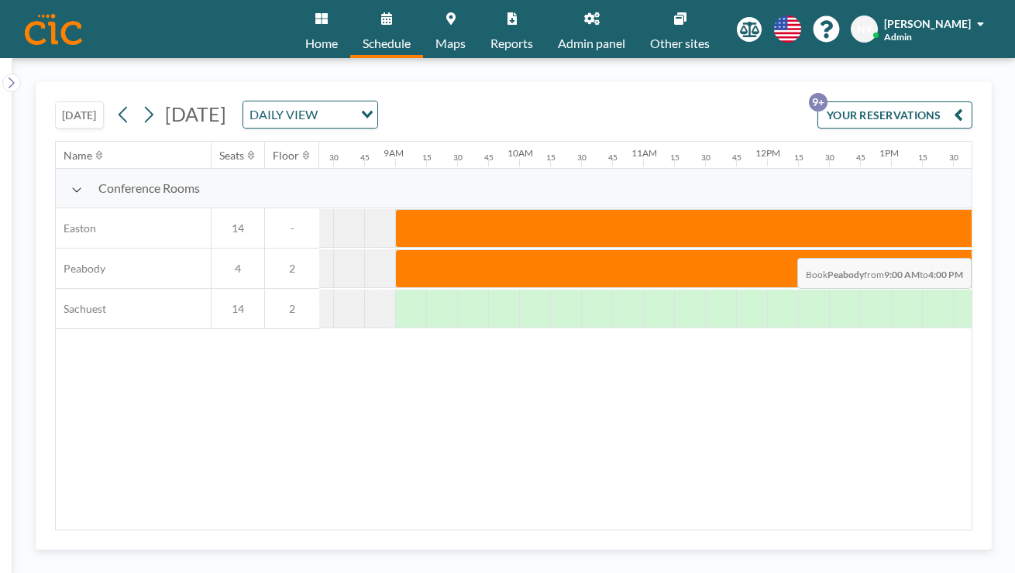
scroll to position [0, 1055]
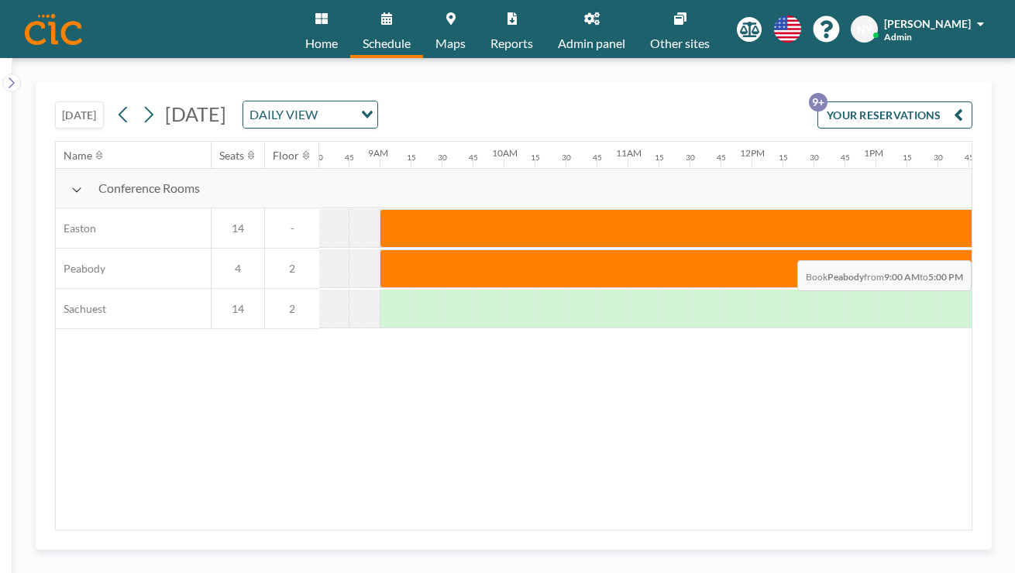
drag, startPoint x: 300, startPoint y: 236, endPoint x: 903, endPoint y: 224, distance: 603.7
click at [903, 249] on div at bounding box center [876, 268] width 992 height 39
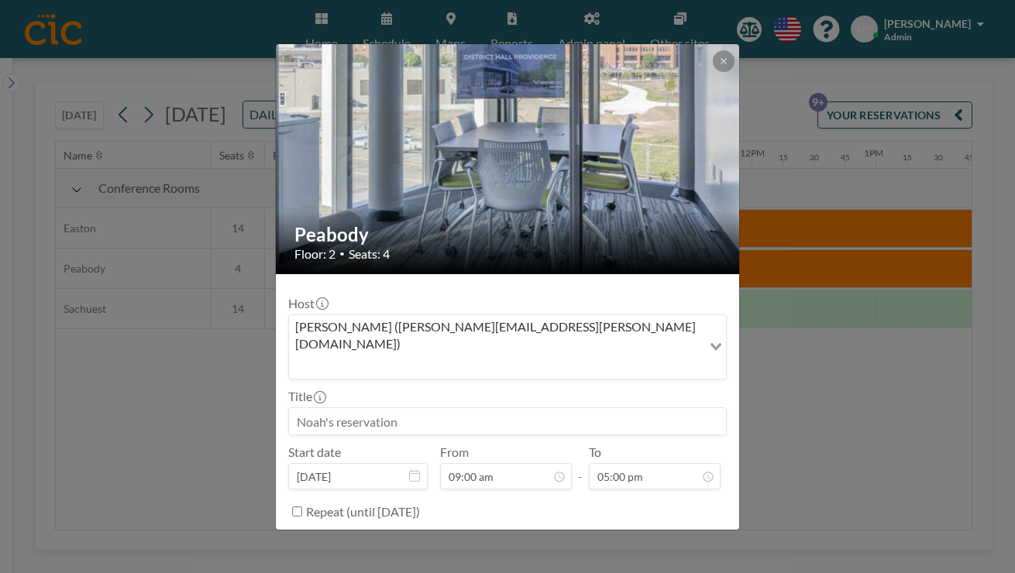
click at [466, 408] on input at bounding box center [507, 421] width 437 height 26
type input "New Years Day"
click at [648, 537] on button "BOOK NOW" at bounding box center [687, 550] width 78 height 27
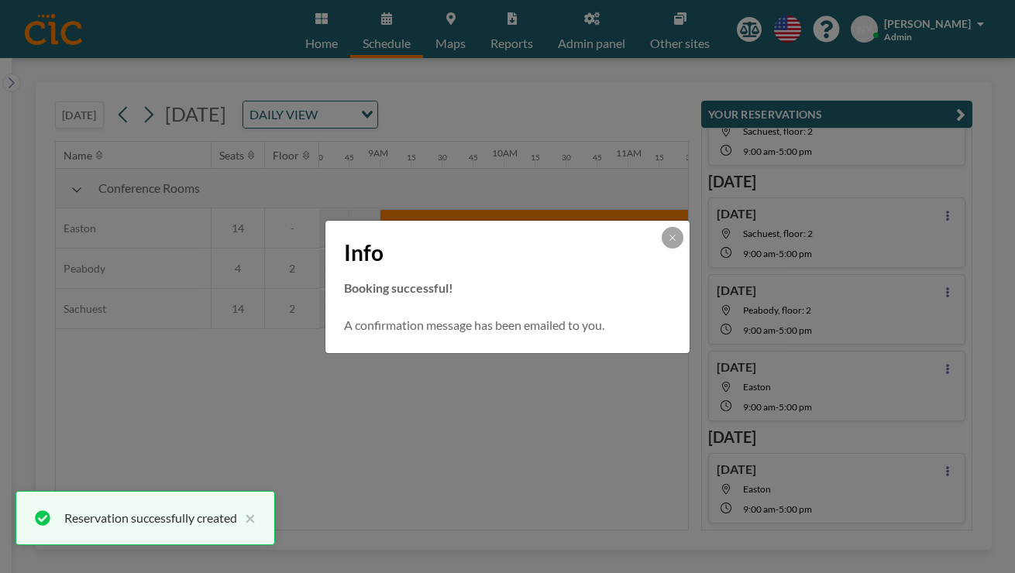
scroll to position [352, 4]
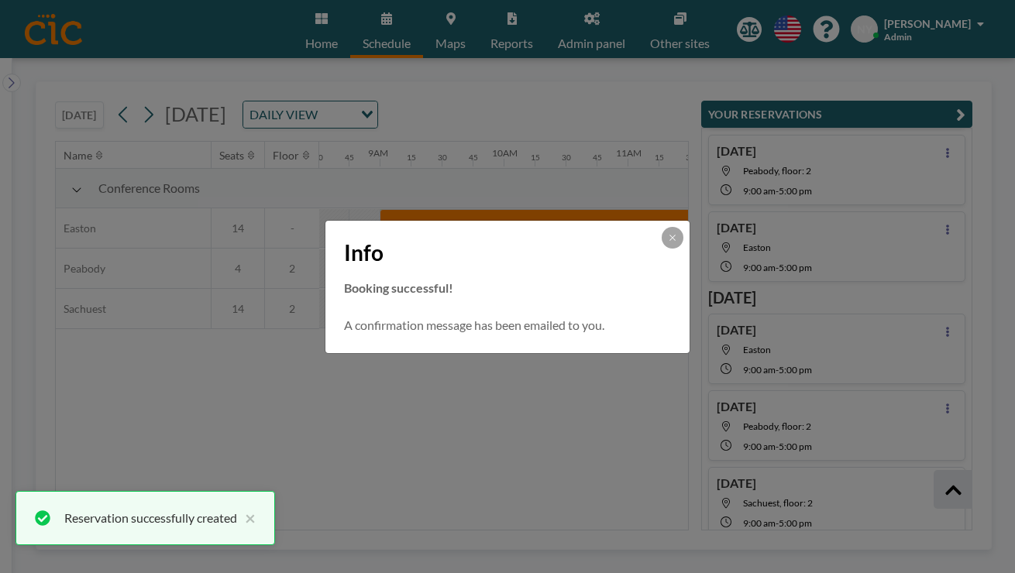
click at [625, 249] on div "Info" at bounding box center [507, 250] width 364 height 58
click at [668, 243] on icon at bounding box center [672, 237] width 9 height 9
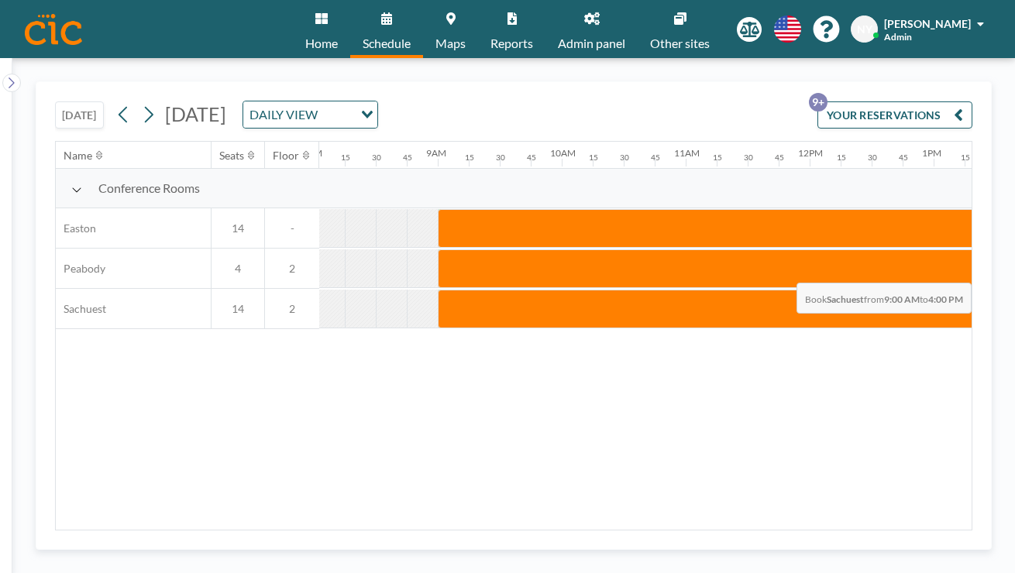
scroll to position [0, 1028]
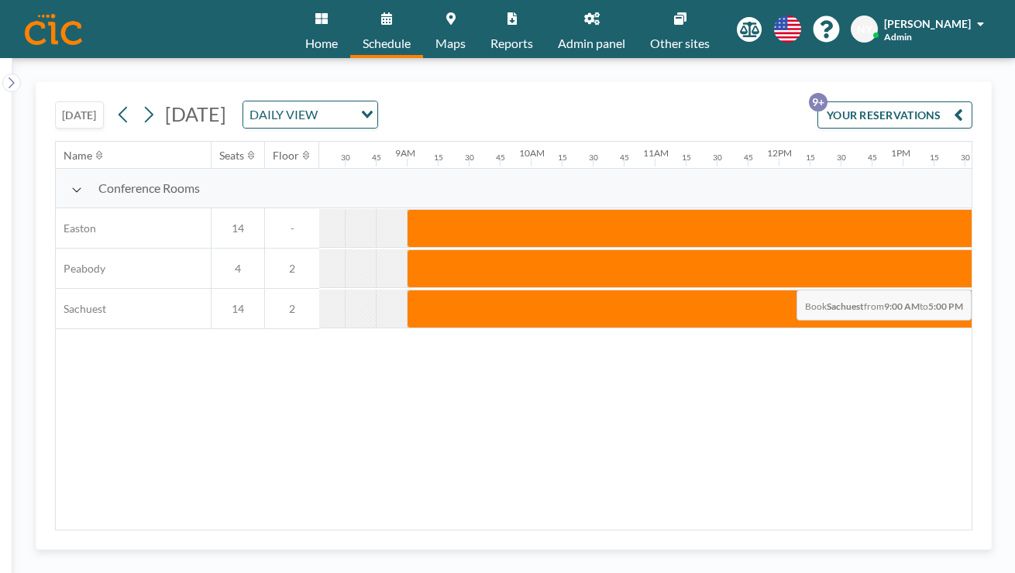
drag, startPoint x: 306, startPoint y: 255, endPoint x: 947, endPoint y: 253, distance: 640.8
click at [947, 289] on div at bounding box center [778, 309] width 2975 height 40
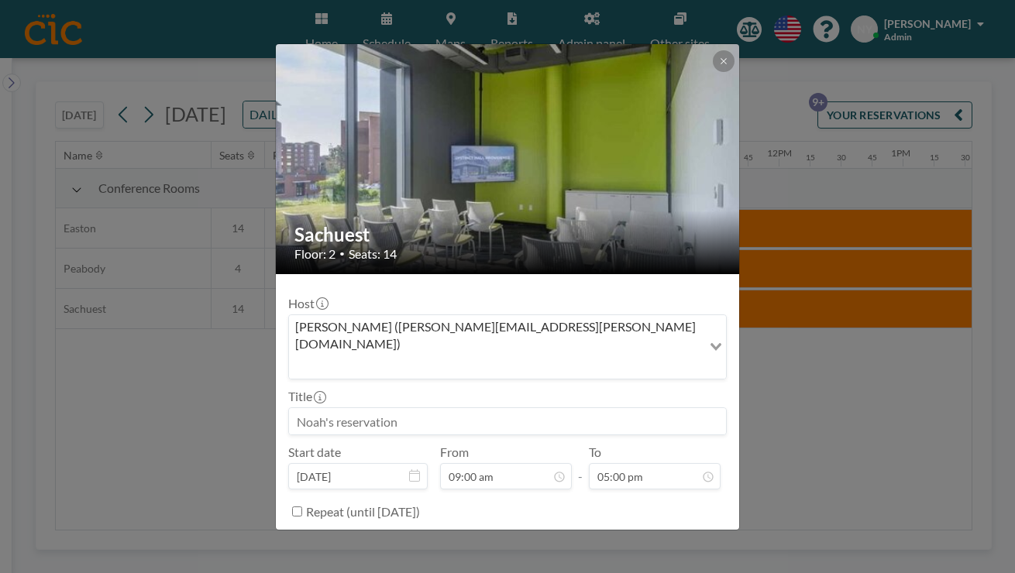
click at [429, 408] on input at bounding box center [507, 421] width 437 height 26
click at [400, 408] on input "New" at bounding box center [507, 421] width 437 height 26
type input "New Years Day"
click at [648, 537] on button "BOOK NOW" at bounding box center [687, 550] width 78 height 27
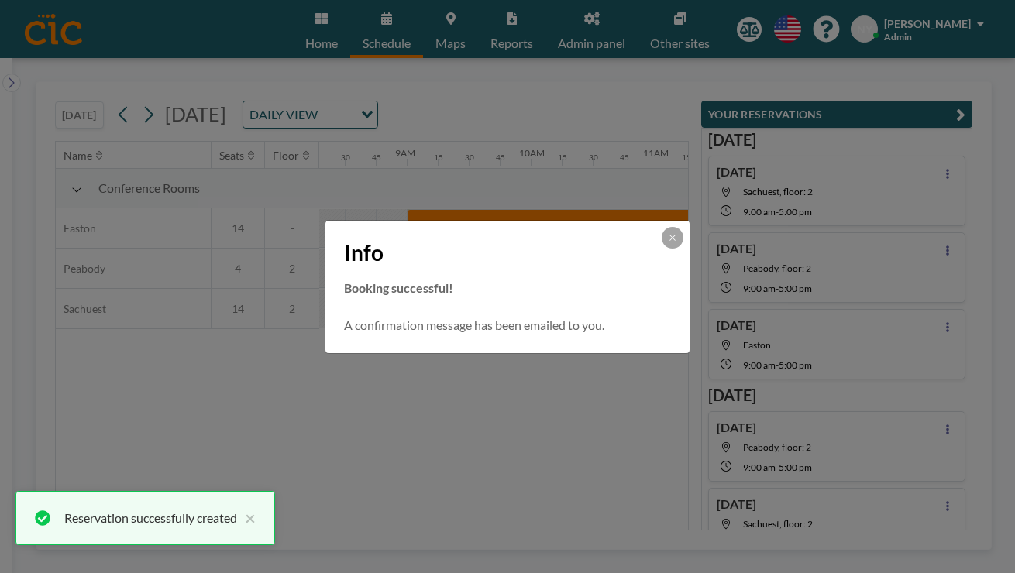
scroll to position [352, 0]
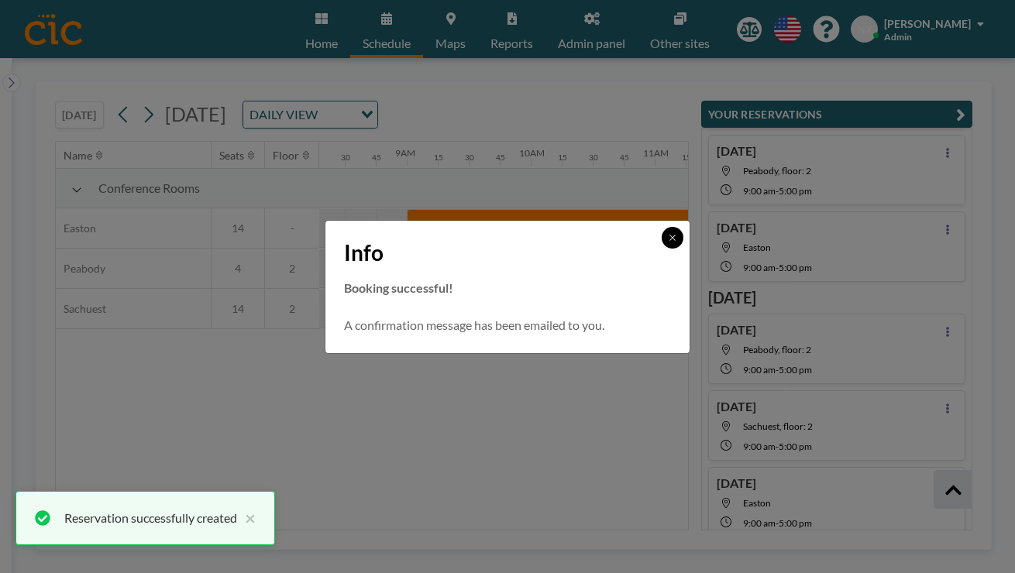
click at [668, 243] on icon at bounding box center [672, 237] width 9 height 9
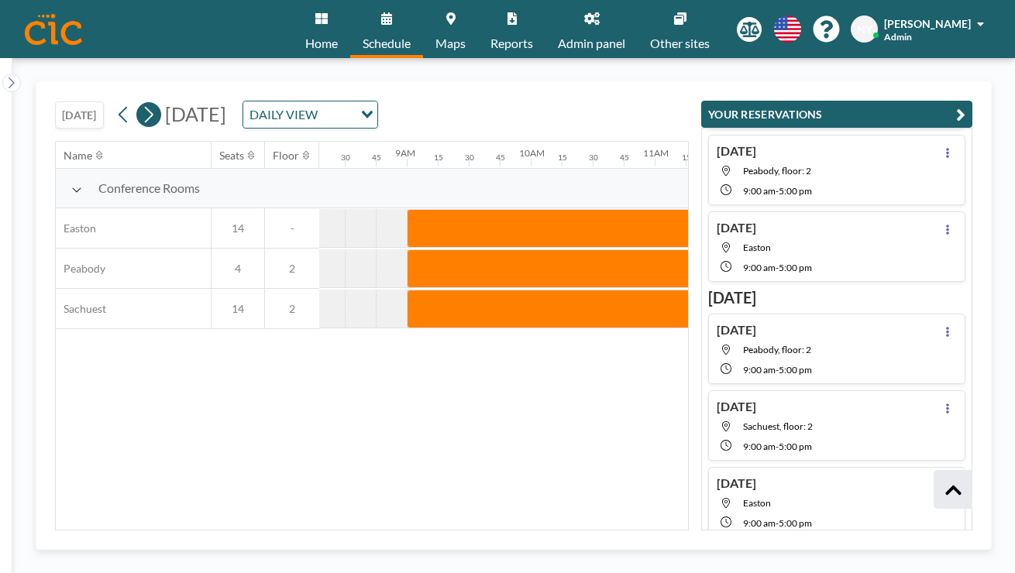
click at [145, 107] on icon at bounding box center [149, 115] width 9 height 16
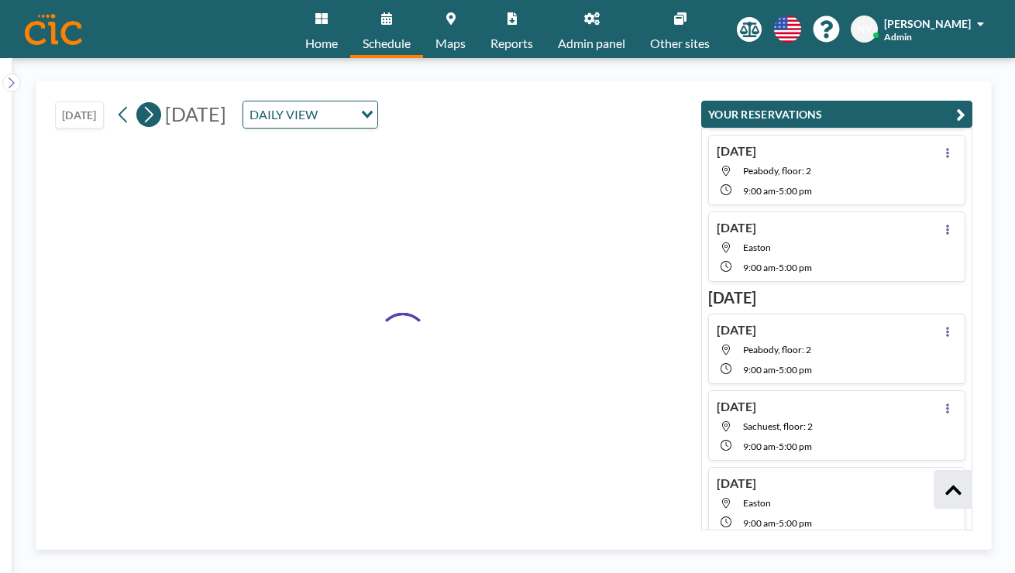
click at [145, 107] on icon at bounding box center [149, 115] width 9 height 16
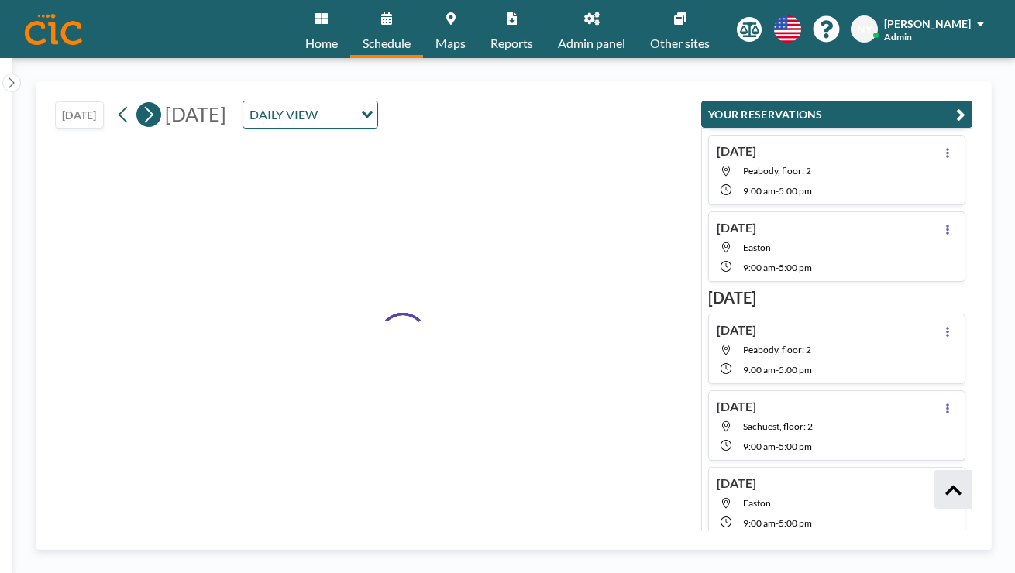
click at [145, 107] on icon at bounding box center [149, 115] width 9 height 16
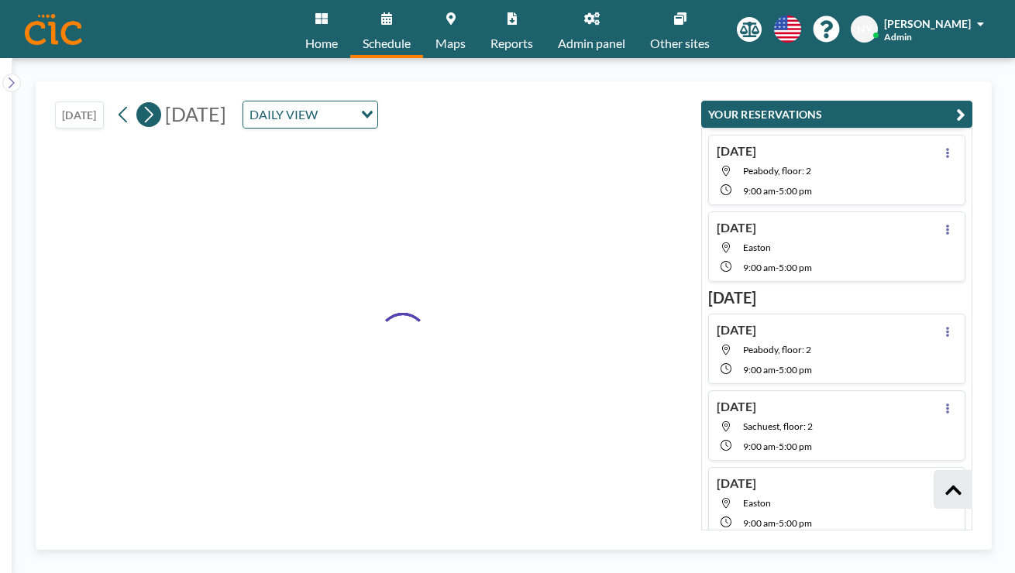
click at [145, 107] on icon at bounding box center [149, 115] width 9 height 16
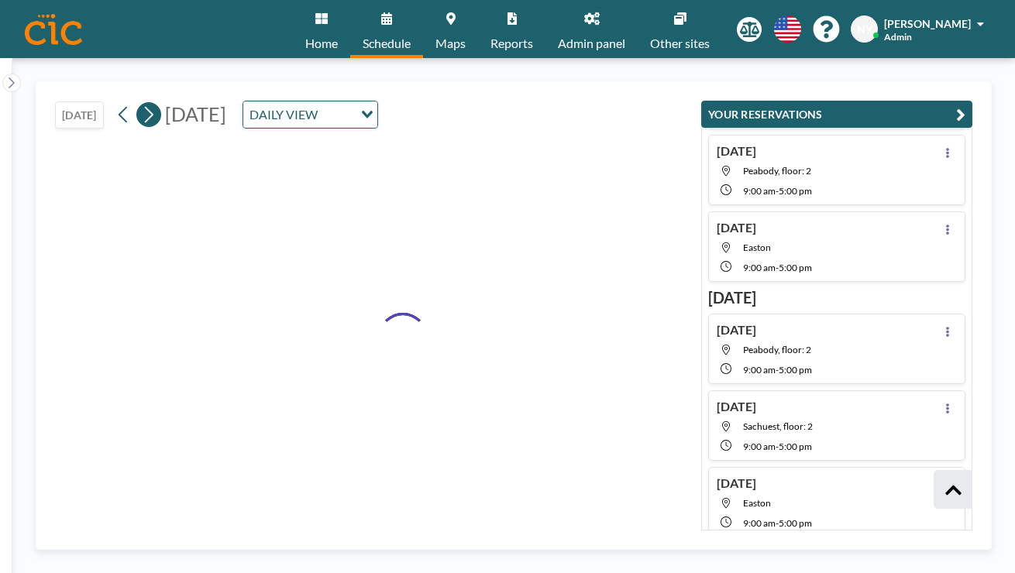
click at [145, 107] on icon at bounding box center [149, 115] width 9 height 16
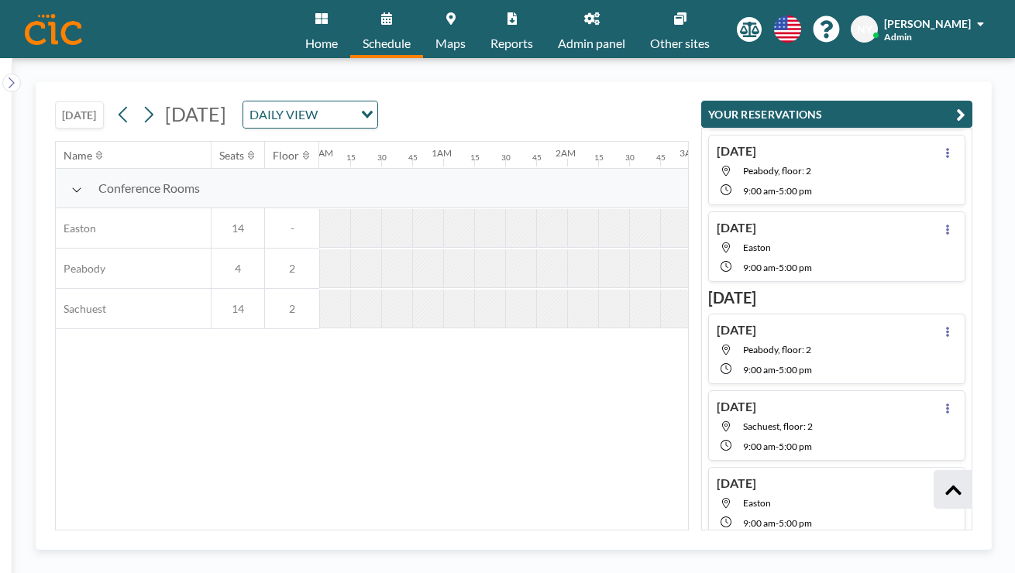
click at [377, 101] on div "Loading..." at bounding box center [365, 112] width 24 height 23
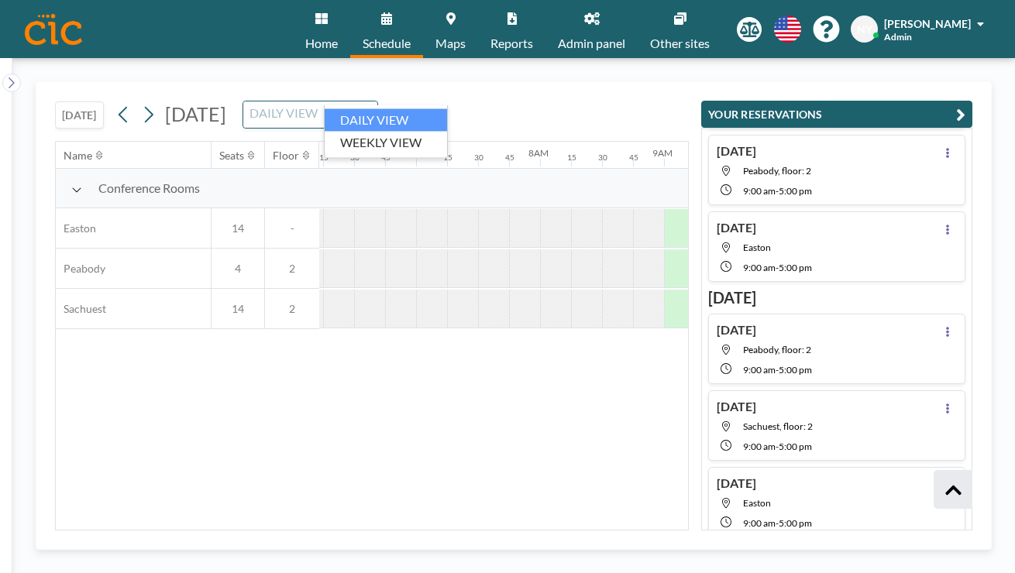
scroll to position [0, 781]
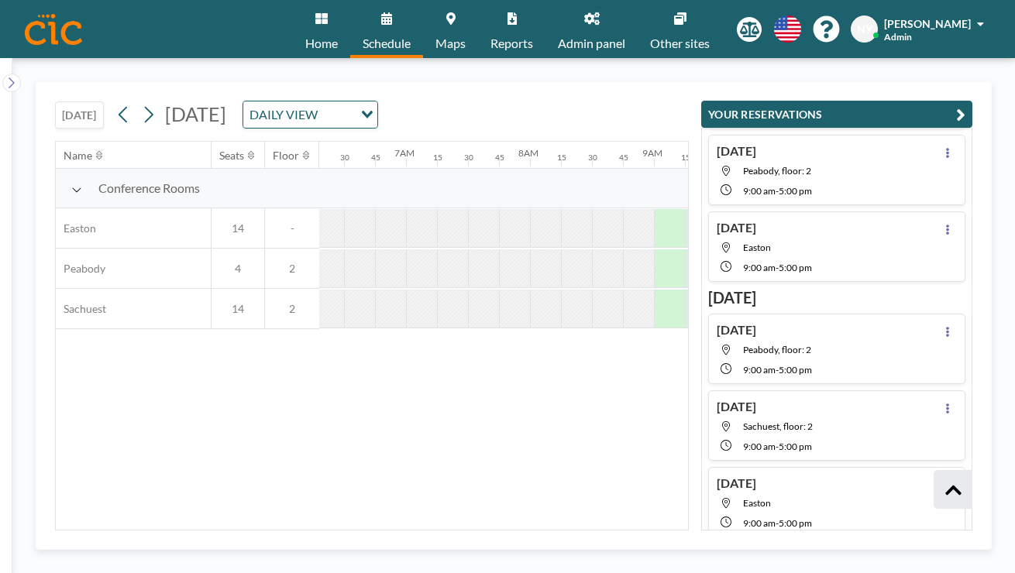
click at [373, 111] on icon "Search for option" at bounding box center [367, 115] width 11 height 8
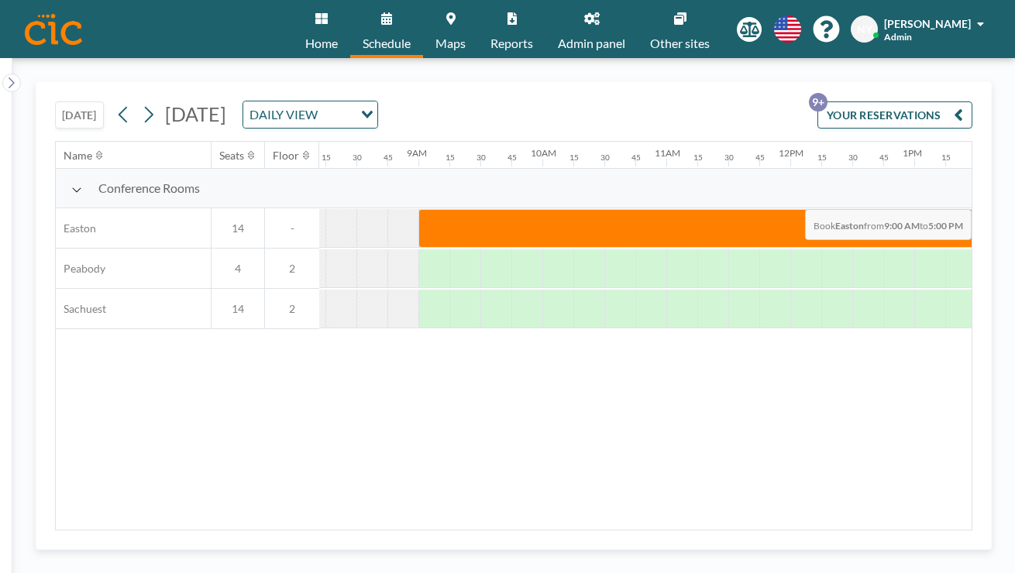
scroll to position [0, 1041]
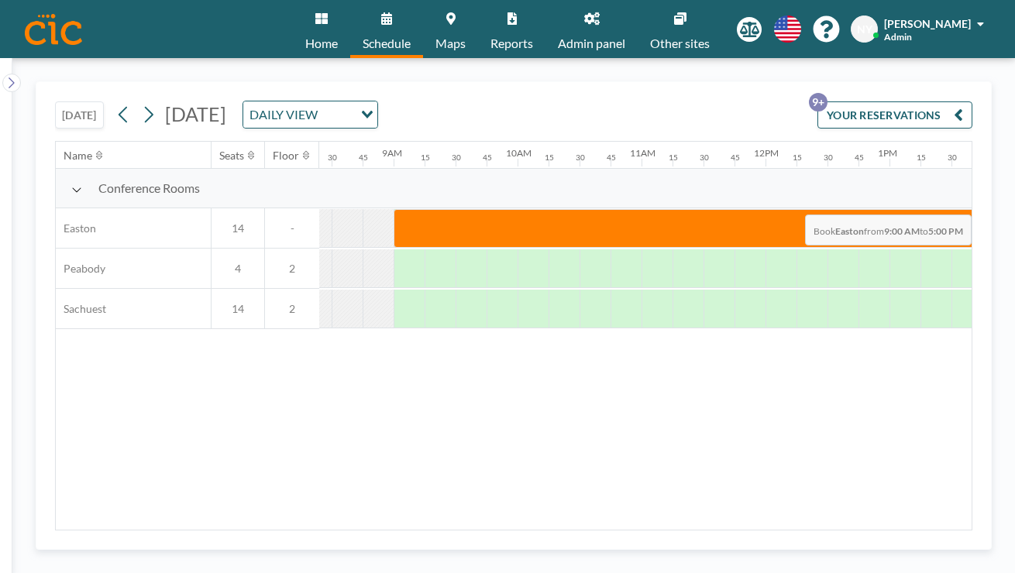
drag, startPoint x: 400, startPoint y: 182, endPoint x: 937, endPoint y: 180, distance: 537.7
click at [937, 208] on div at bounding box center [765, 228] width 2975 height 40
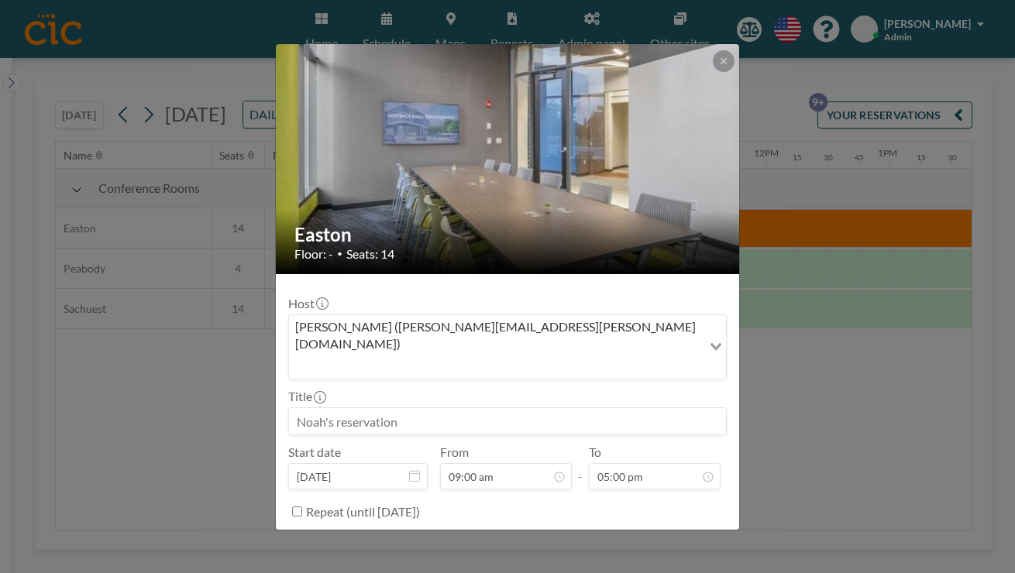
click at [510, 408] on input at bounding box center [507, 421] width 437 height 26
type input "MLK Day"
click at [648, 537] on button "BOOK NOW" at bounding box center [687, 550] width 78 height 27
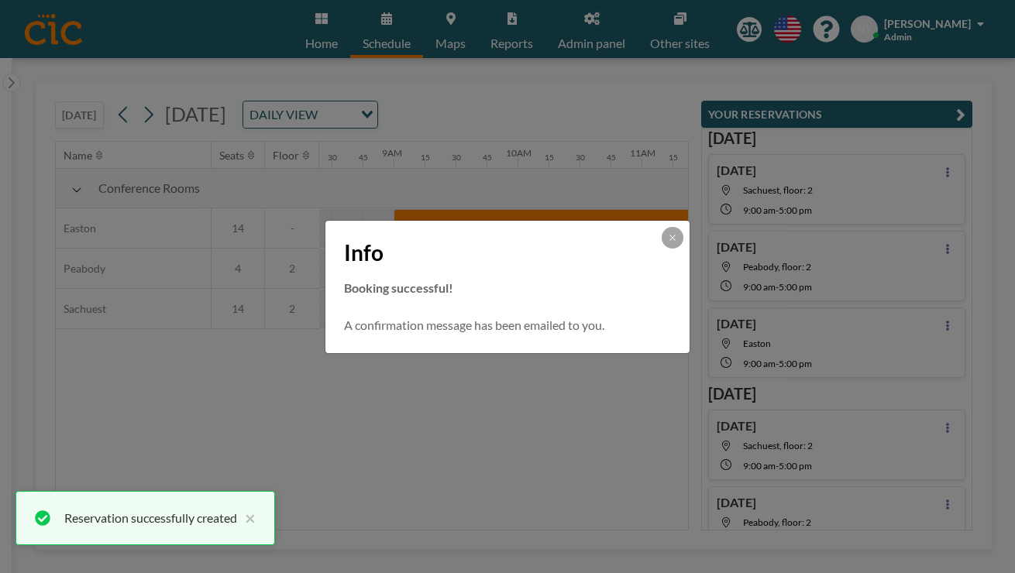
scroll to position [352, 0]
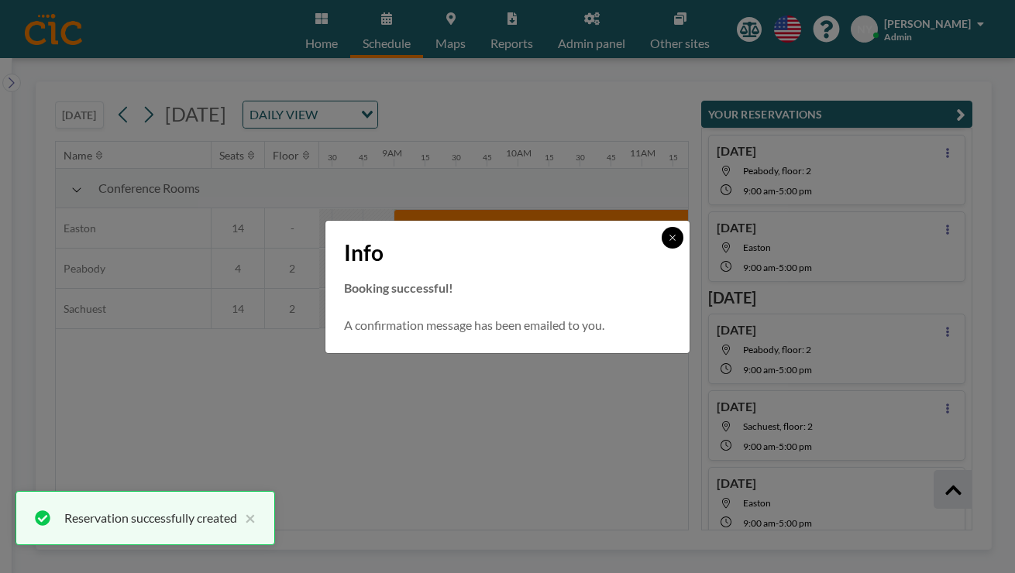
click at [668, 243] on icon at bounding box center [672, 237] width 9 height 9
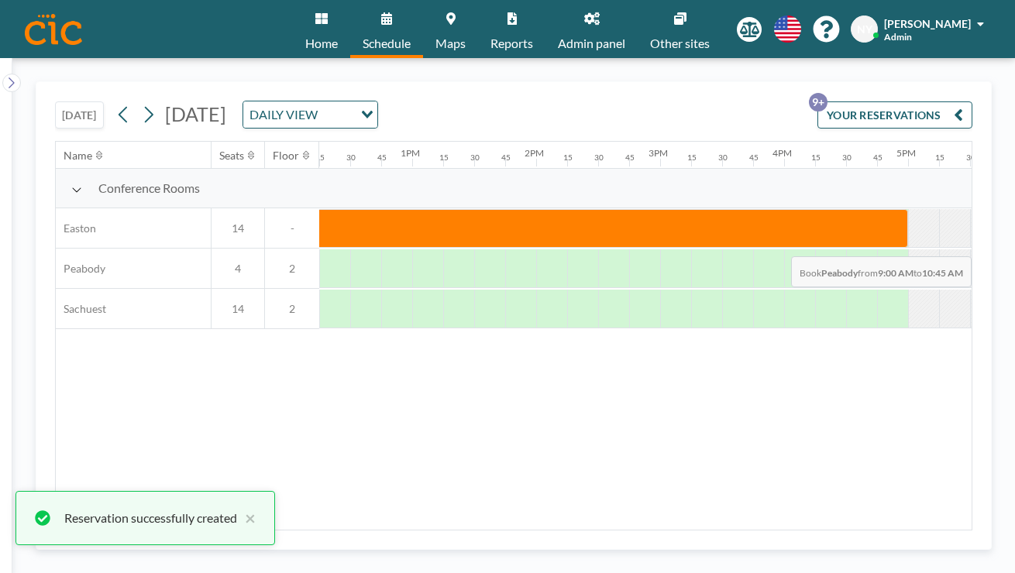
scroll to position [0, 1698]
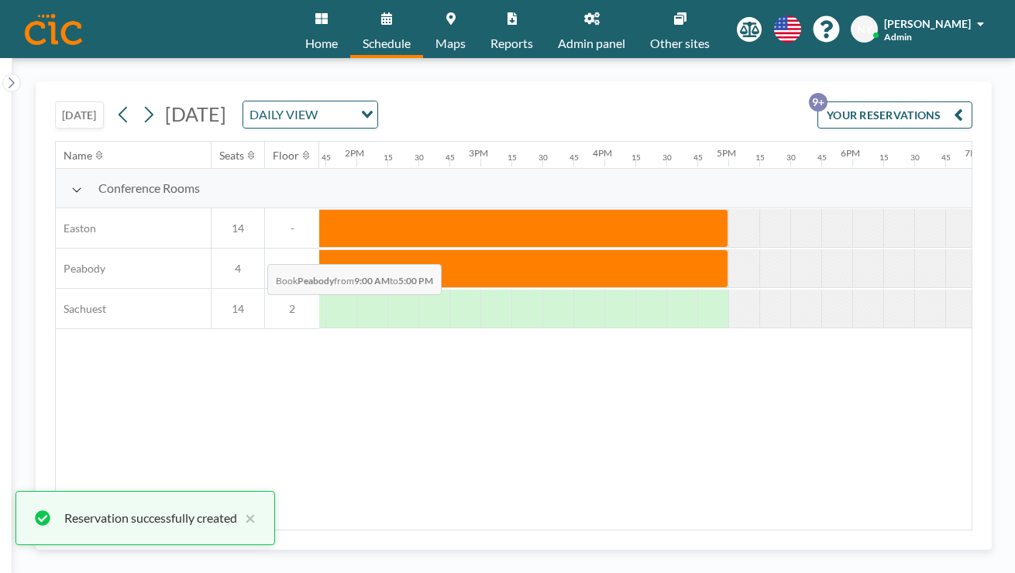
drag, startPoint x: 309, startPoint y: 215, endPoint x: 263, endPoint y: 228, distance: 48.1
click at [263, 249] on div at bounding box center [233, 268] width 992 height 39
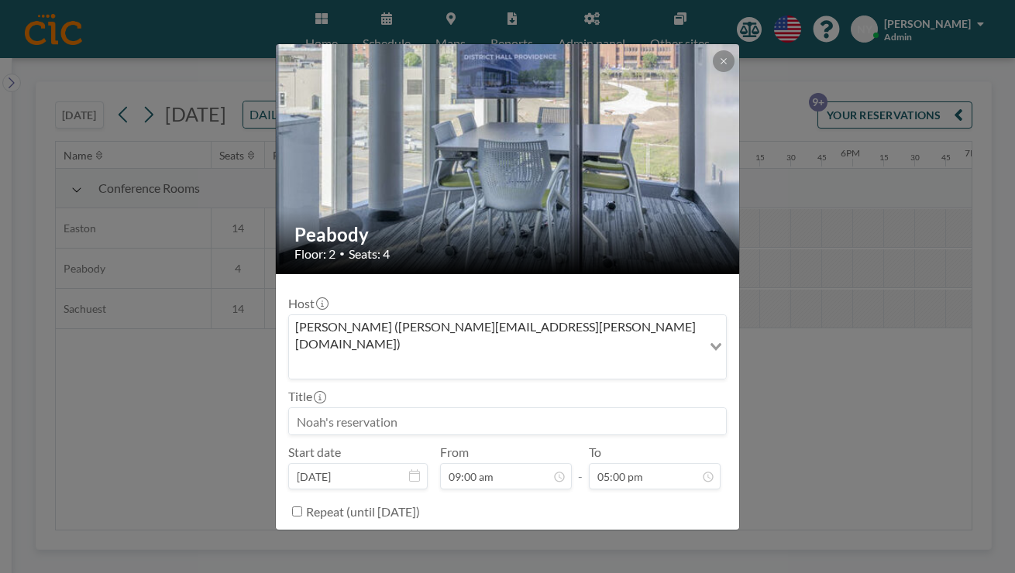
click at [411, 408] on input at bounding box center [507, 421] width 437 height 26
type input "MLK Day"
click at [648, 537] on button "BOOK NOW" at bounding box center [687, 550] width 78 height 27
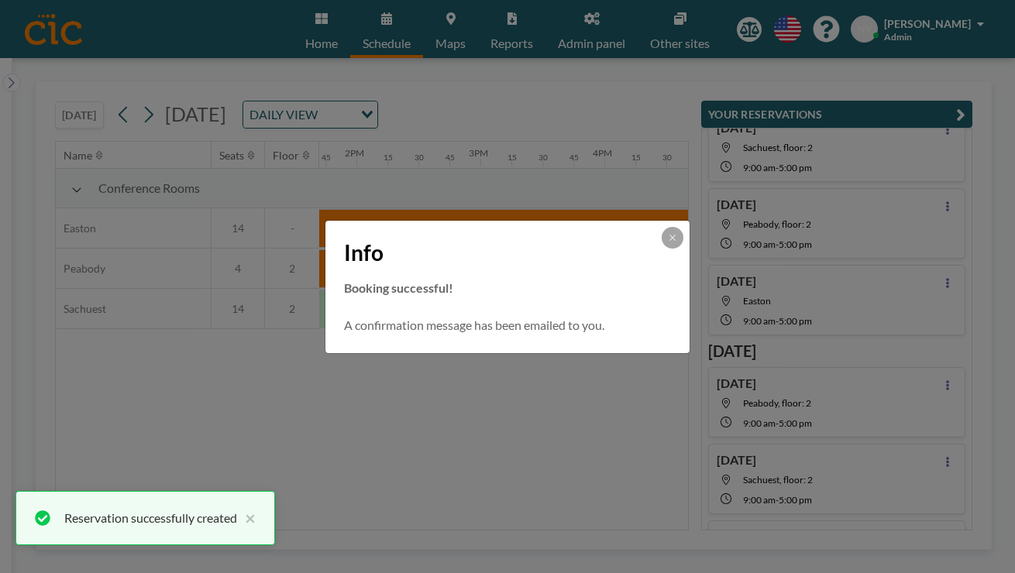
scroll to position [352, 0]
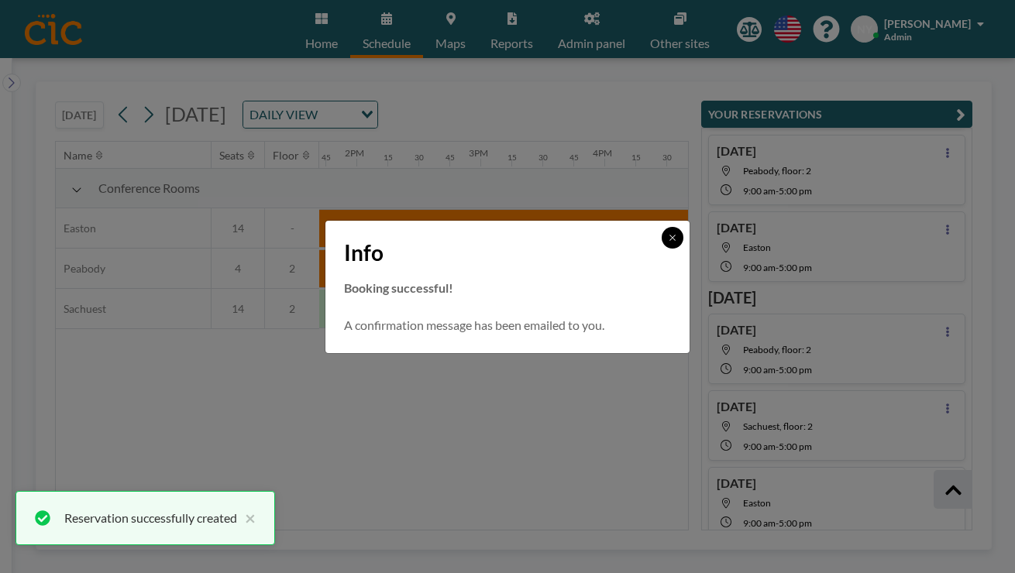
click at [668, 243] on icon at bounding box center [672, 237] width 9 height 9
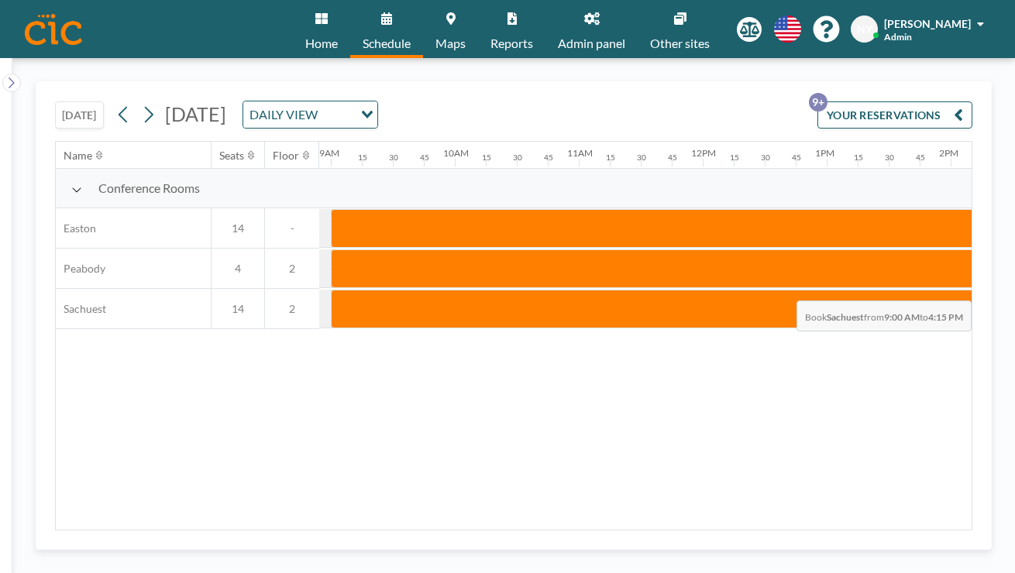
scroll to position [0, 1118]
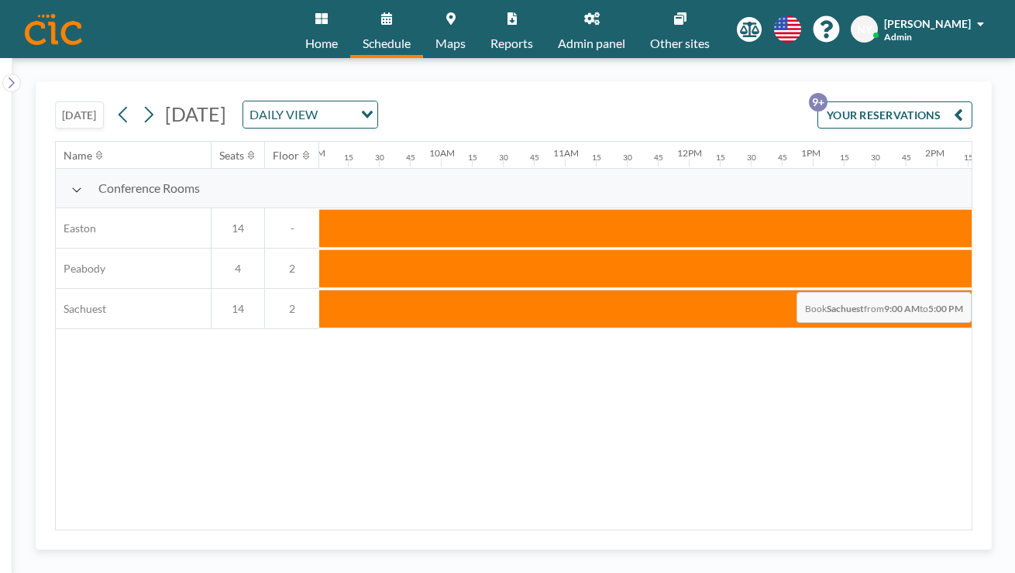
drag, startPoint x: 280, startPoint y: 261, endPoint x: 838, endPoint y: 256, distance: 557.9
click at [838, 290] on div at bounding box center [813, 309] width 992 height 39
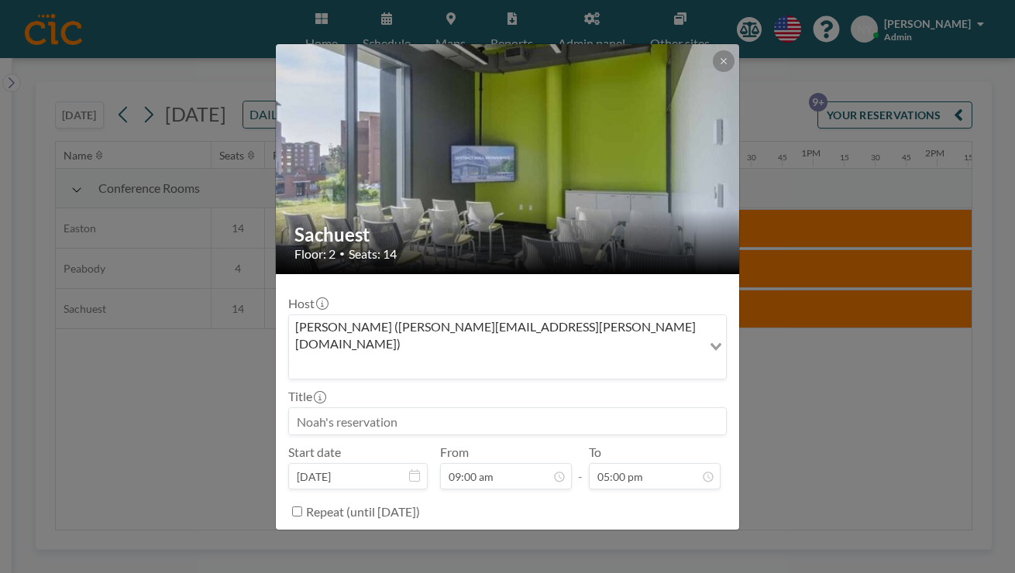
click at [466, 408] on input at bounding box center [507, 421] width 437 height 26
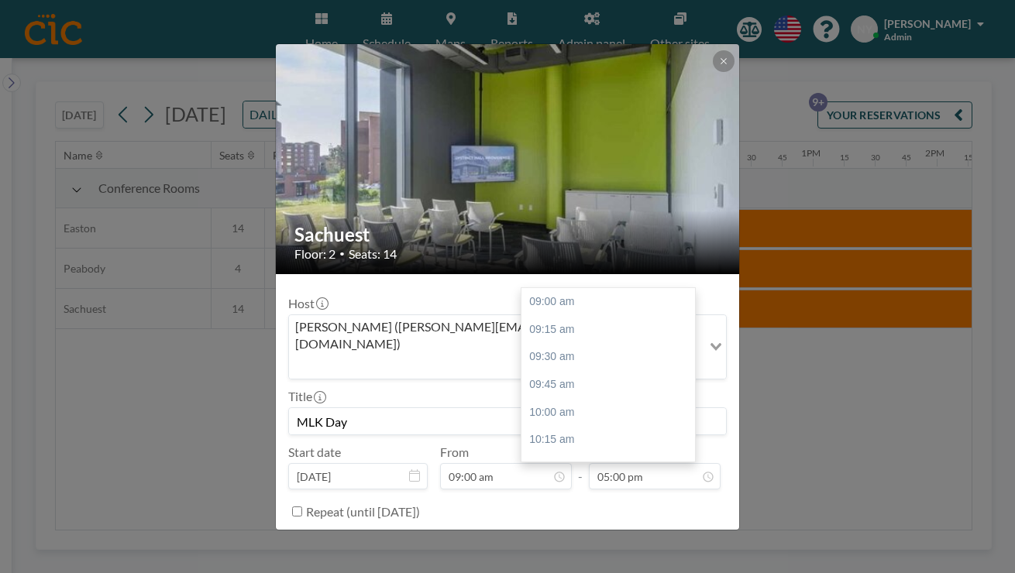
scroll to position [619, 0]
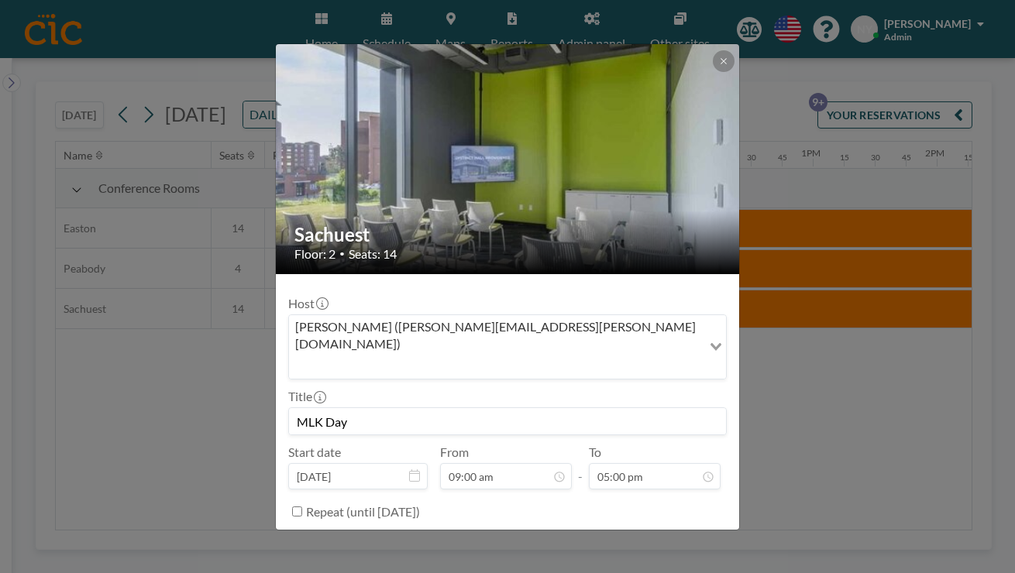
type input "MLK Day"
click at [666, 537] on button "BOOK NOW" at bounding box center [687, 550] width 78 height 27
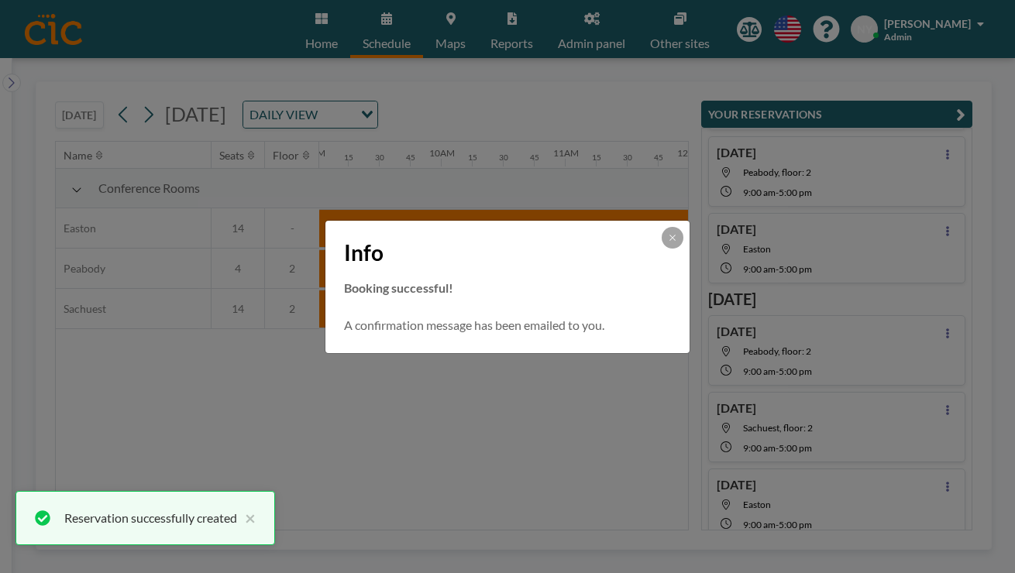
scroll to position [352, 0]
click at [662, 249] on button at bounding box center [673, 238] width 22 height 22
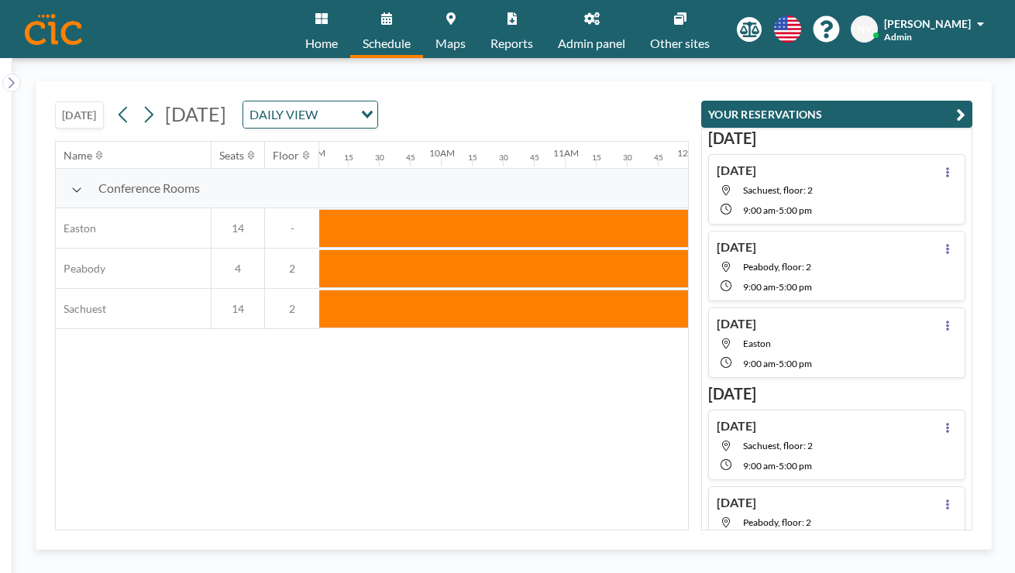
scroll to position [0, 0]
click at [965, 105] on icon "button" at bounding box center [960, 114] width 9 height 19
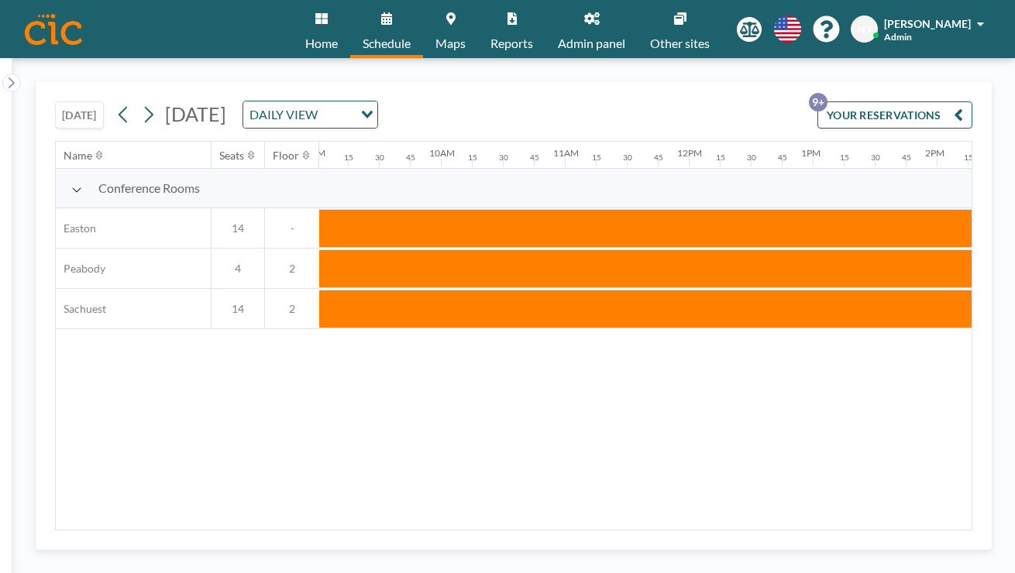
click at [942, 101] on button "YOUR RESERVATIONS 9+" at bounding box center [894, 114] width 155 height 27
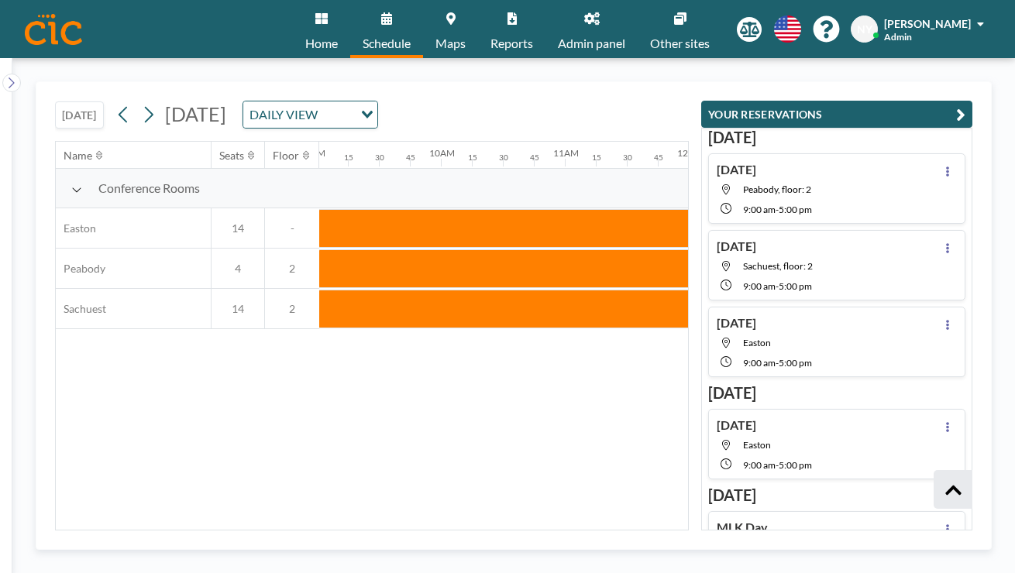
scroll to position [476, 0]
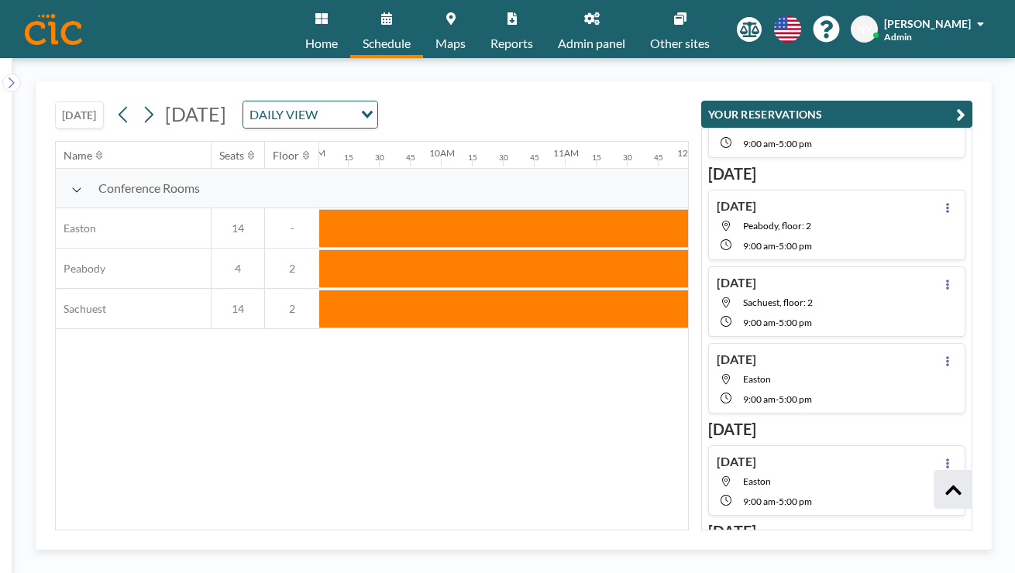
click at [965, 105] on icon "button" at bounding box center [960, 114] width 9 height 19
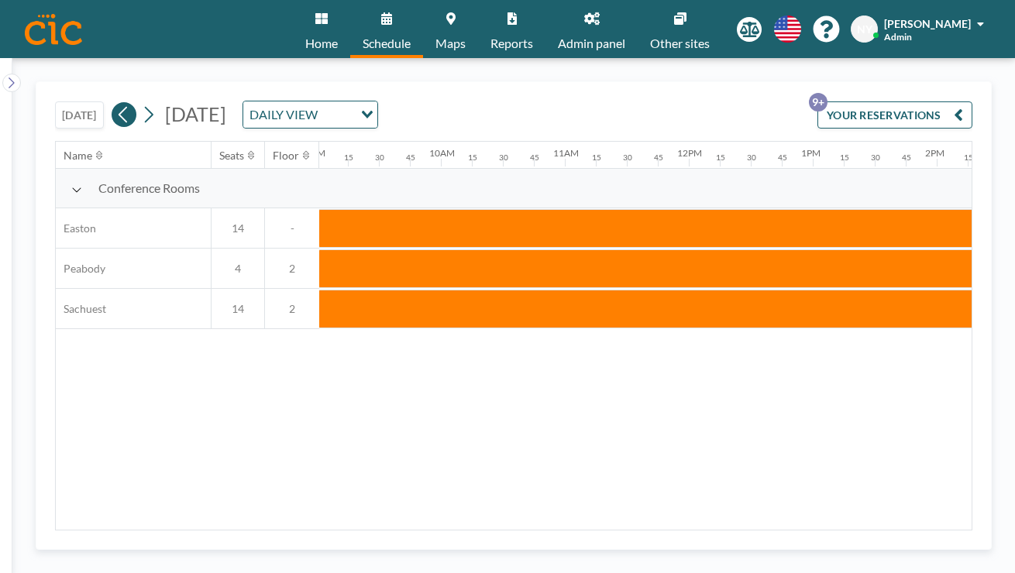
click at [116, 103] on icon at bounding box center [123, 114] width 15 height 23
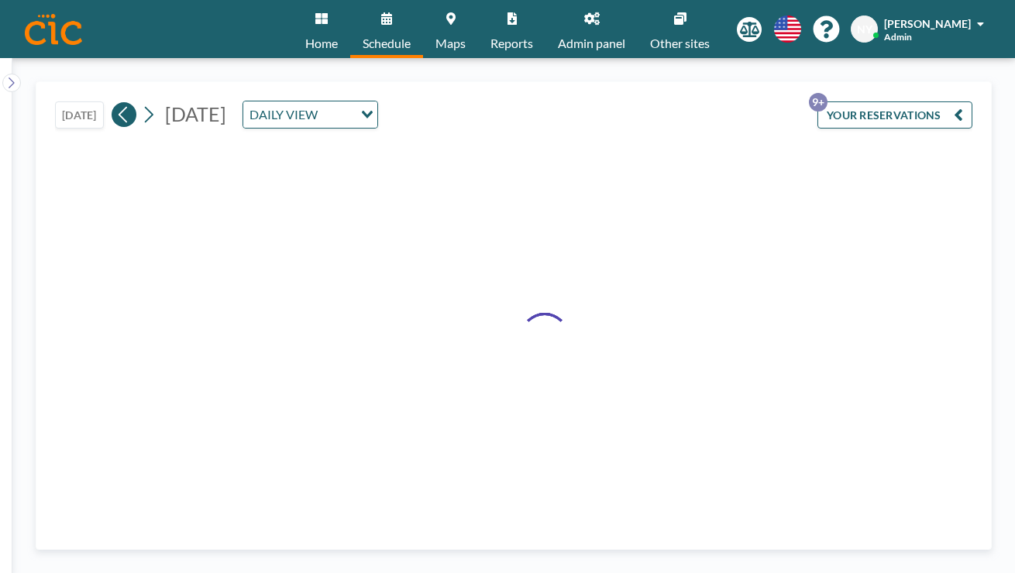
click at [116, 103] on icon at bounding box center [123, 114] width 15 height 23
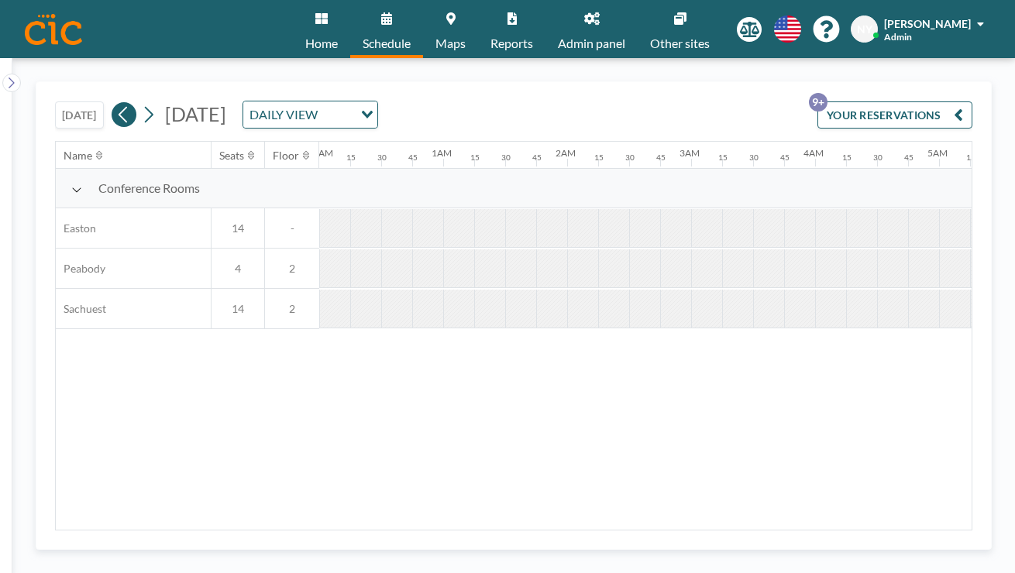
click at [116, 103] on icon at bounding box center [123, 114] width 15 height 23
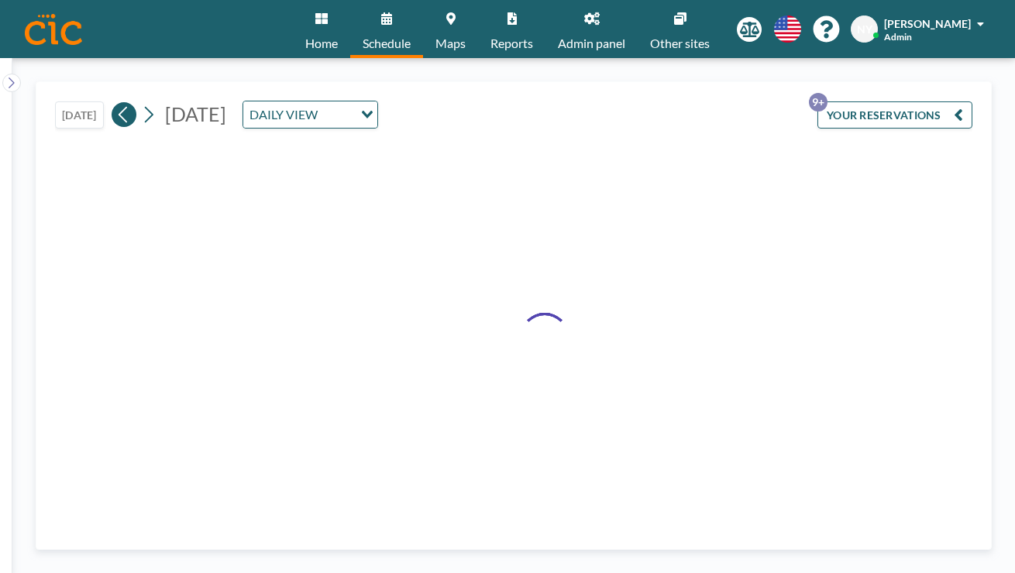
click at [116, 103] on icon at bounding box center [123, 114] width 15 height 23
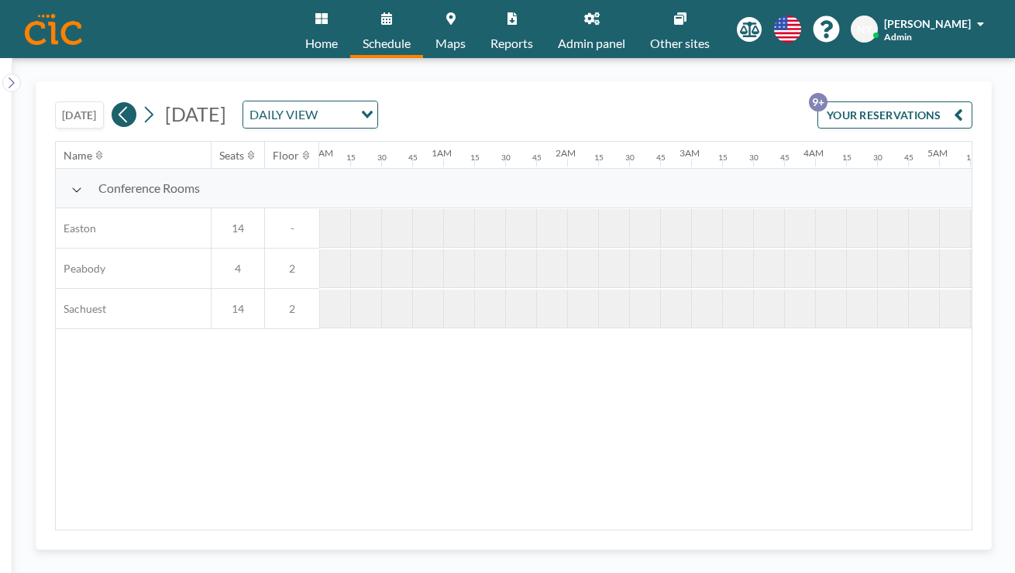
click at [116, 103] on icon at bounding box center [123, 114] width 15 height 23
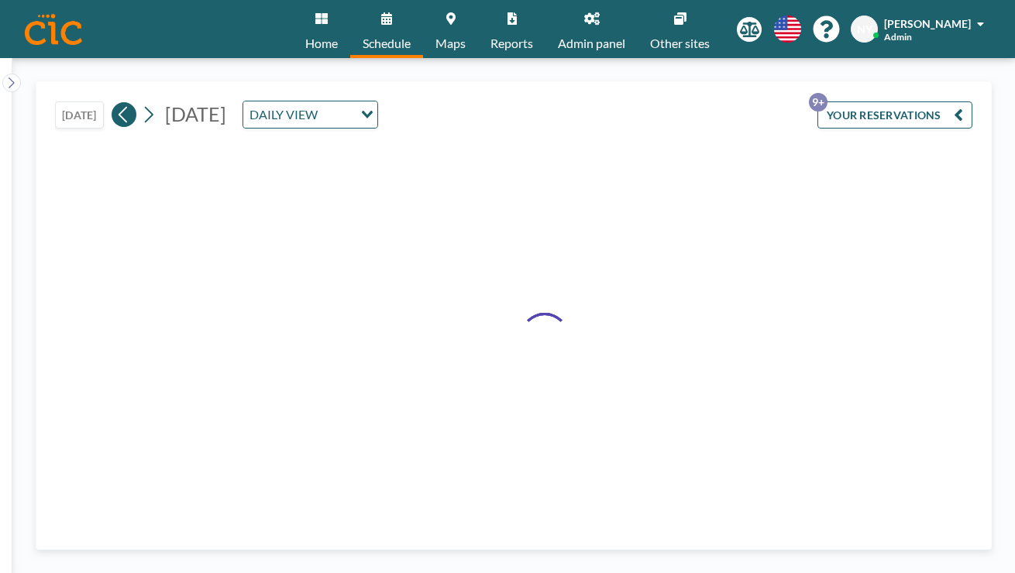
click at [116, 103] on icon at bounding box center [123, 114] width 15 height 23
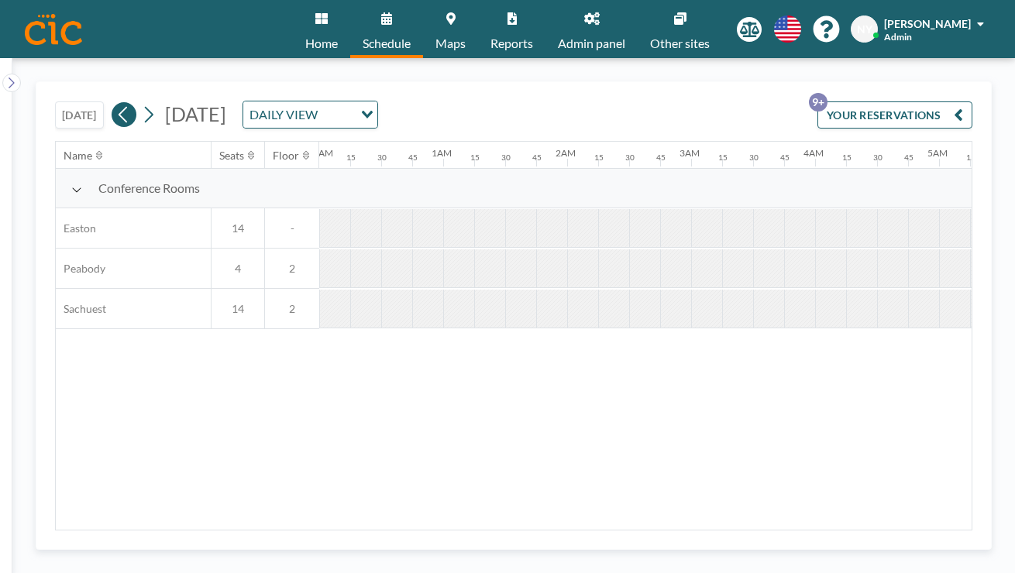
click at [116, 103] on icon at bounding box center [123, 114] width 15 height 23
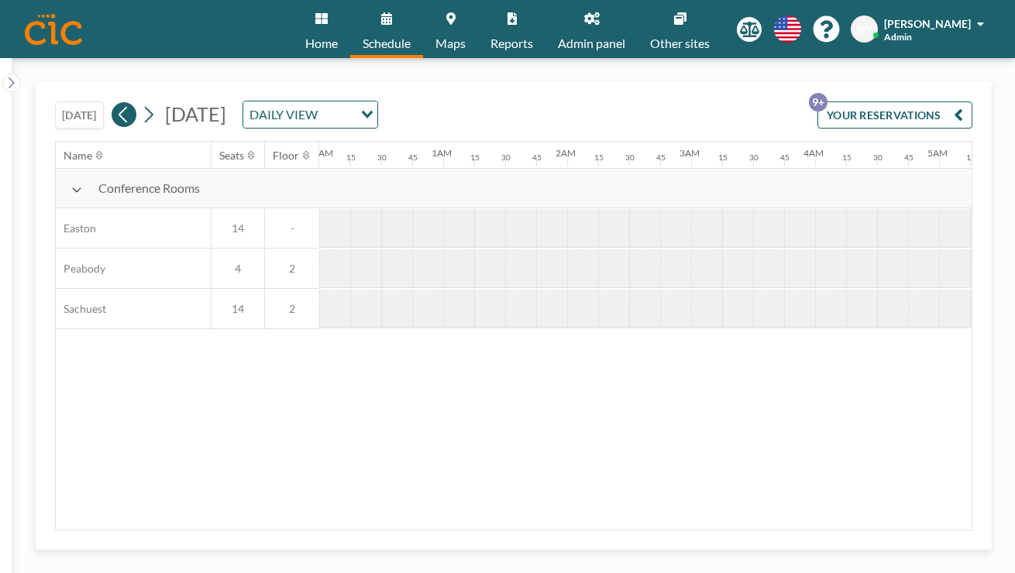
click at [116, 103] on icon at bounding box center [123, 114] width 15 height 23
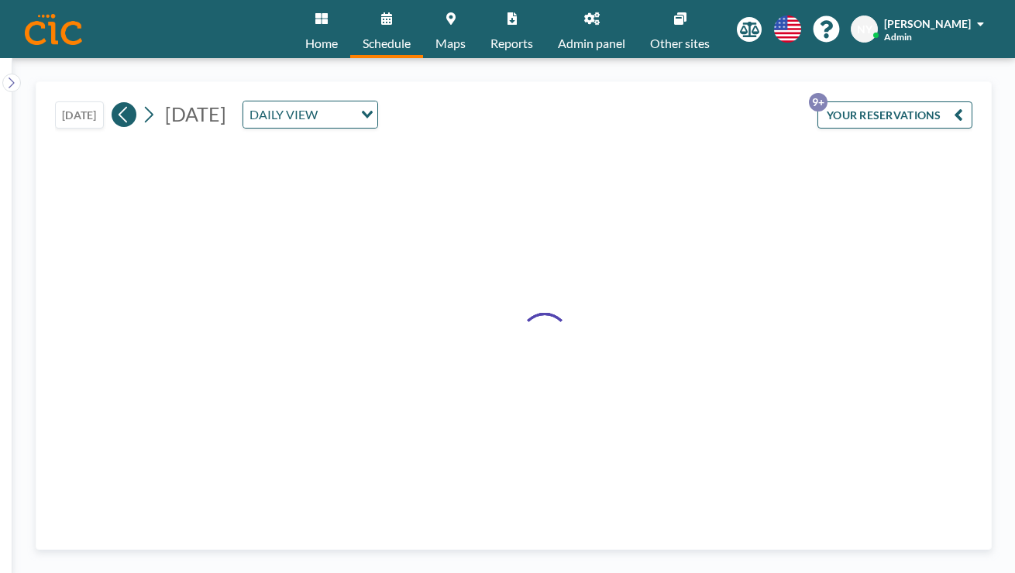
click at [116, 103] on icon at bounding box center [123, 114] width 15 height 23
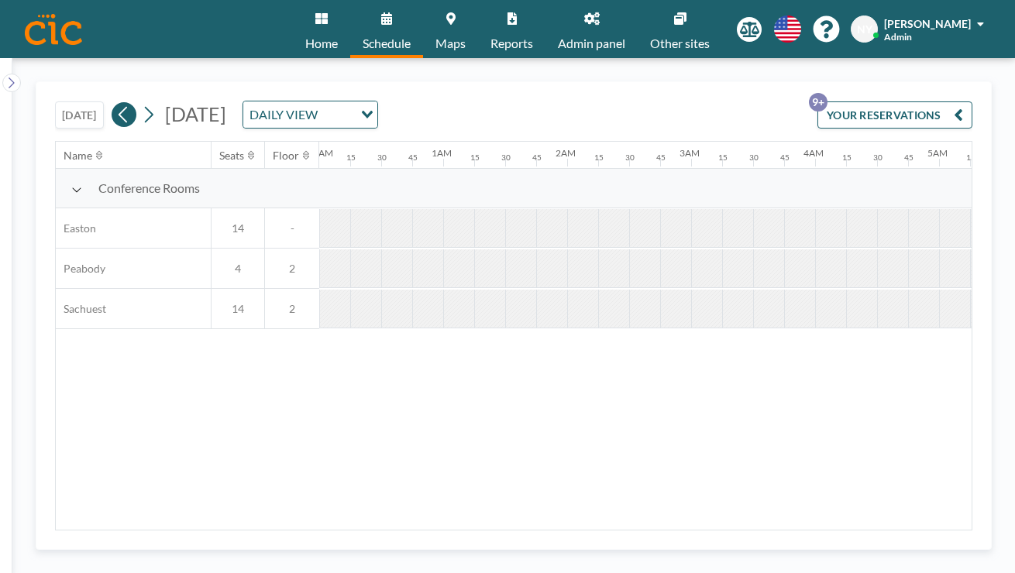
click at [116, 103] on icon at bounding box center [123, 114] width 15 height 23
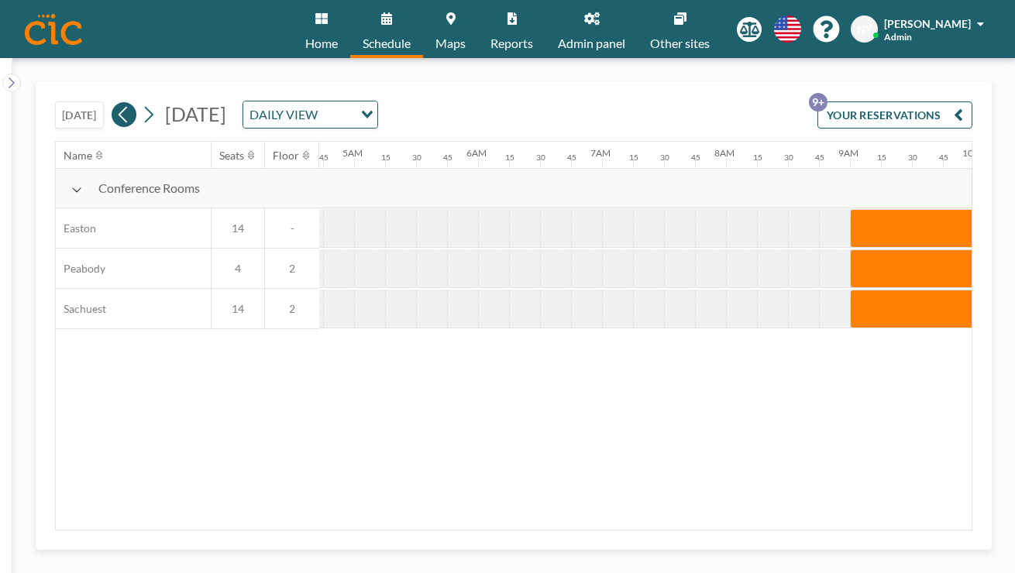
scroll to position [0, 781]
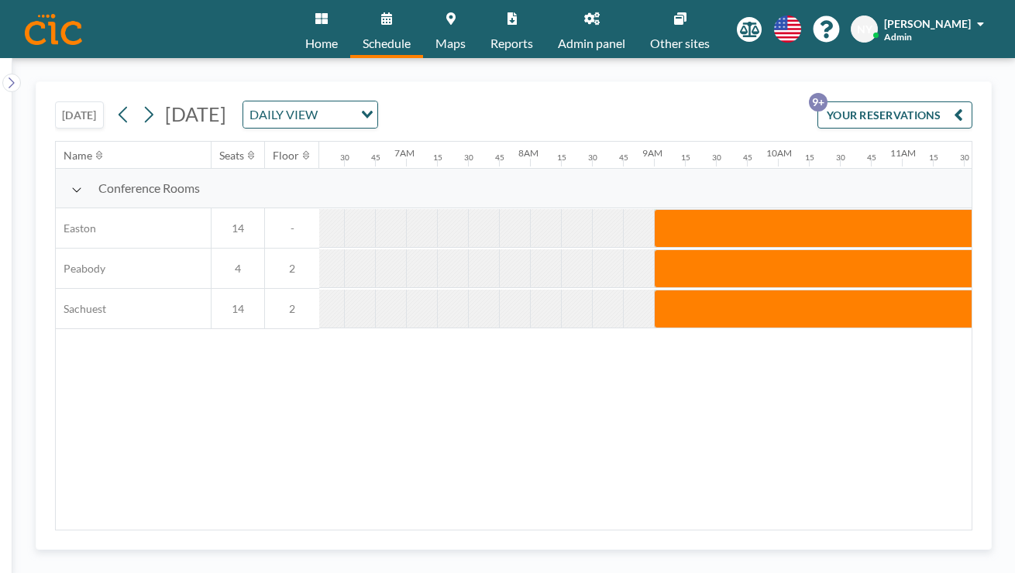
click at [352, 105] on input "Search for option" at bounding box center [336, 115] width 29 height 20
click at [380, 131] on li "WEEKLY VIEW" at bounding box center [385, 142] width 122 height 22
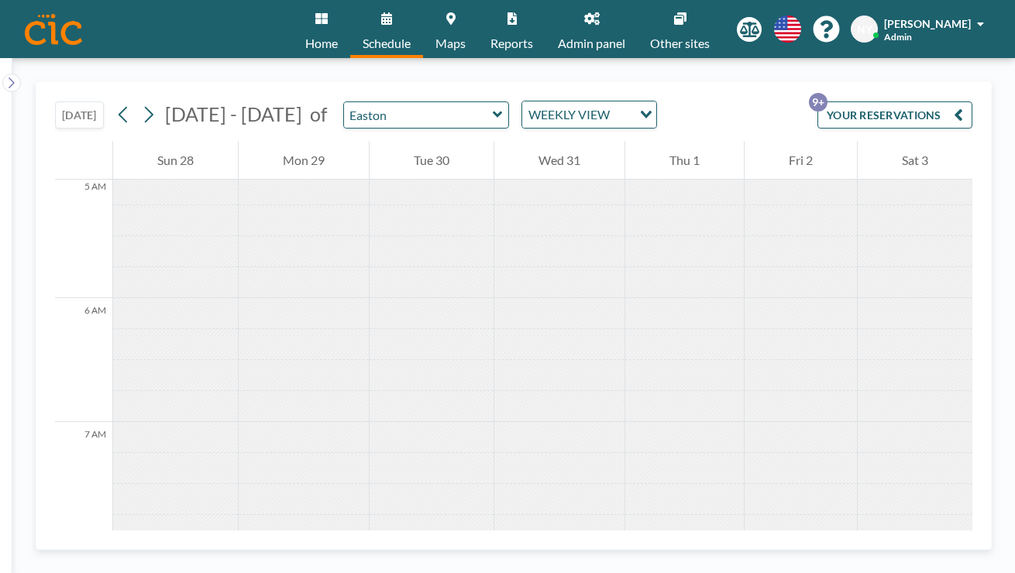
scroll to position [781, 0]
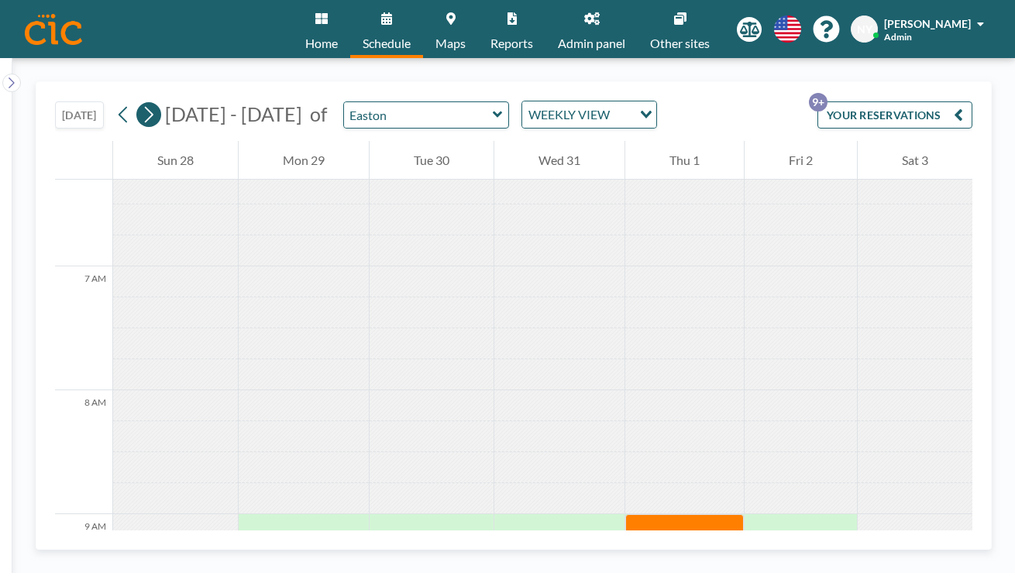
click at [141, 103] on icon at bounding box center [148, 114] width 15 height 23
